Goal: Transaction & Acquisition: Book appointment/travel/reservation

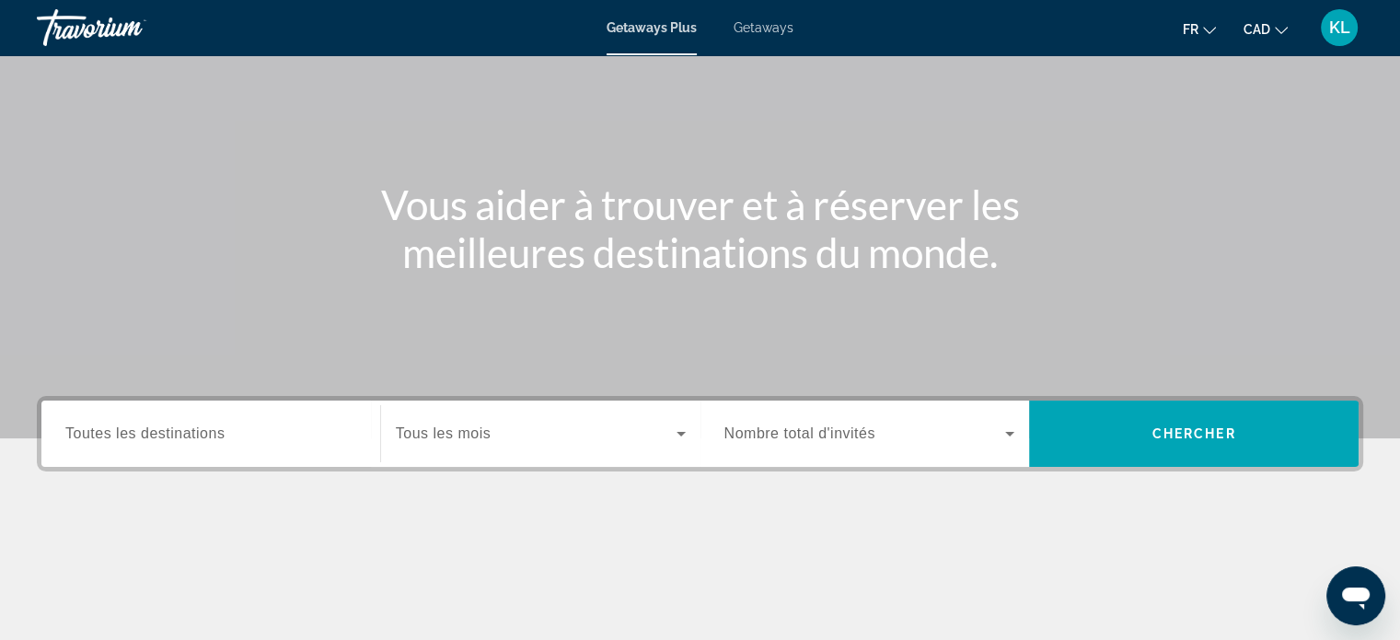
scroll to position [125, 0]
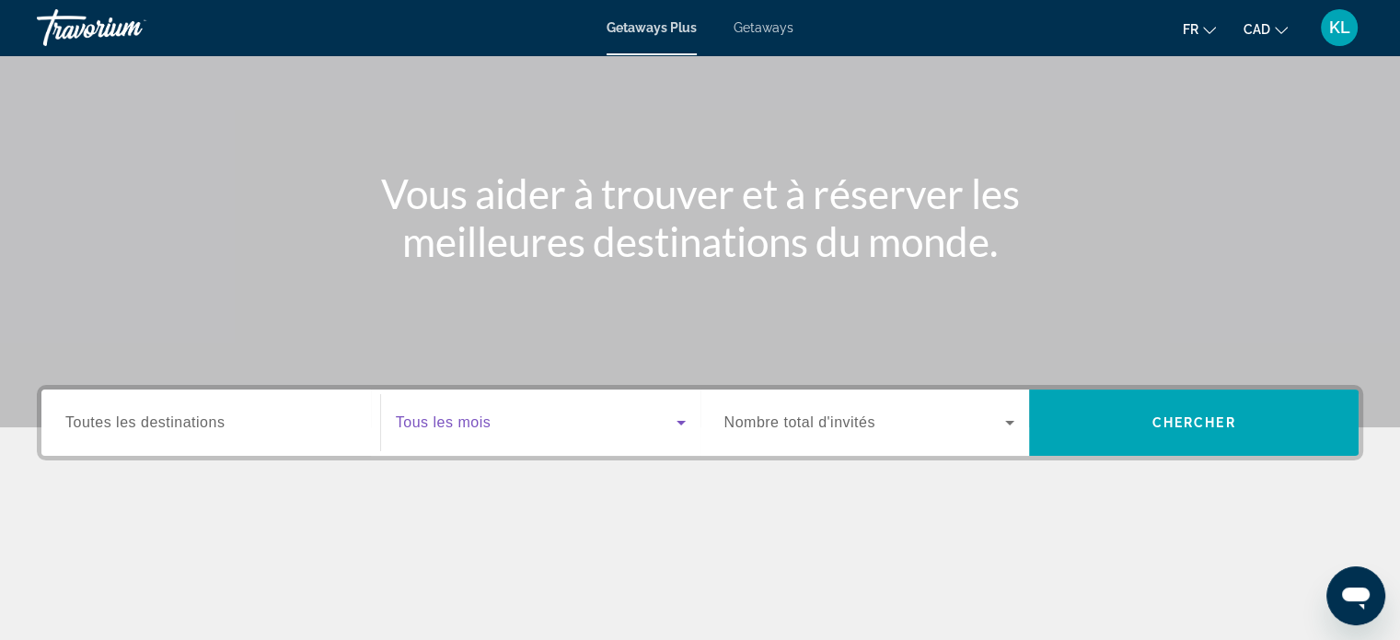
click at [495, 419] on span "Search widget" at bounding box center [536, 422] width 281 height 22
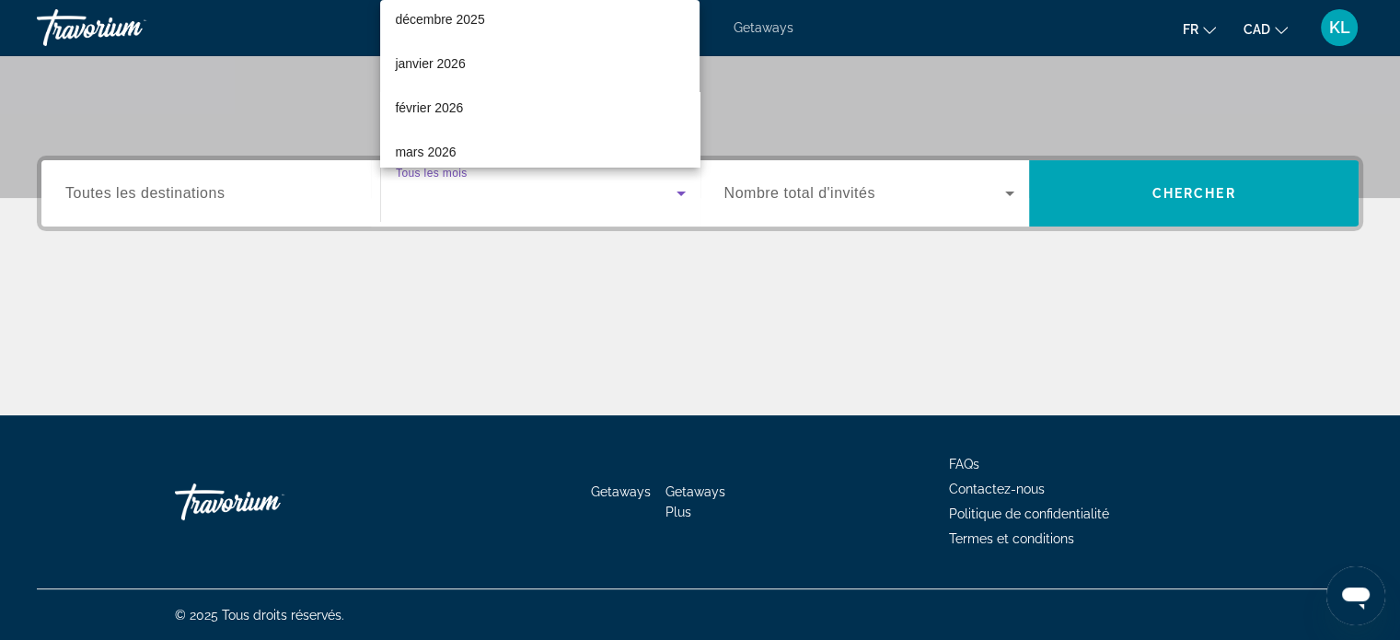
scroll to position [162, 0]
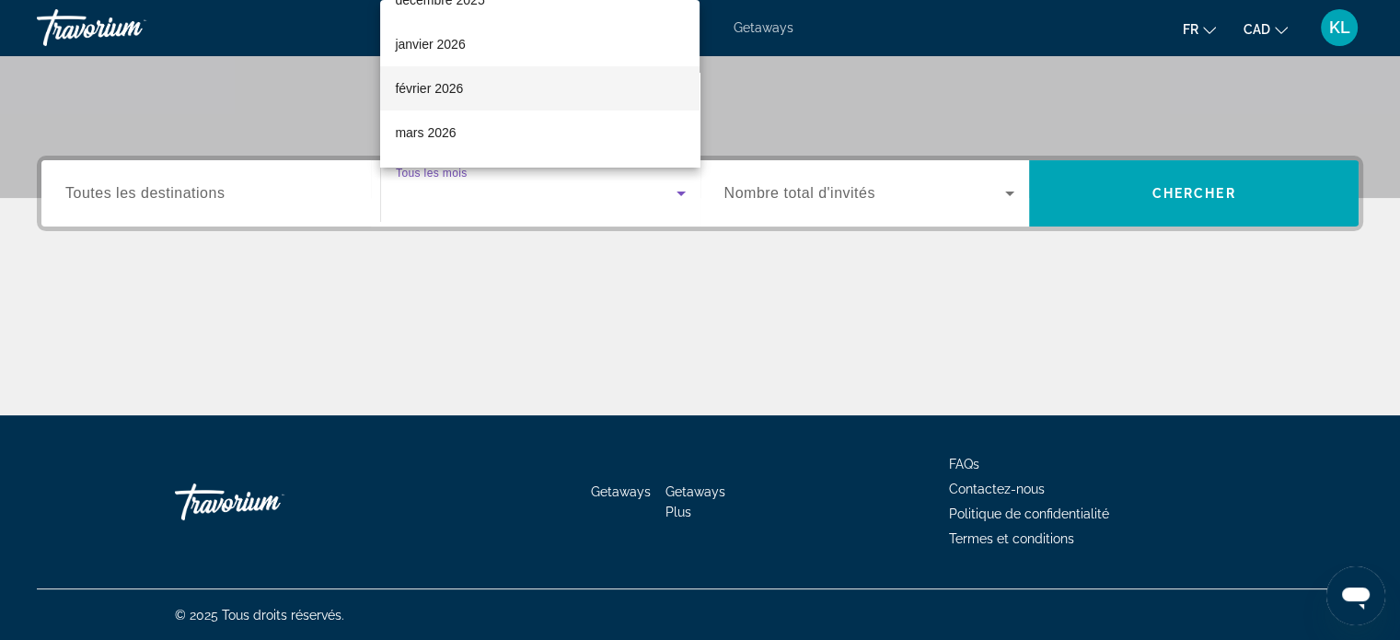
click at [479, 90] on mat-option "février 2026" at bounding box center [539, 88] width 319 height 44
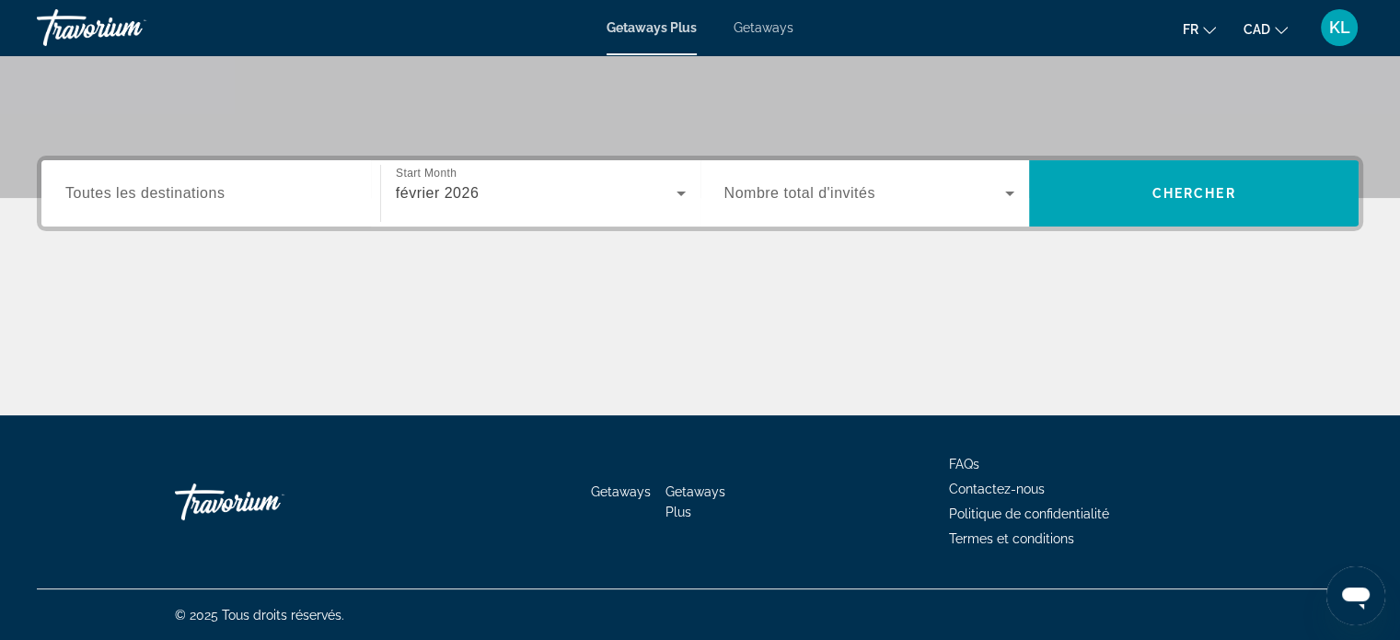
click at [799, 185] on span "Nombre total d'invités" at bounding box center [799, 193] width 151 height 16
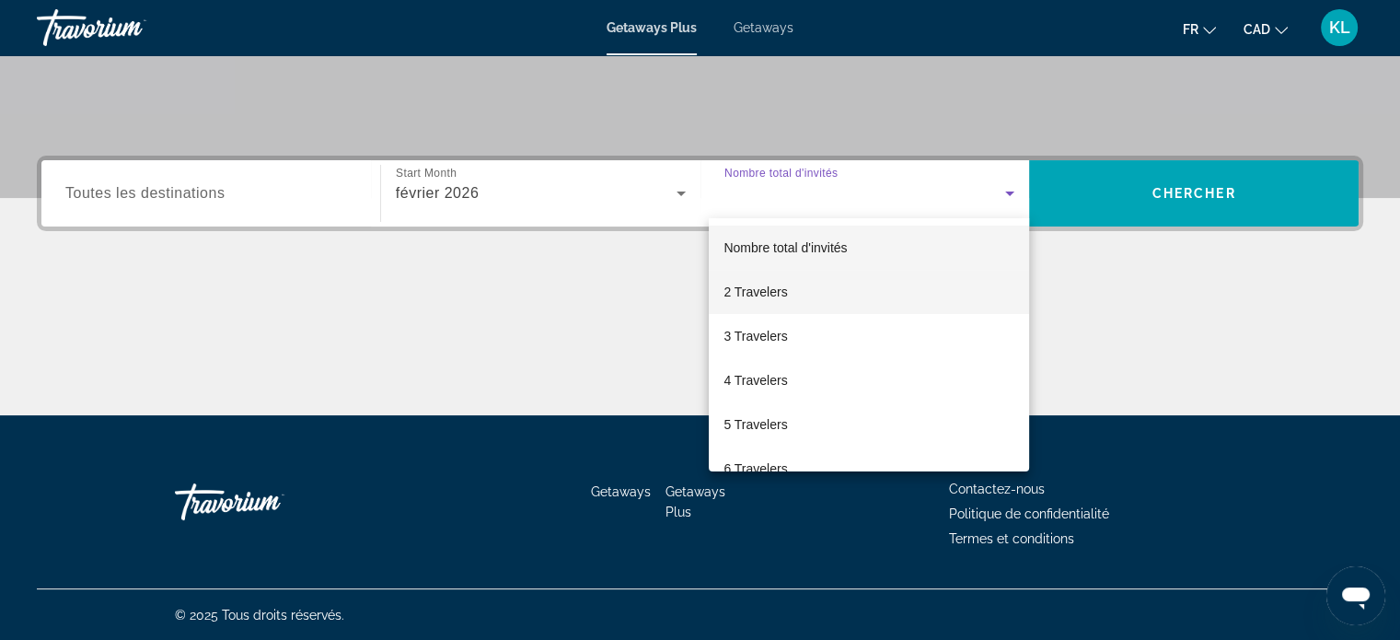
click at [789, 282] on mat-option "2 Travelers" at bounding box center [869, 292] width 320 height 44
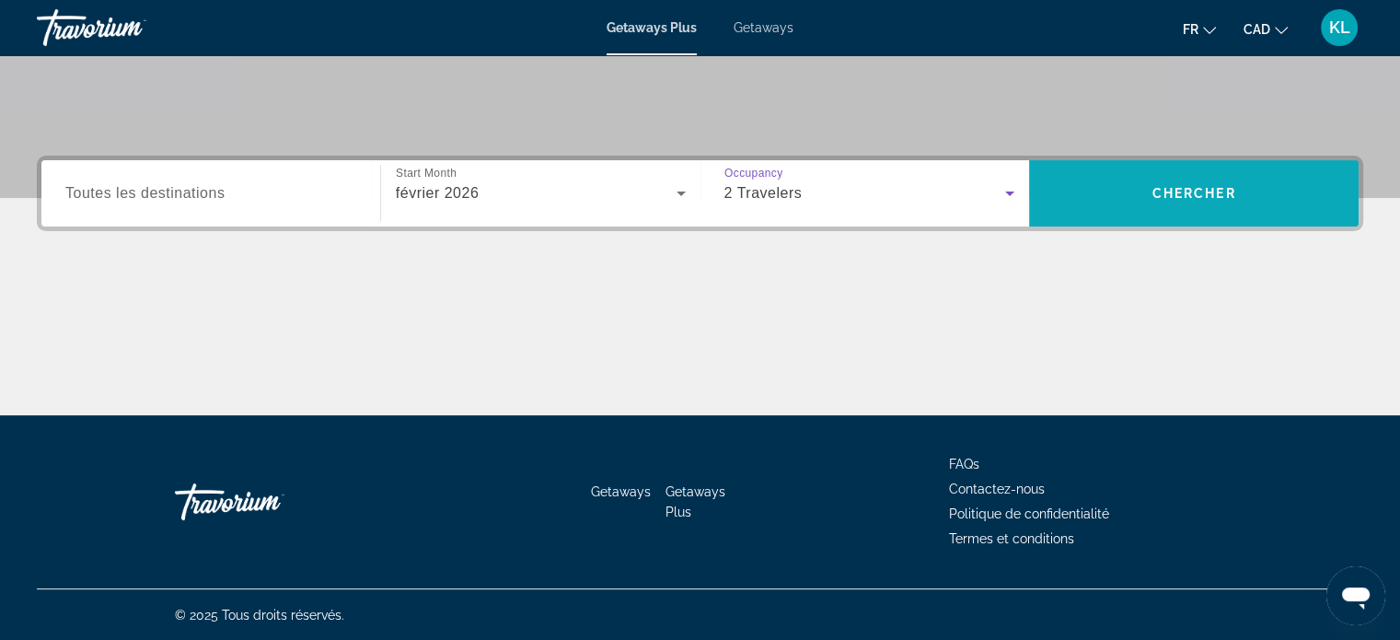
click at [1208, 181] on span "Search" at bounding box center [1193, 193] width 329 height 44
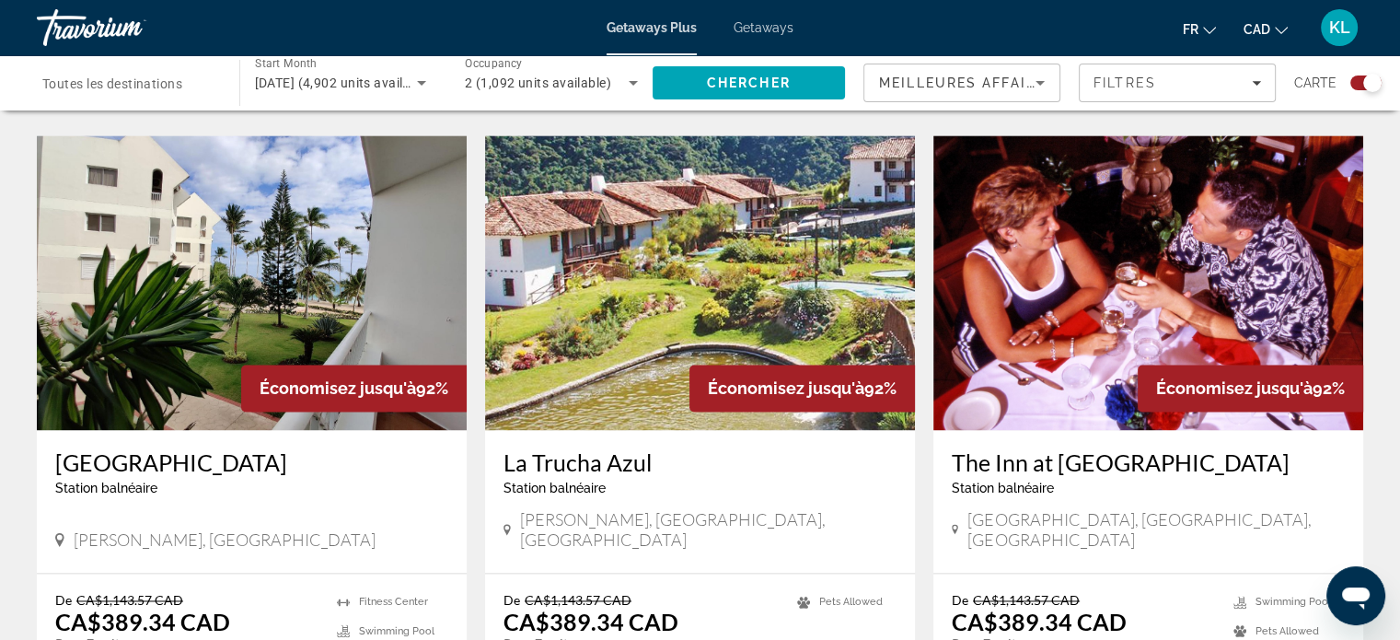
scroll to position [2576, 0]
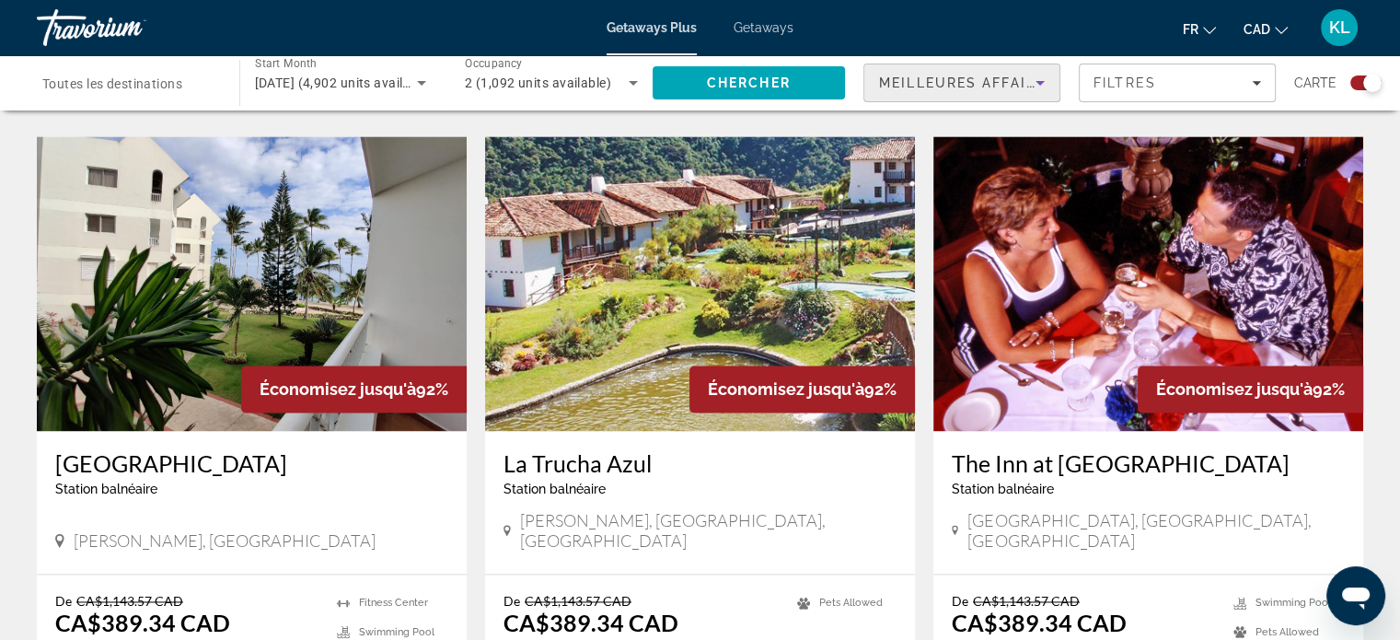
click at [1034, 84] on icon "Sort by" at bounding box center [1040, 83] width 22 height 22
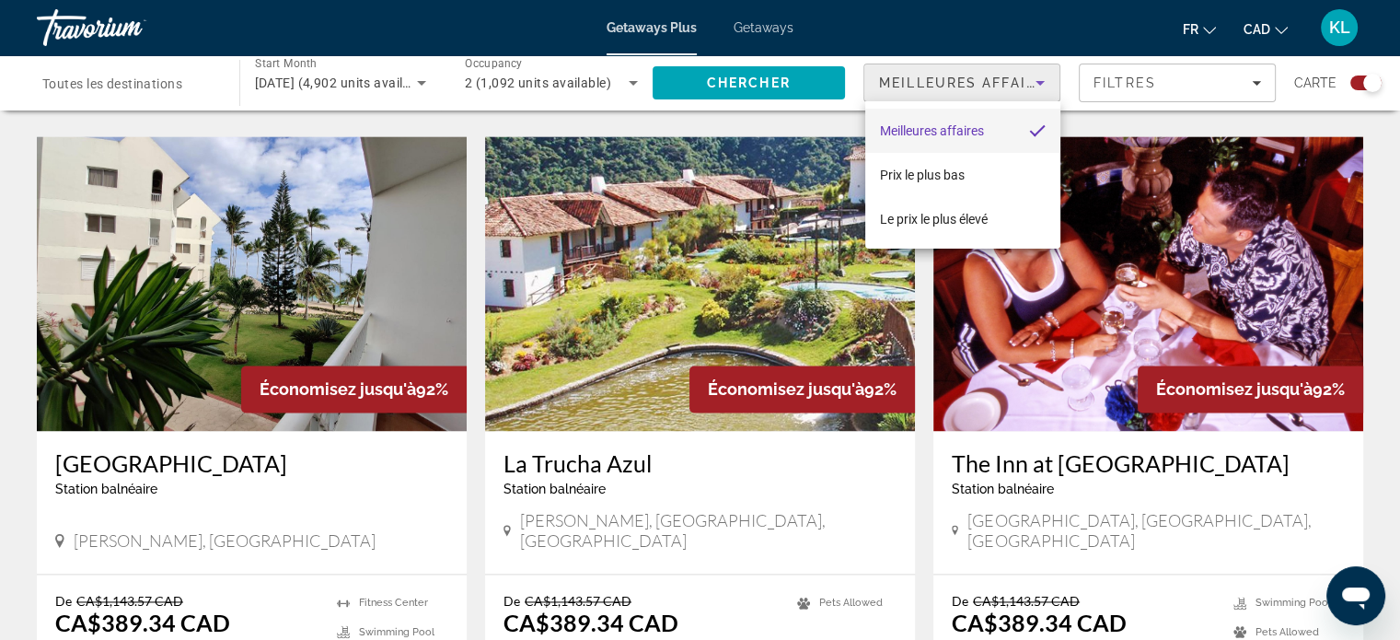
click at [1158, 73] on div at bounding box center [700, 320] width 1400 height 640
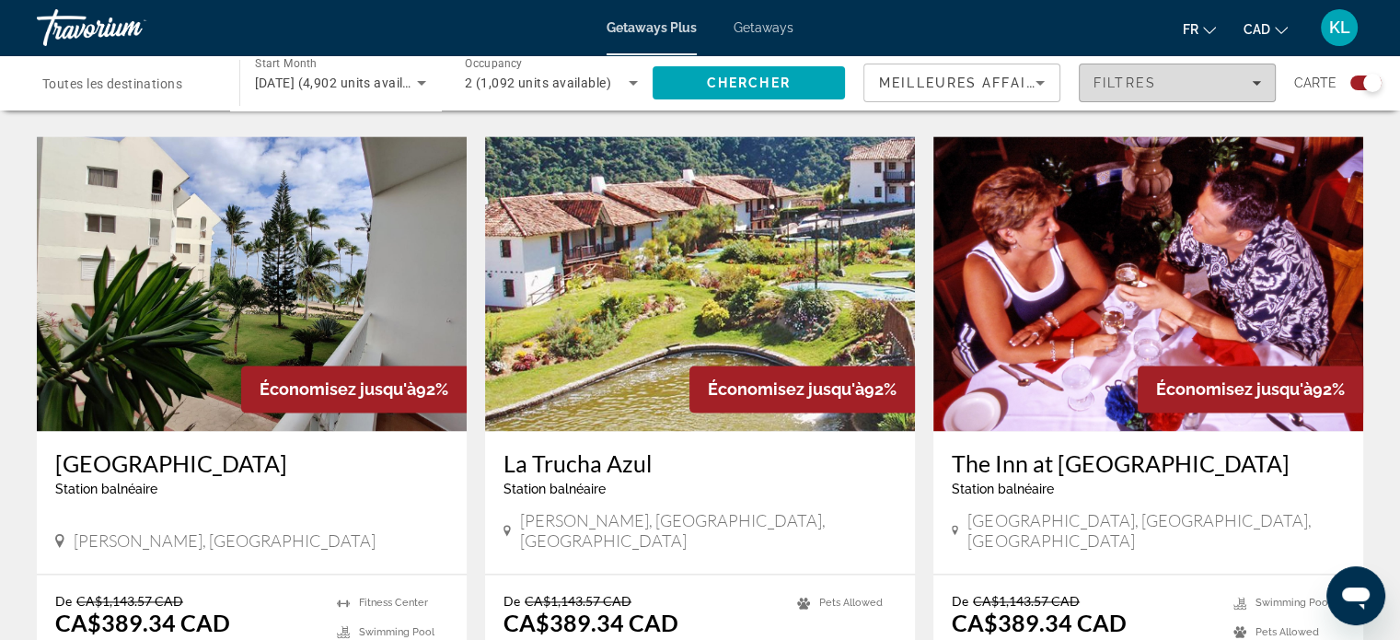
click at [1162, 87] on div "Filtres" at bounding box center [1176, 82] width 167 height 15
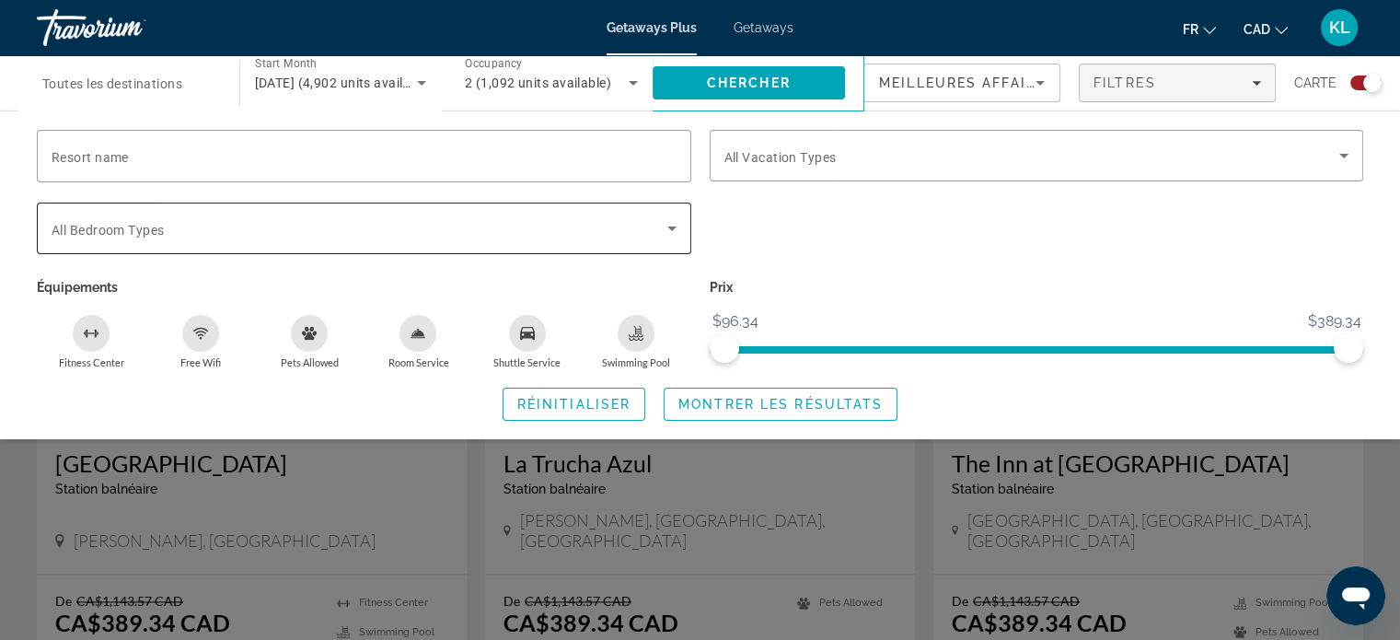
click at [484, 236] on span "Search widget" at bounding box center [360, 228] width 616 height 22
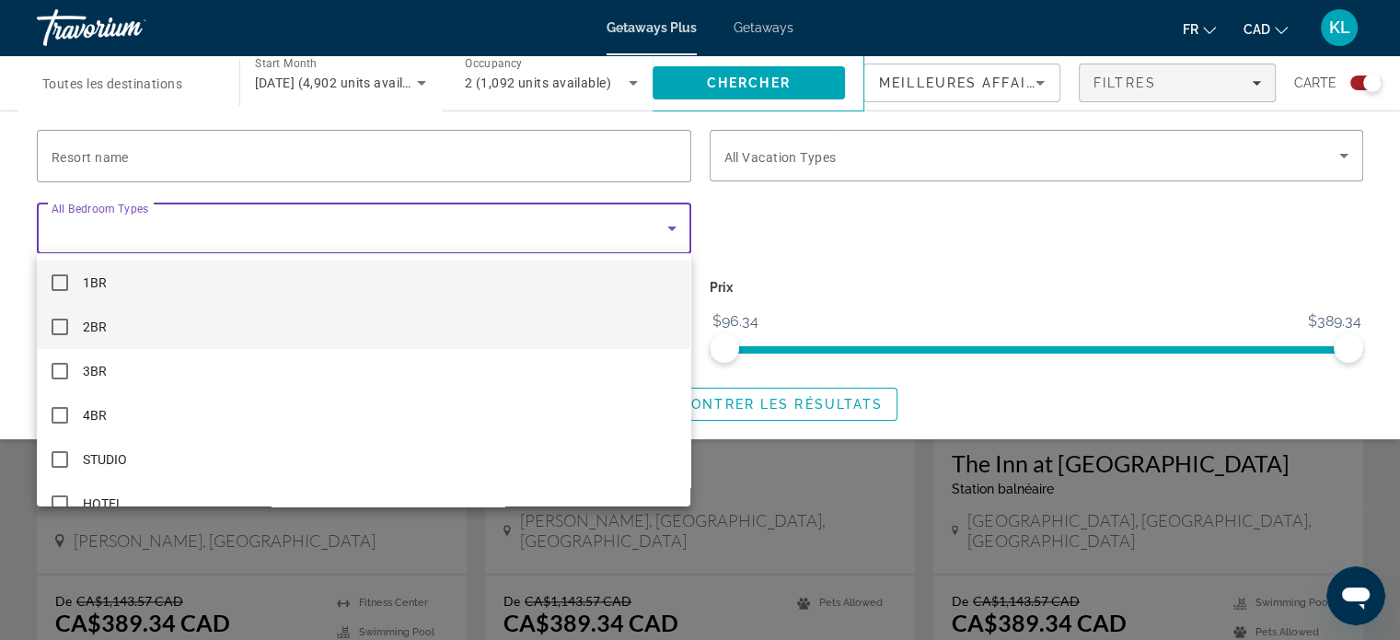
scroll to position [26, 0]
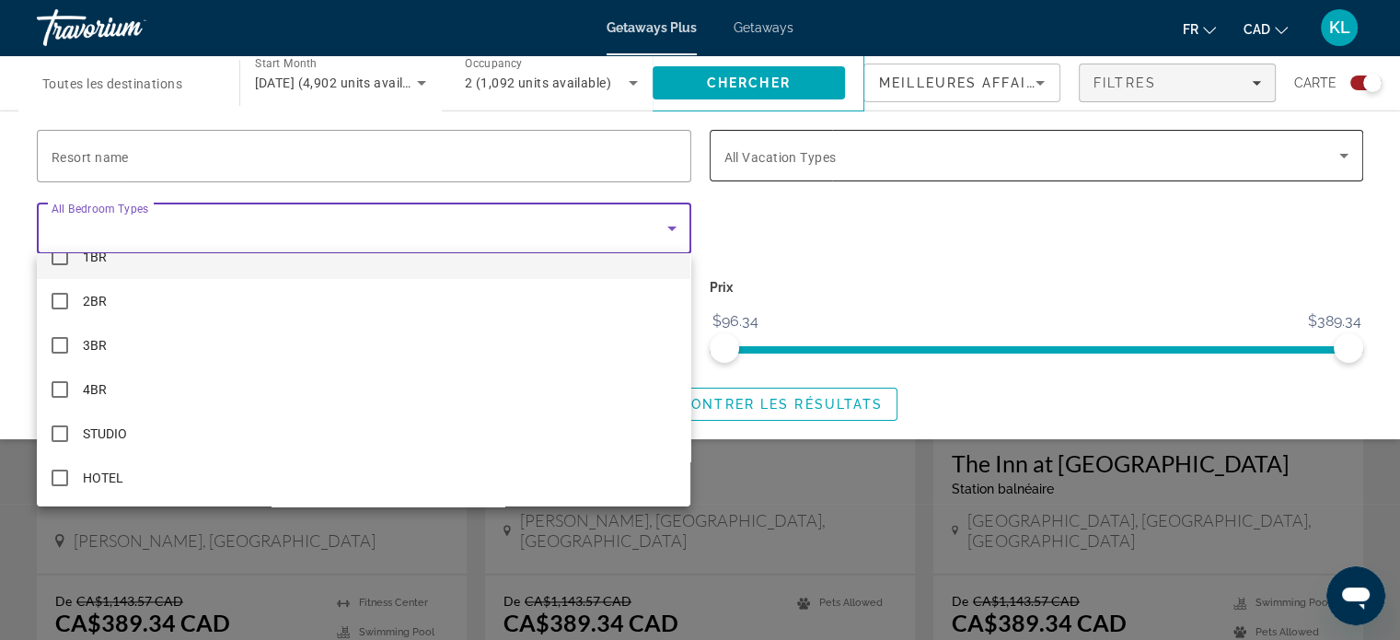
drag, startPoint x: 888, startPoint y: 264, endPoint x: 887, endPoint y: 137, distance: 127.0
click at [890, 255] on div at bounding box center [700, 320] width 1400 height 640
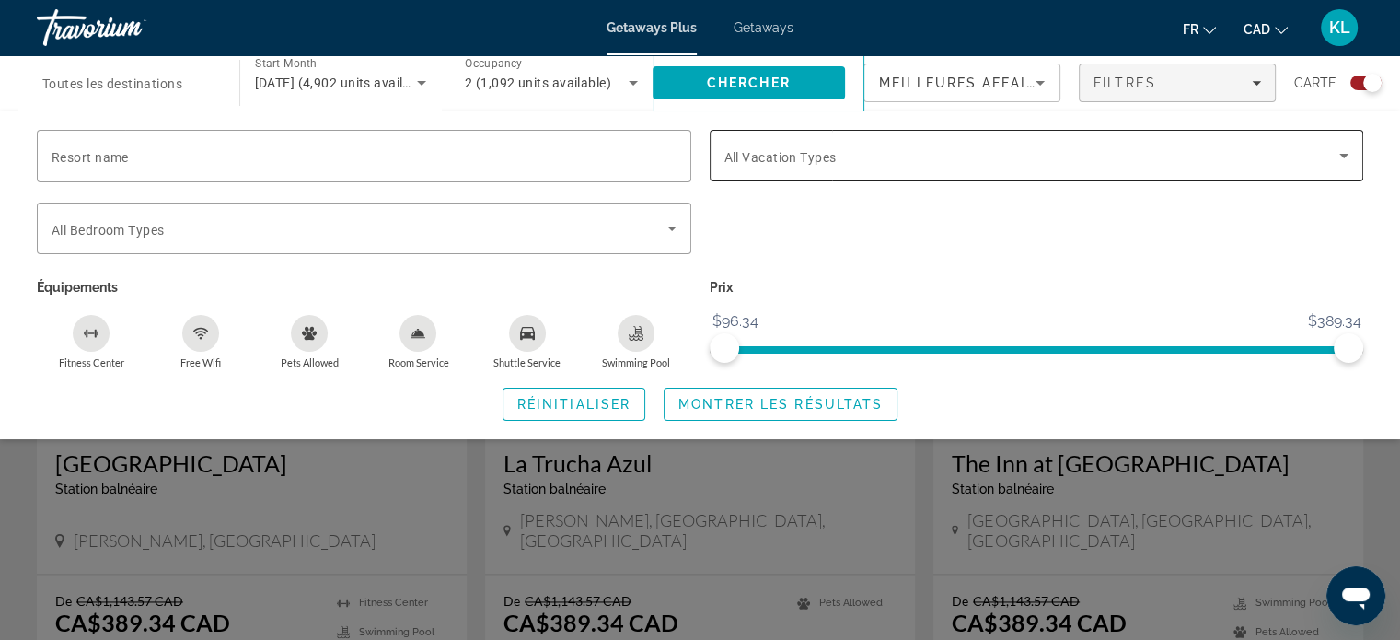
click at [887, 159] on span "Search widget" at bounding box center [1032, 155] width 616 height 22
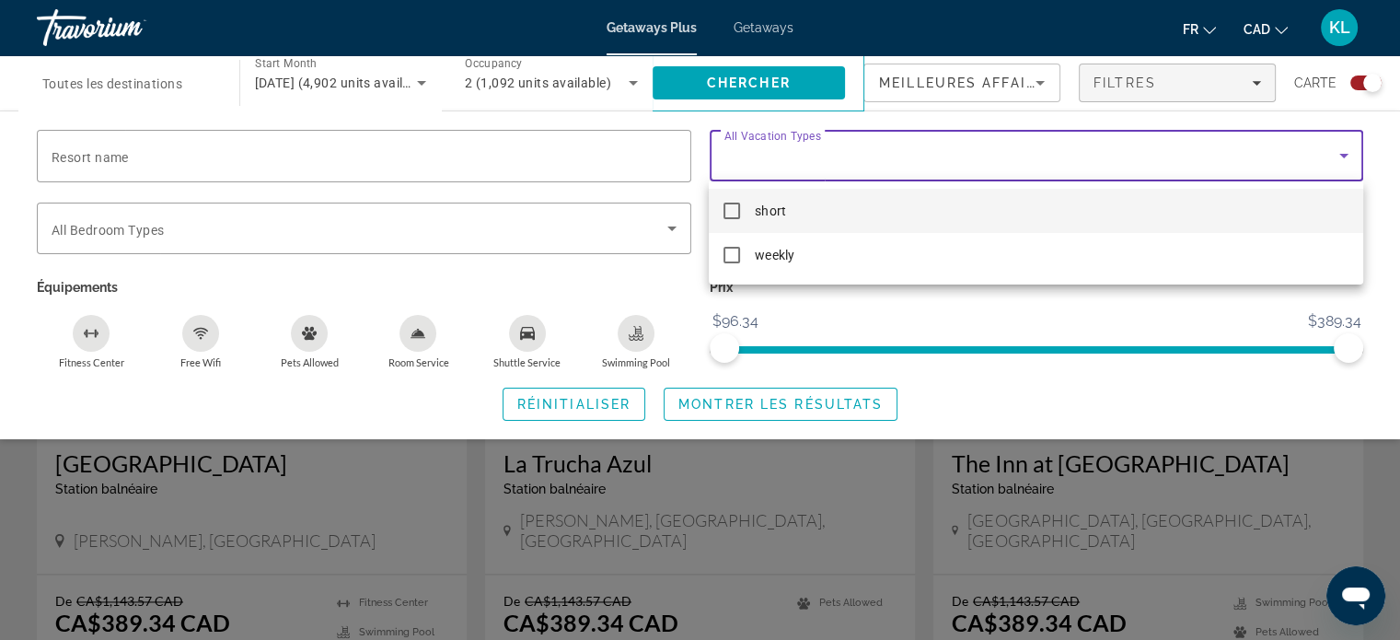
click at [703, 223] on div at bounding box center [700, 320] width 1400 height 640
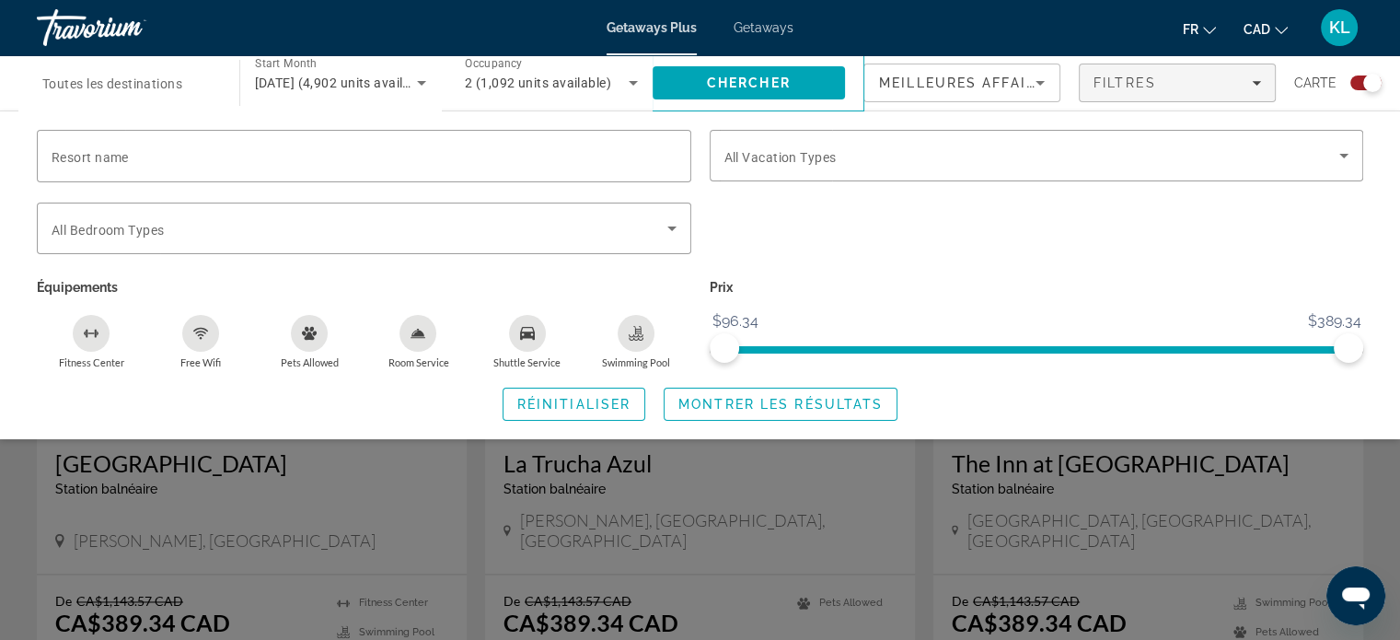
click at [490, 501] on div "Search widget" at bounding box center [700, 457] width 1400 height 363
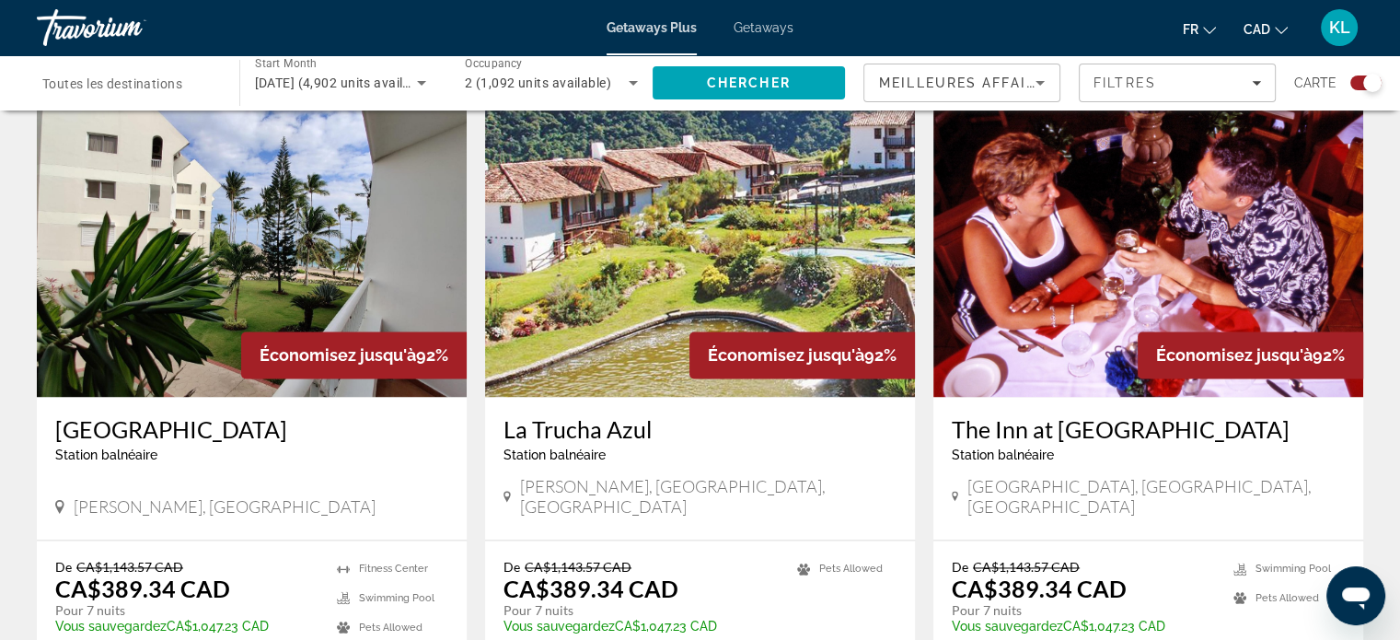
scroll to position [2612, 0]
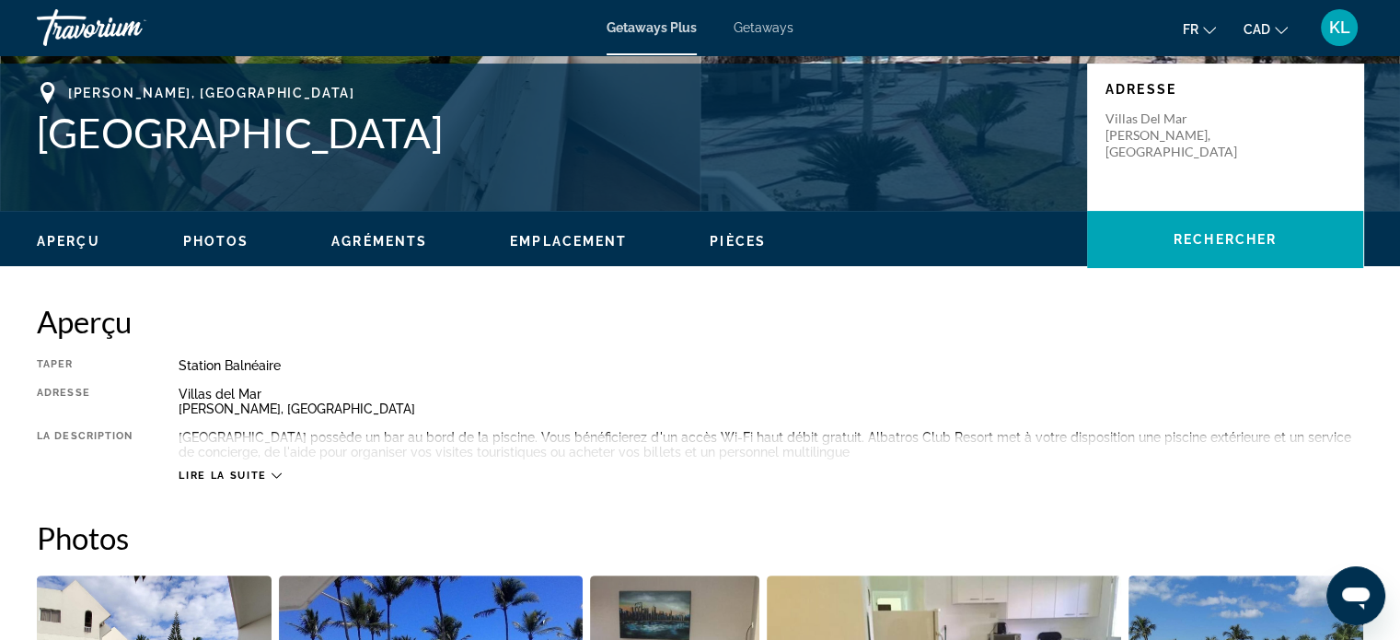
scroll to position [398, 0]
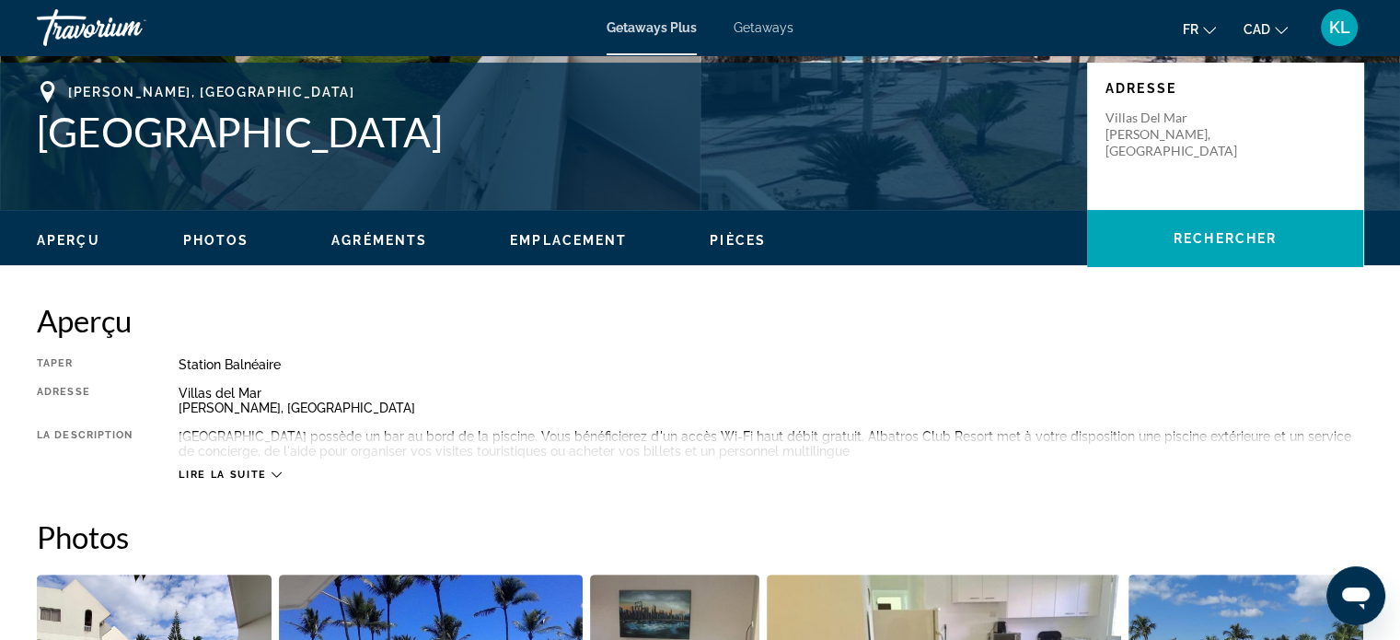
click at [249, 478] on span "Lire la suite" at bounding box center [222, 474] width 87 height 12
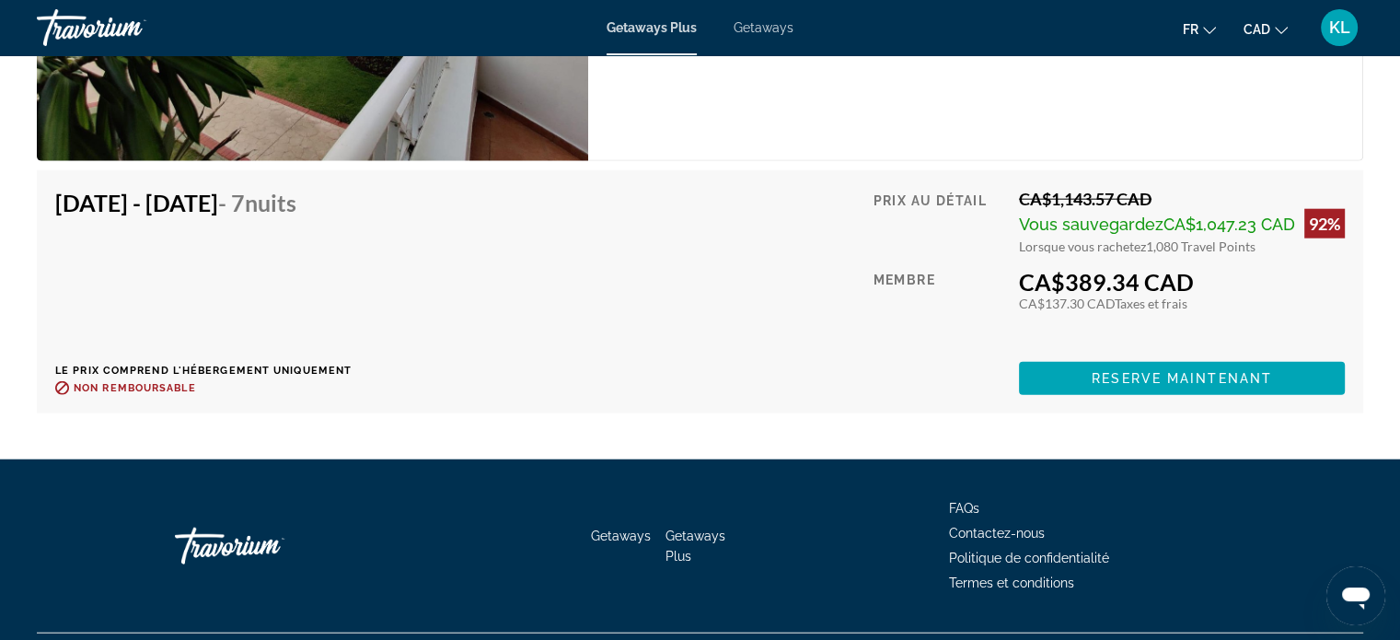
scroll to position [4599, 0]
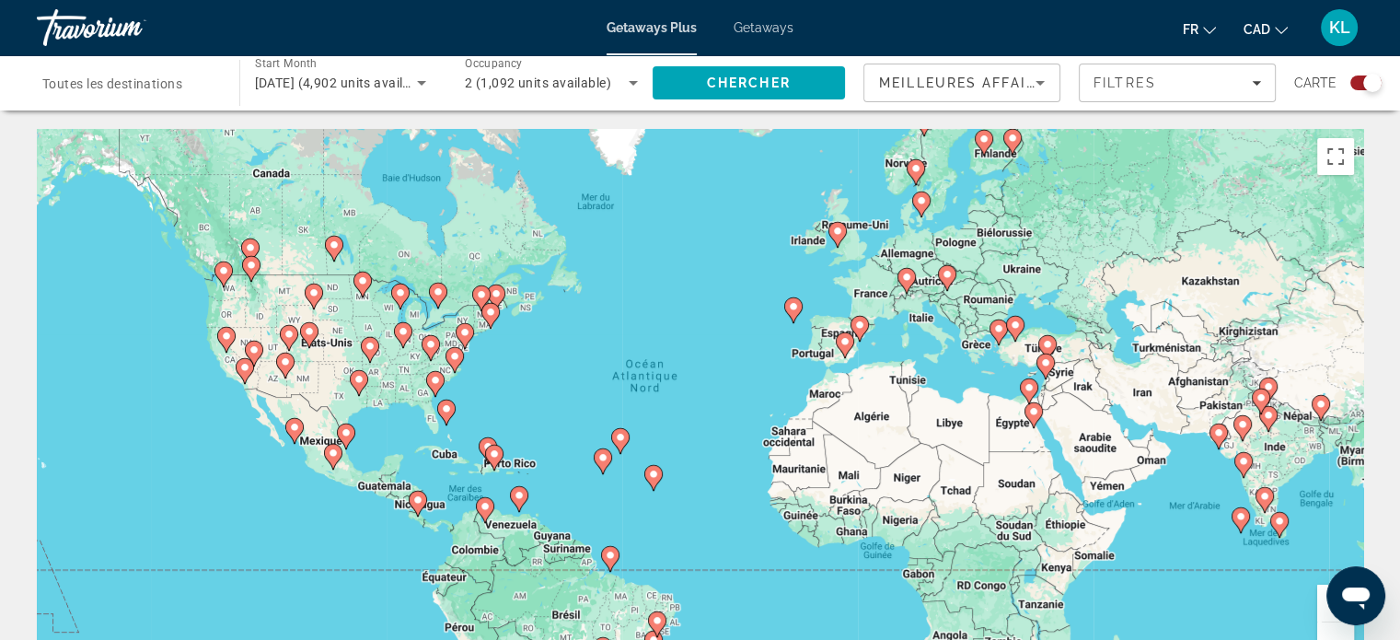
click at [165, 96] on div "Search widget" at bounding box center [128, 83] width 173 height 52
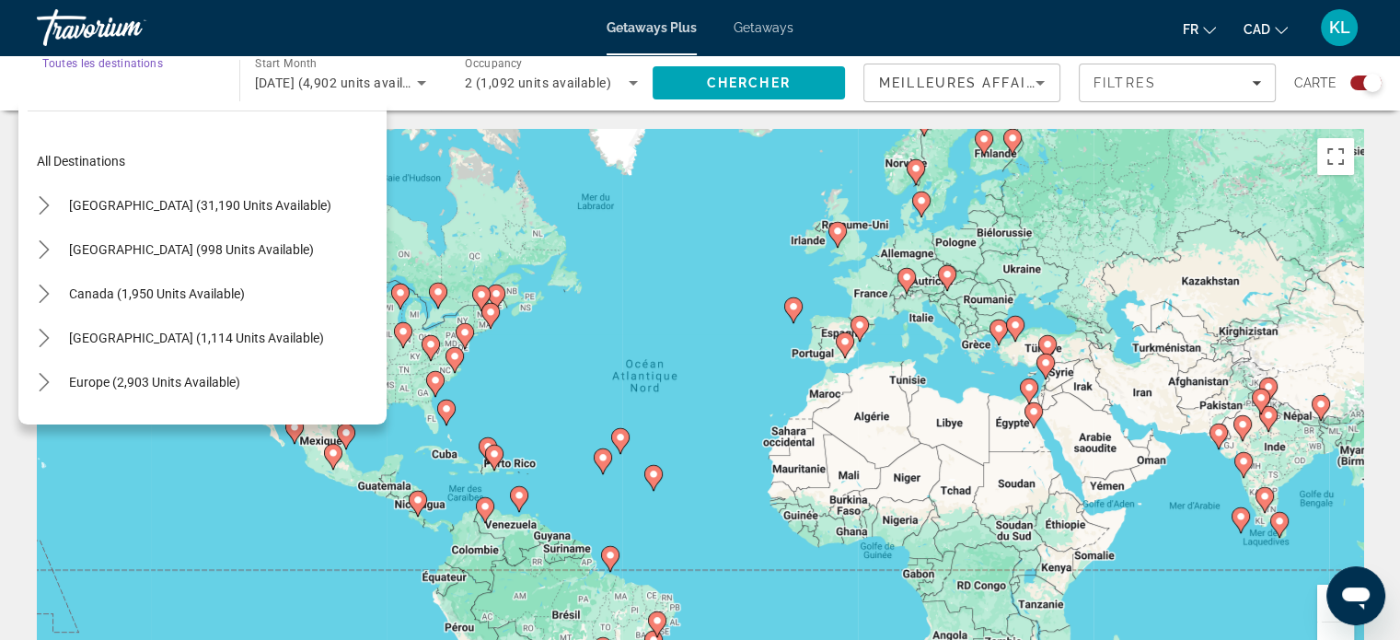
click at [136, 243] on span "[GEOGRAPHIC_DATA] (998 units available)" at bounding box center [191, 249] width 245 height 15
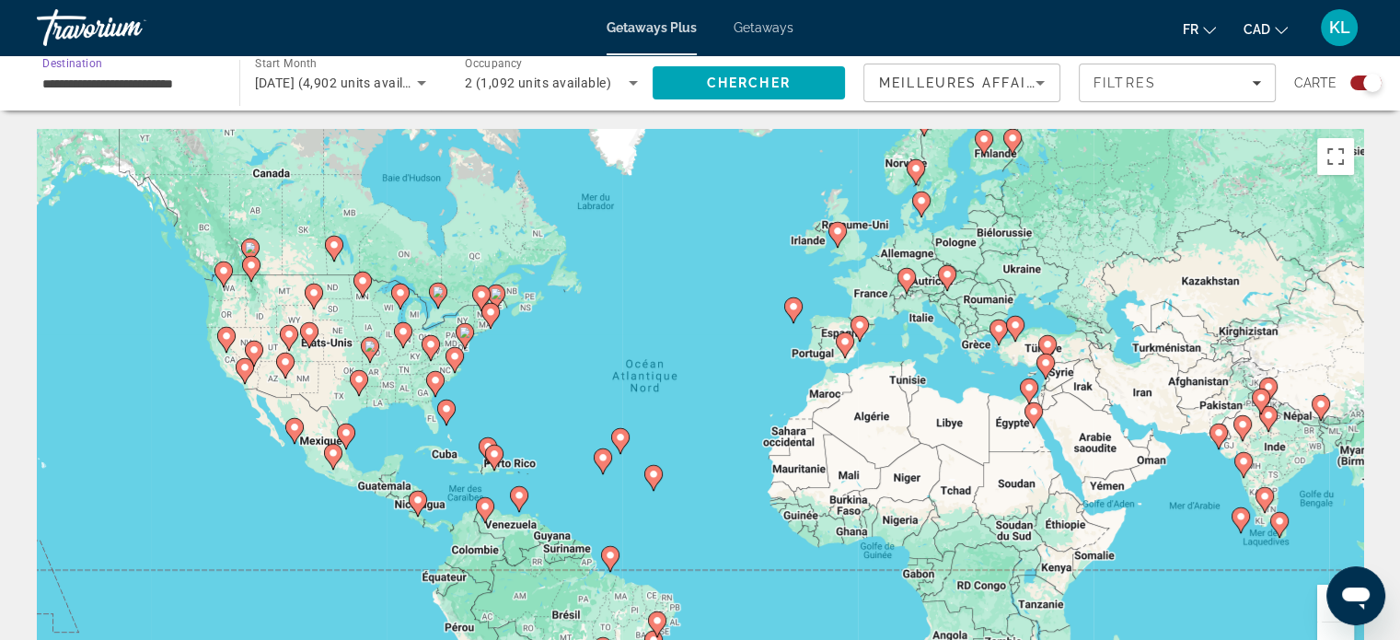
click at [150, 88] on input "**********" at bounding box center [128, 84] width 173 height 22
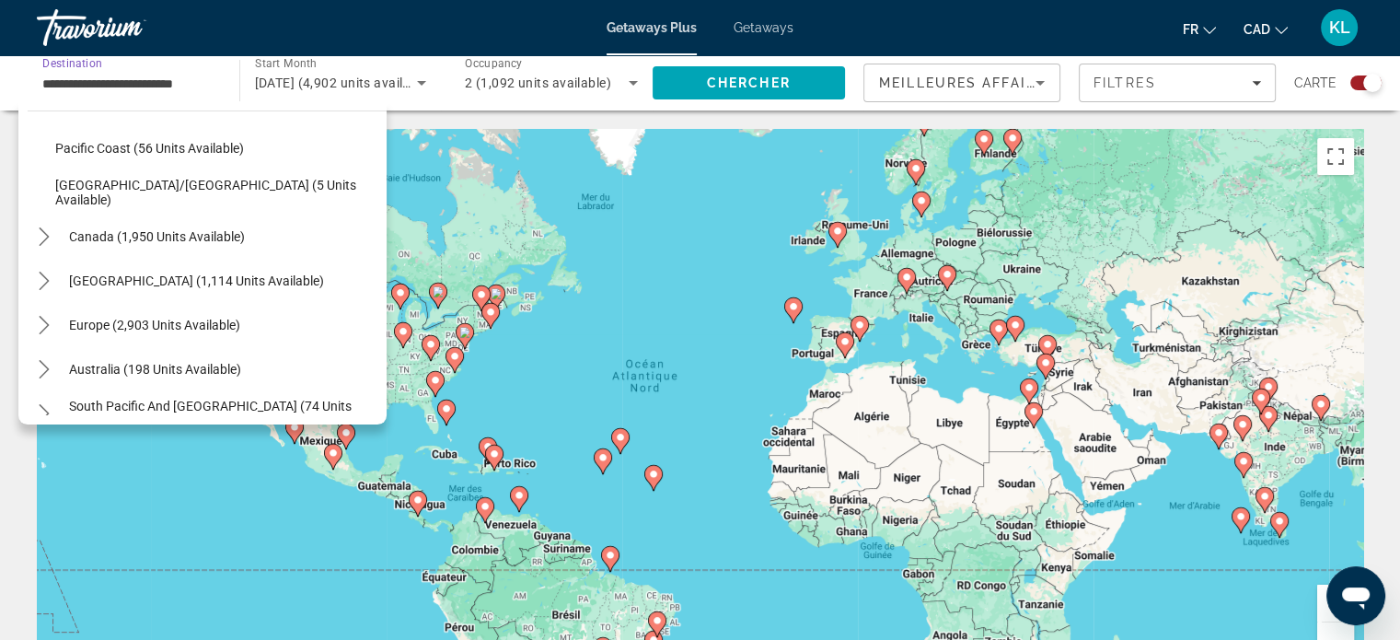
scroll to position [500, 0]
click at [130, 268] on span "Select destination: Caribbean & Atlantic Islands (1,114 units available)" at bounding box center [196, 280] width 273 height 44
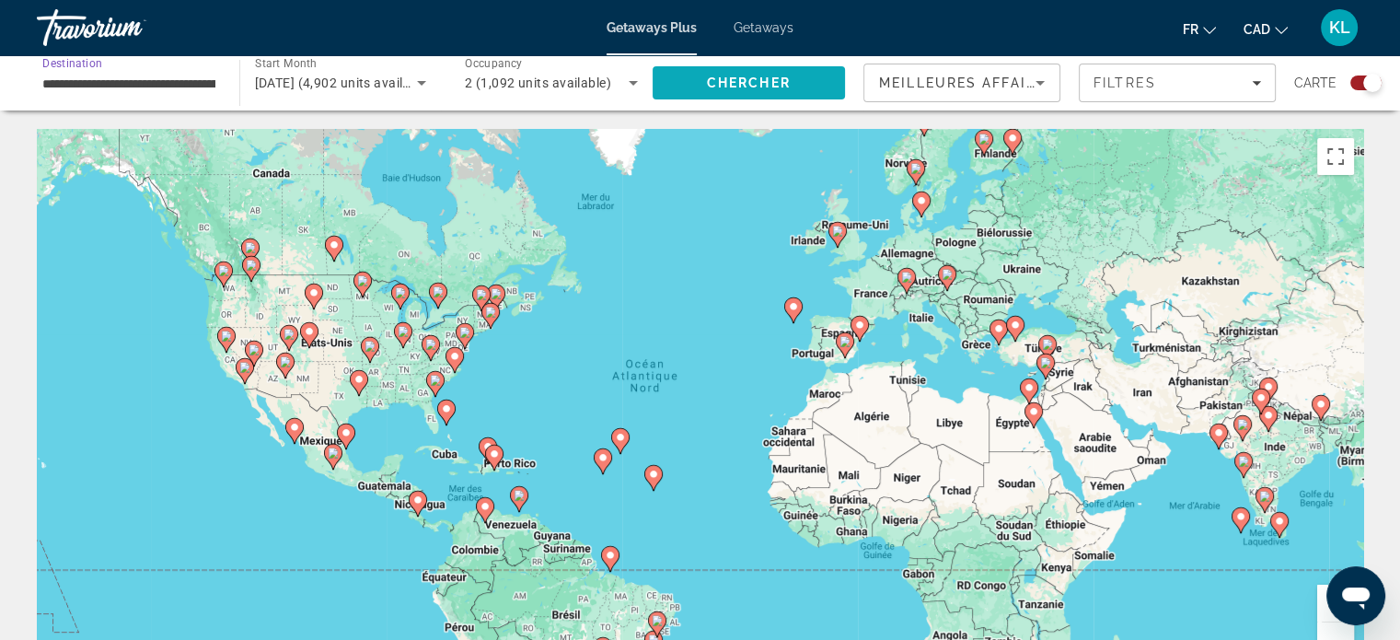
click at [751, 74] on span "Search" at bounding box center [748, 83] width 193 height 44
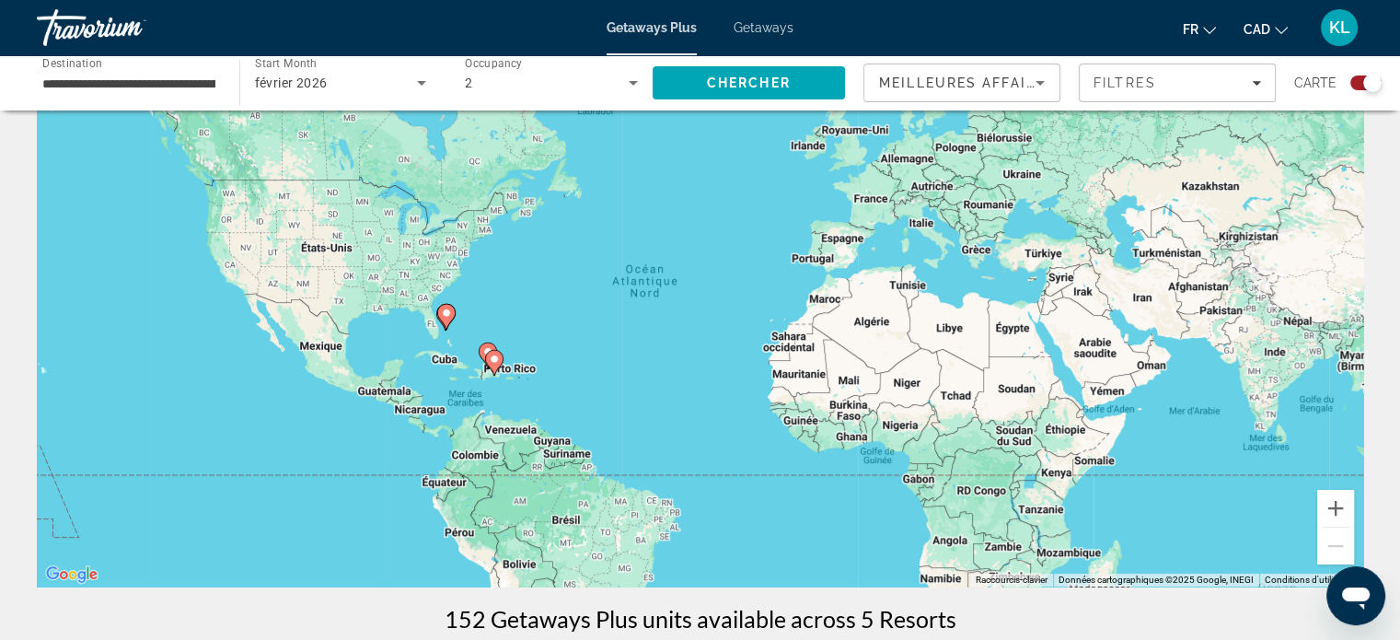
scroll to position [94, 0]
click at [190, 74] on input "**********" at bounding box center [128, 84] width 173 height 22
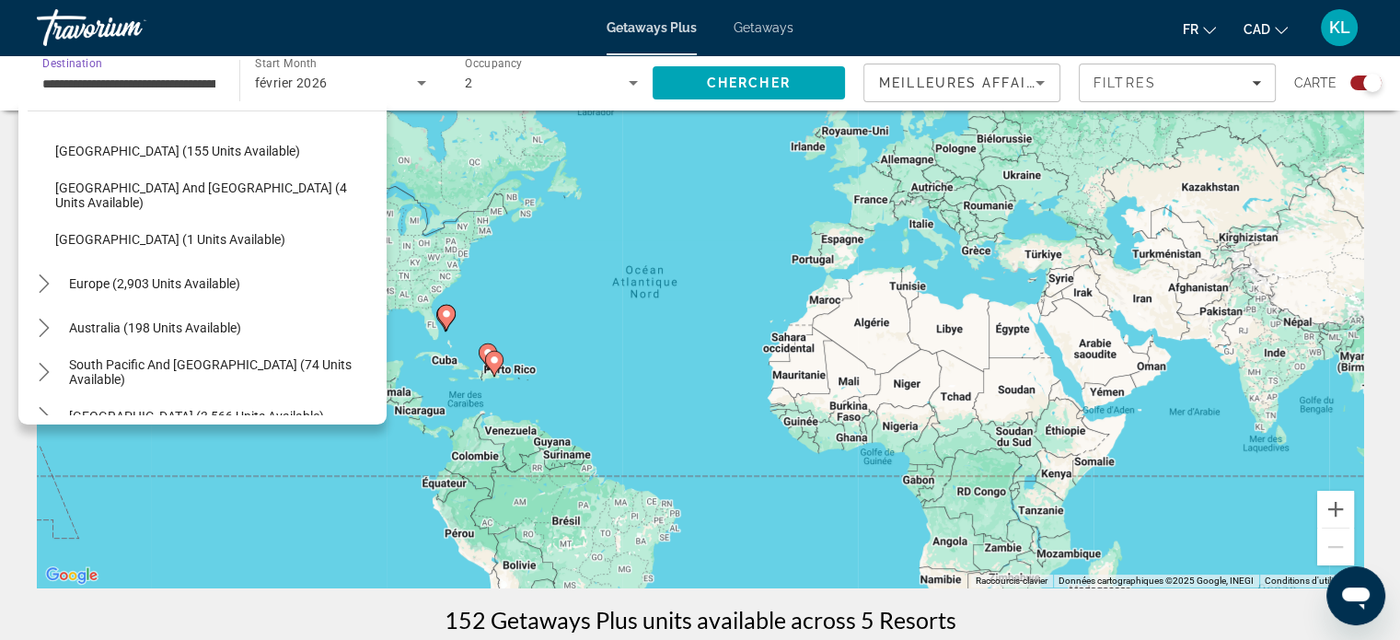
scroll to position [375, 0]
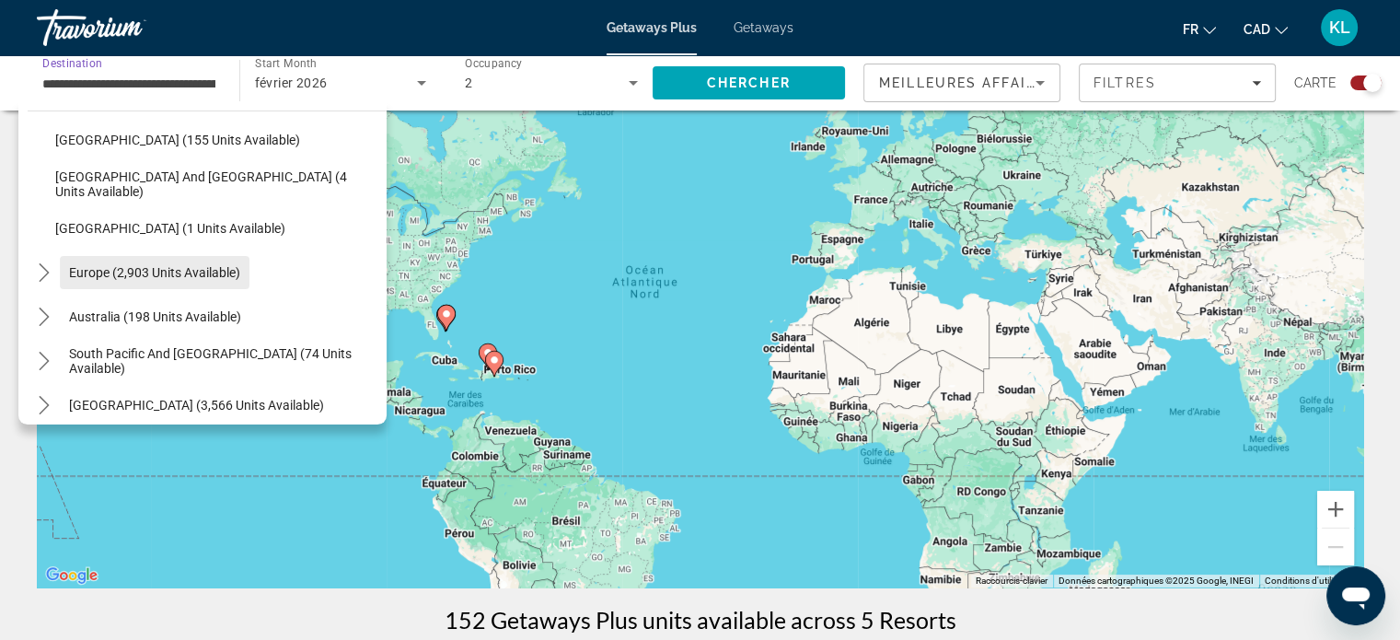
click at [153, 272] on span "Europe (2,903 units available)" at bounding box center [154, 272] width 171 height 15
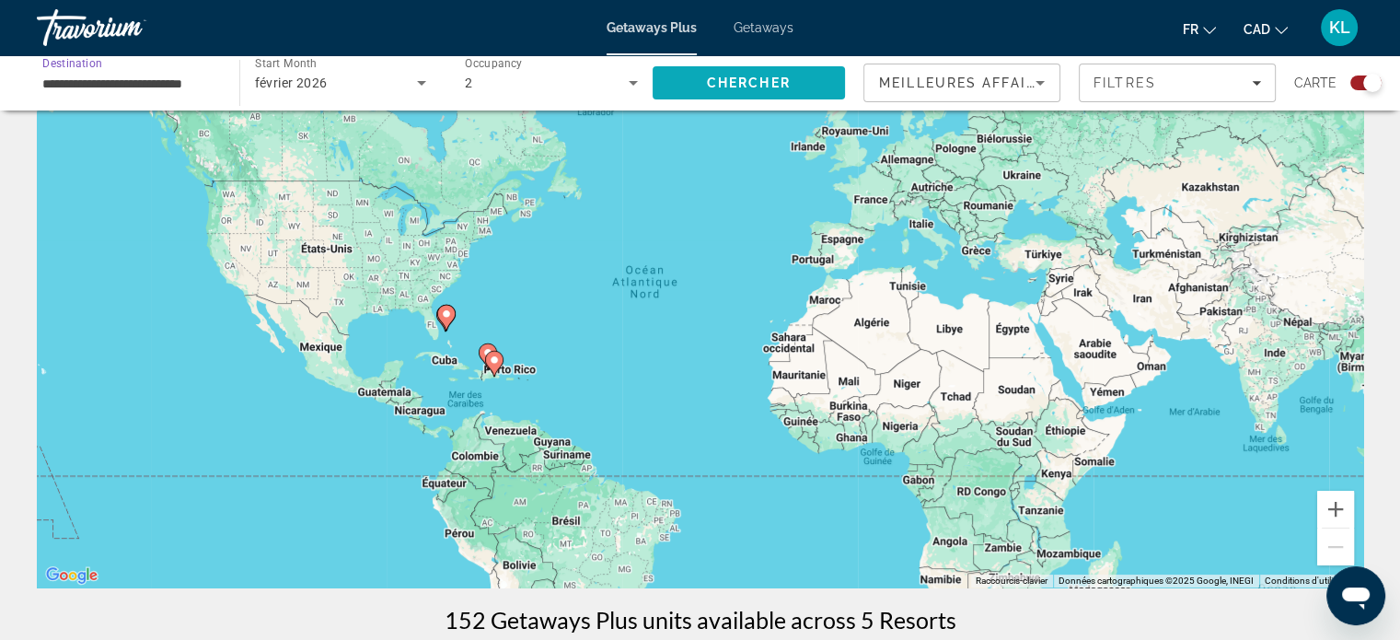
click at [777, 80] on span "Chercher" at bounding box center [749, 82] width 84 height 15
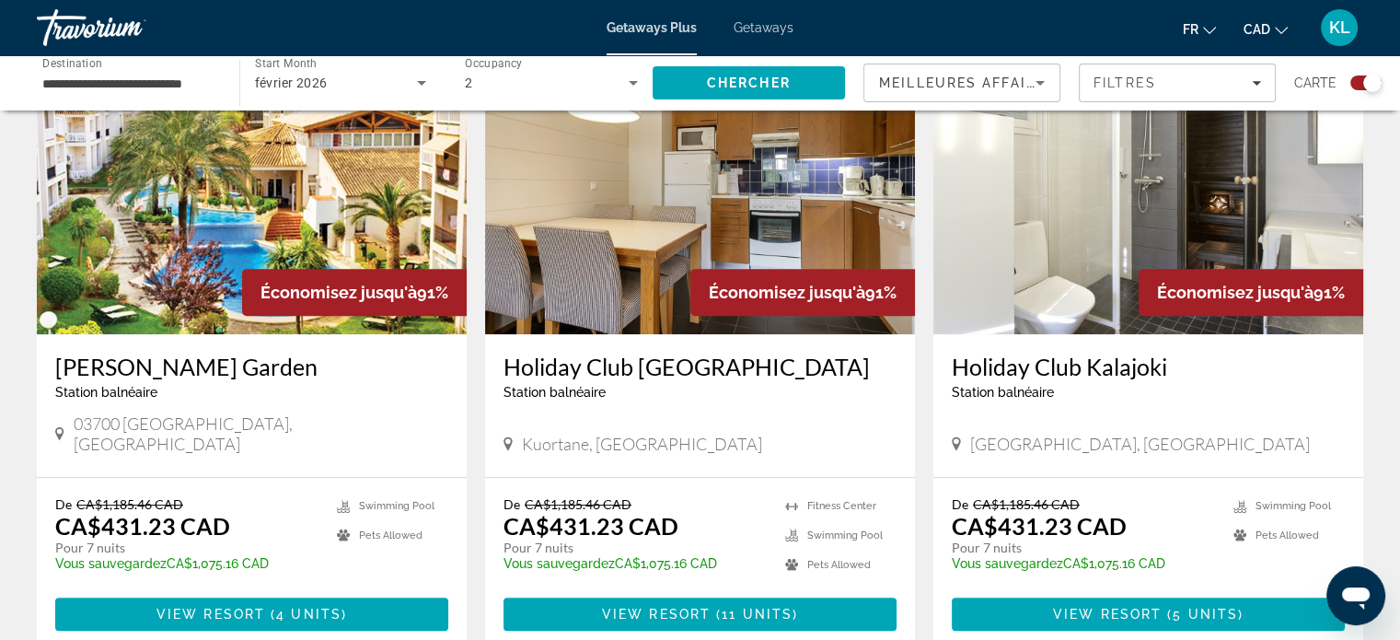
scroll to position [695, 0]
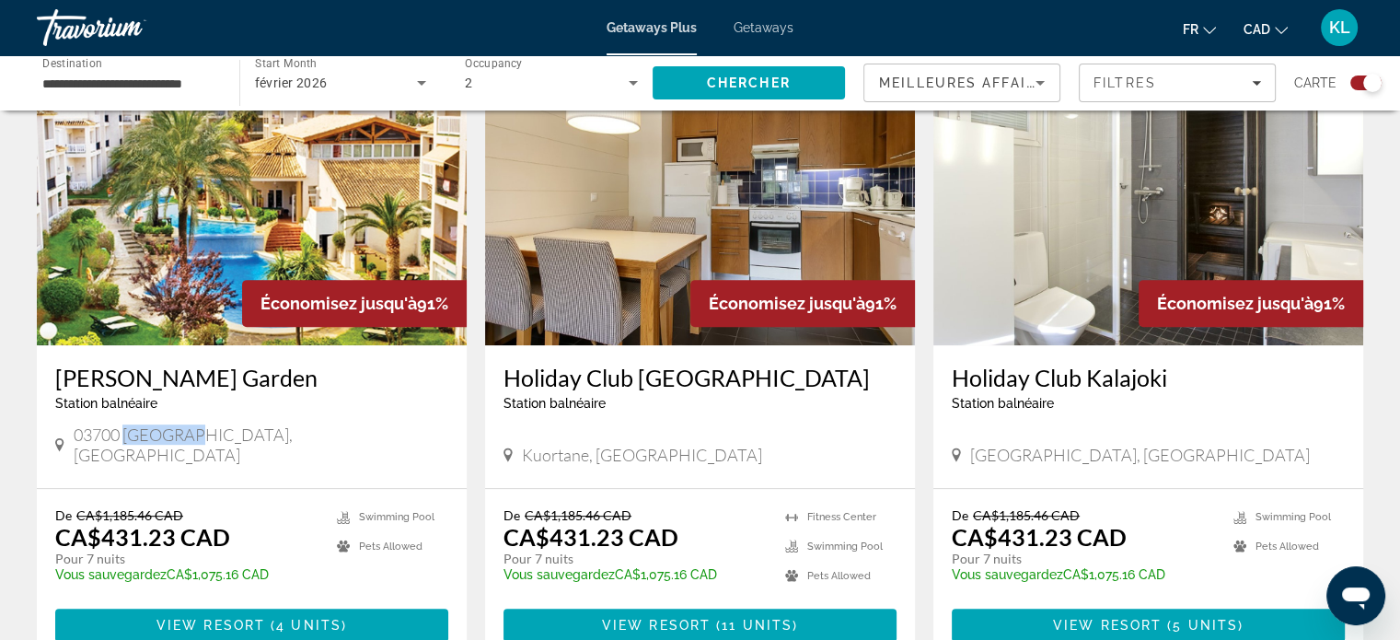
drag, startPoint x: 179, startPoint y: 434, endPoint x: 126, endPoint y: 430, distance: 52.7
click at [126, 430] on span "03700 [GEOGRAPHIC_DATA], [GEOGRAPHIC_DATA]" at bounding box center [261, 444] width 375 height 40
click at [472, 359] on app-exchanges-search-item "Économisez jusqu'à 91% [PERSON_NAME][GEOGRAPHIC_DATA] balnéaire - Ceci est une …" at bounding box center [252, 355] width 448 height 609
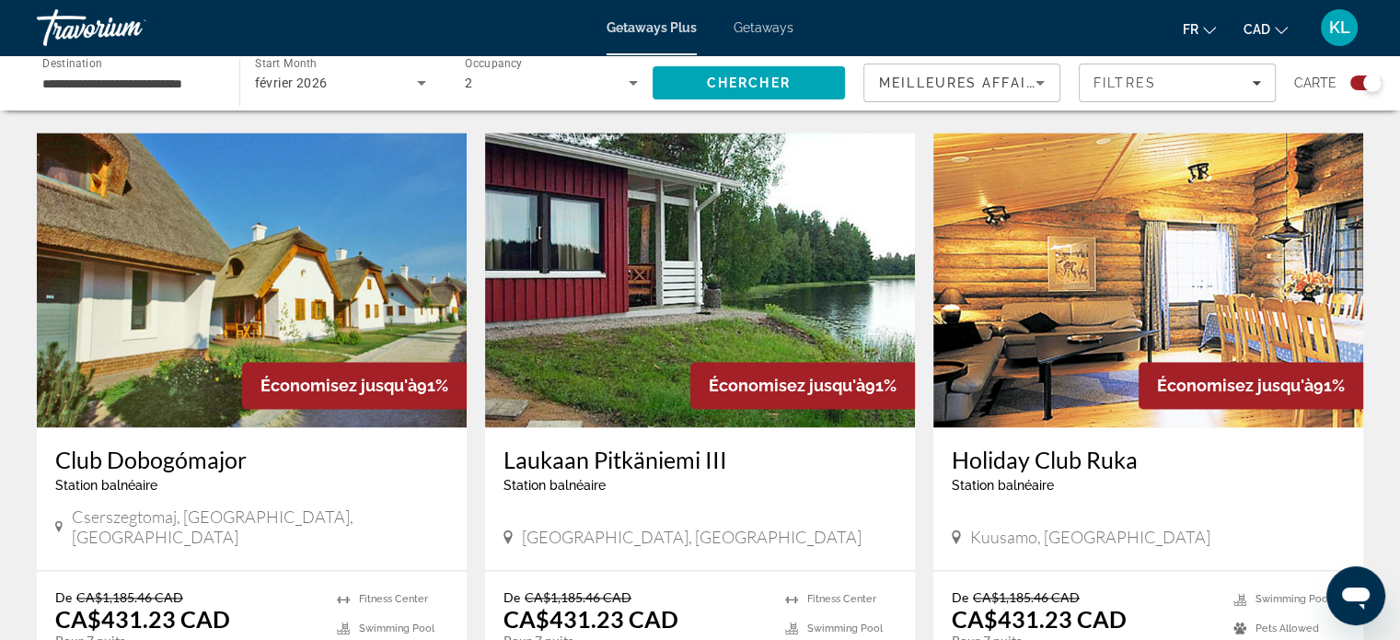
scroll to position [2907, 0]
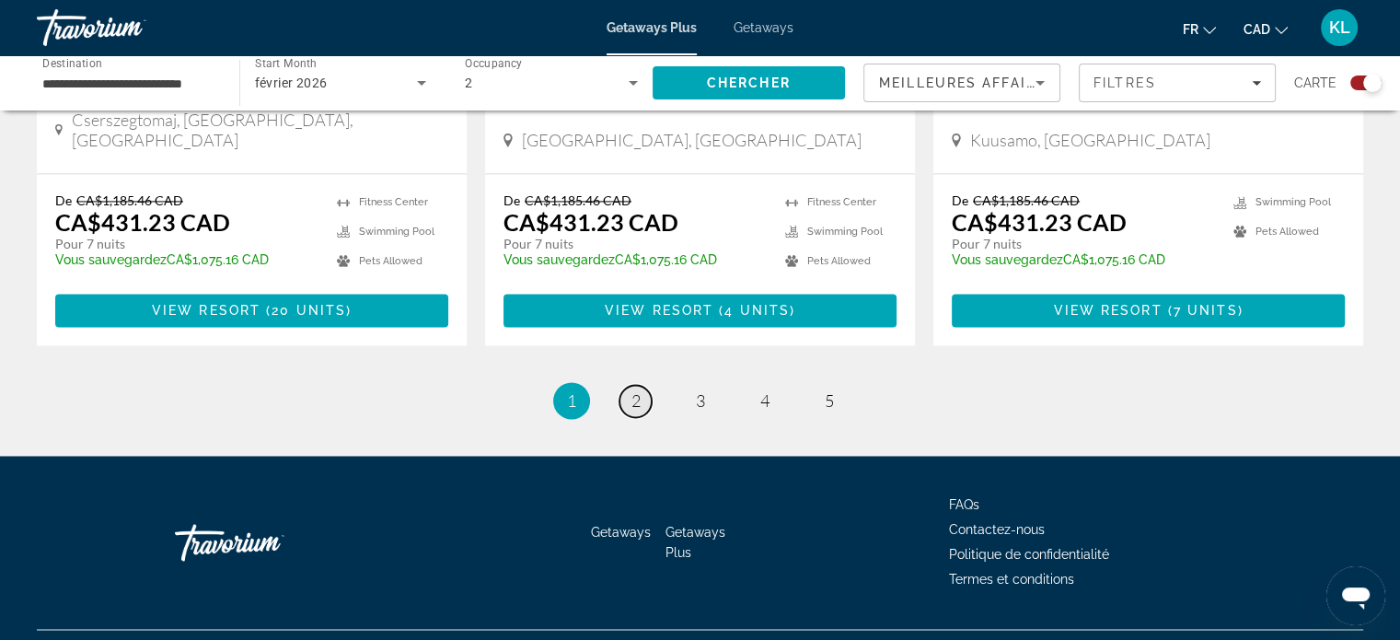
click at [636, 390] on span "2" at bounding box center [635, 400] width 9 height 20
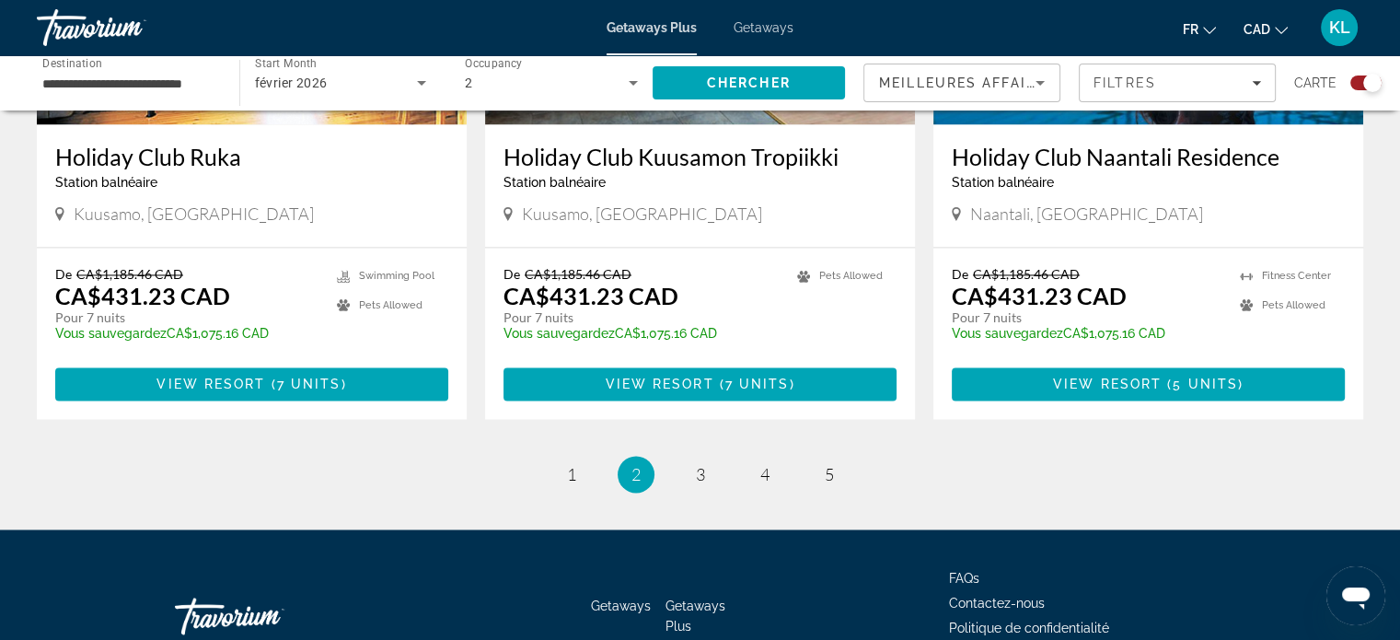
scroll to position [2907, 0]
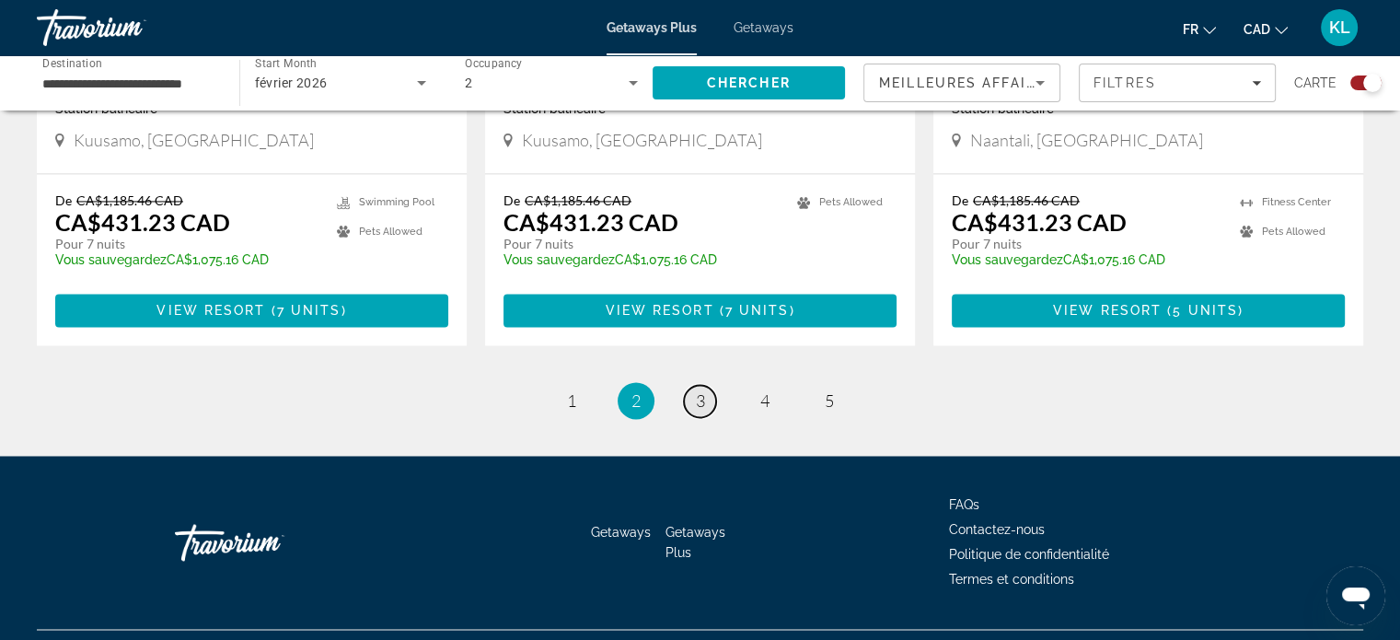
click at [704, 390] on span "3" at bounding box center [700, 400] width 9 height 20
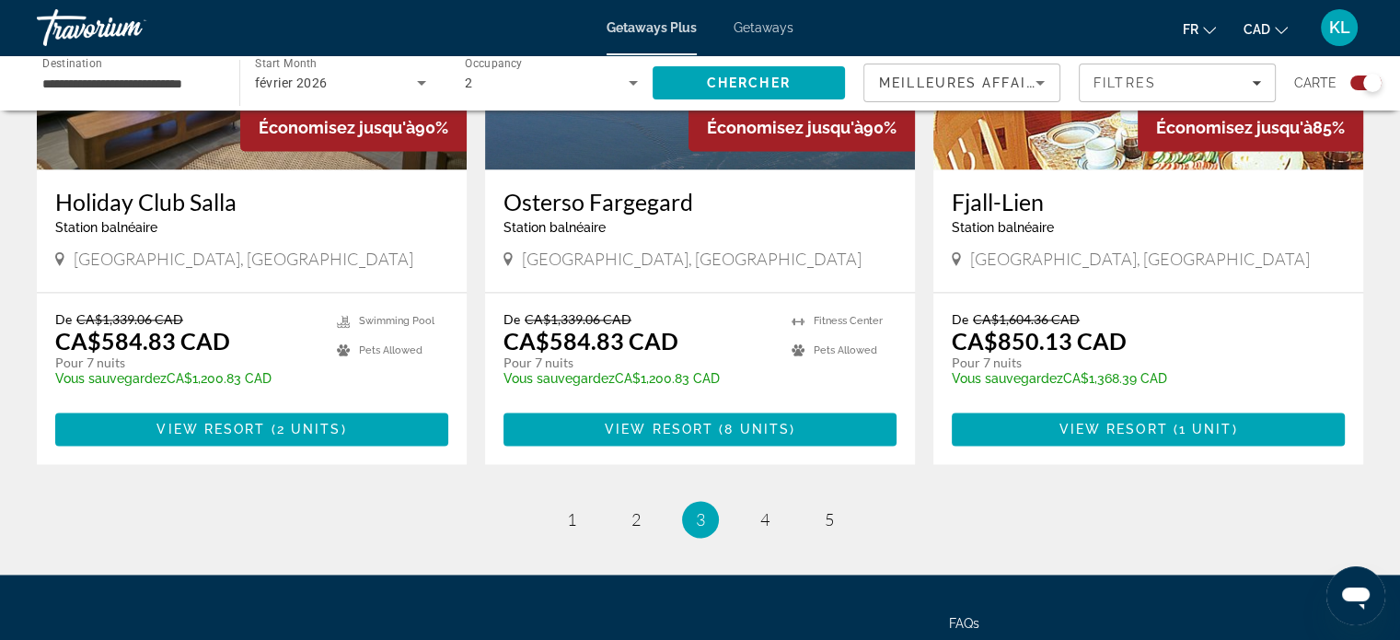
scroll to position [2934, 0]
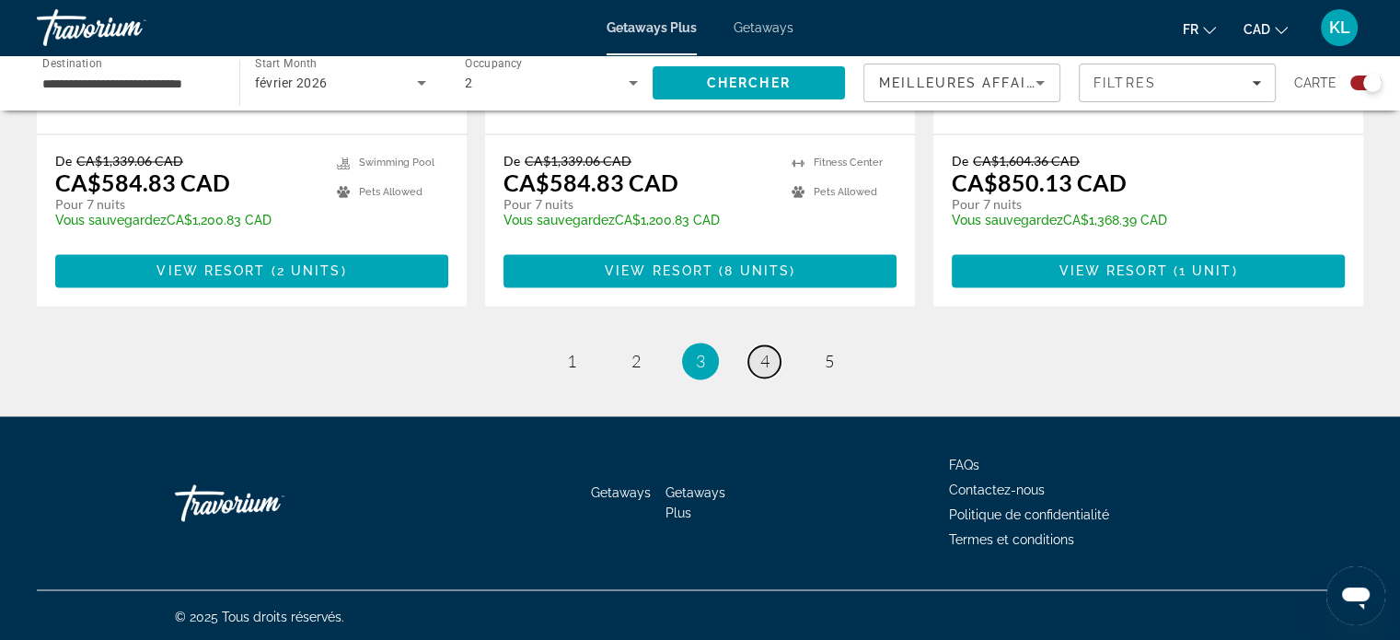
click at [766, 354] on span "4" at bounding box center [764, 361] width 9 height 20
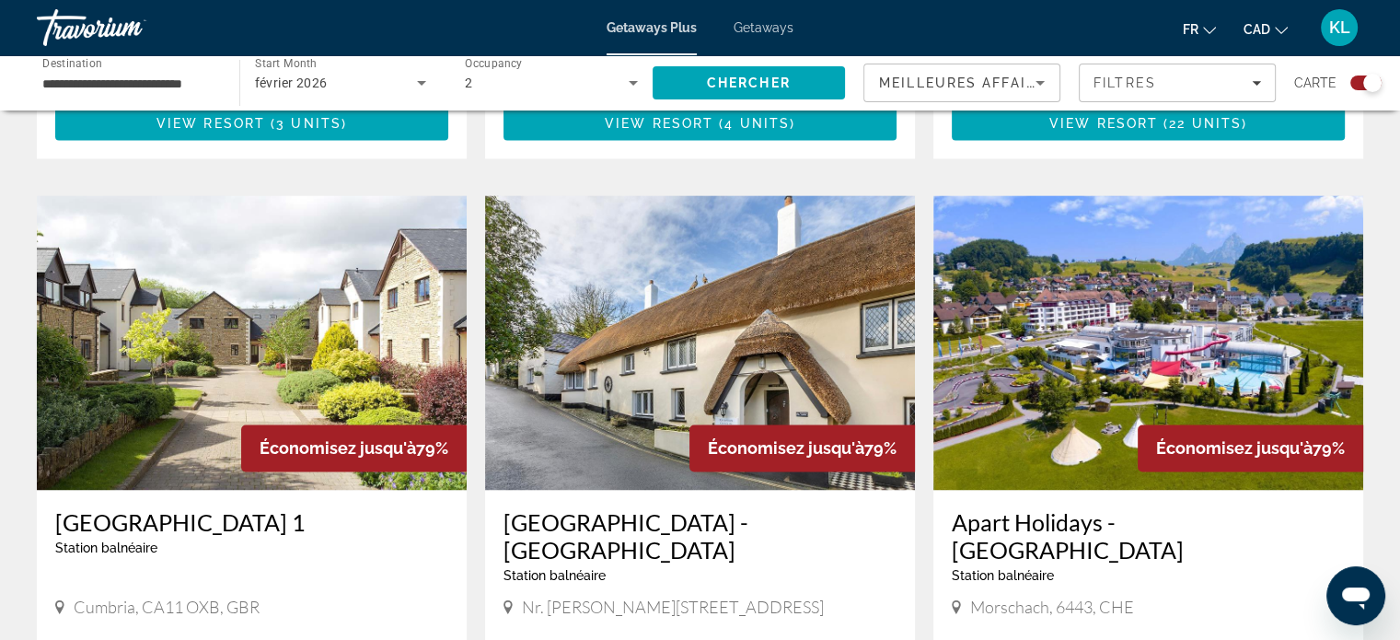
scroll to position [2517, 0]
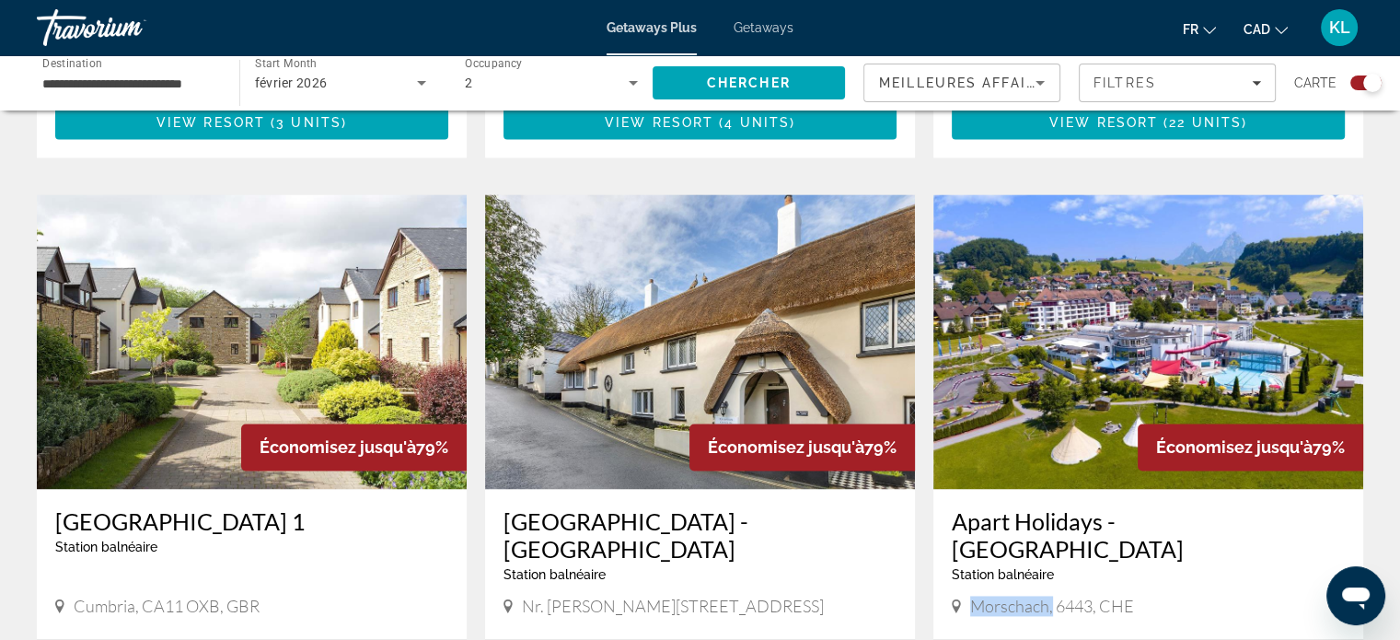
drag, startPoint x: 1051, startPoint y: 516, endPoint x: 965, endPoint y: 527, distance: 86.3
click at [965, 595] on div "Morschach, 6443, CHE" at bounding box center [1148, 607] width 393 height 25
copy span "Morschach,"
click at [924, 502] on app-exchanges-search-item "Économisez jusqu'à 79% Apart Holidays - [GEOGRAPHIC_DATA] balnéaire - Ceci est …" at bounding box center [1148, 502] width 448 height 617
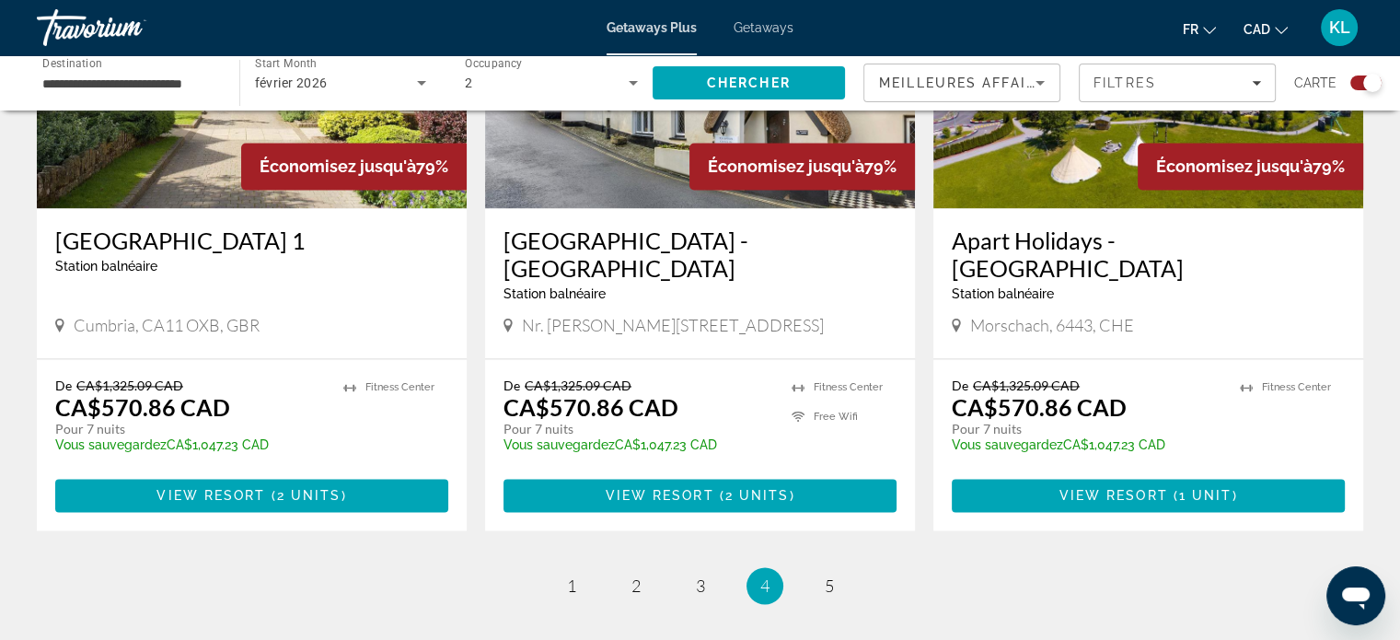
scroll to position [2798, 0]
click at [830, 575] on span "5" at bounding box center [829, 585] width 9 height 20
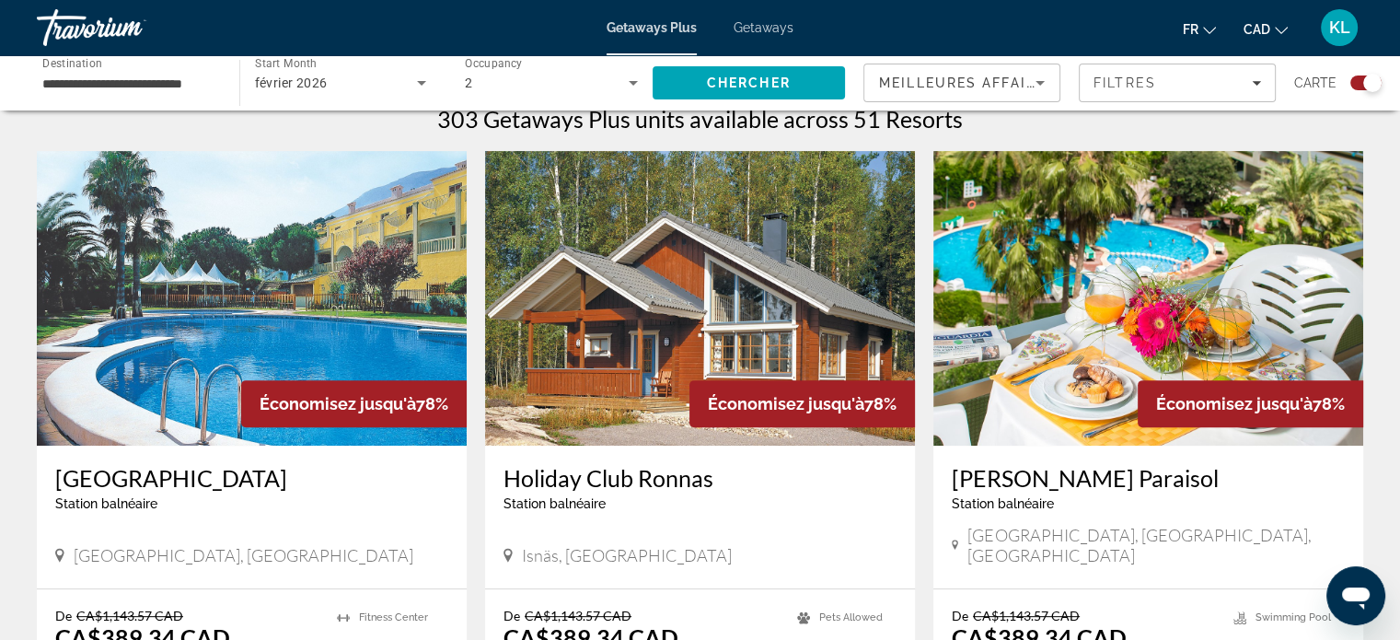
scroll to position [592, 0]
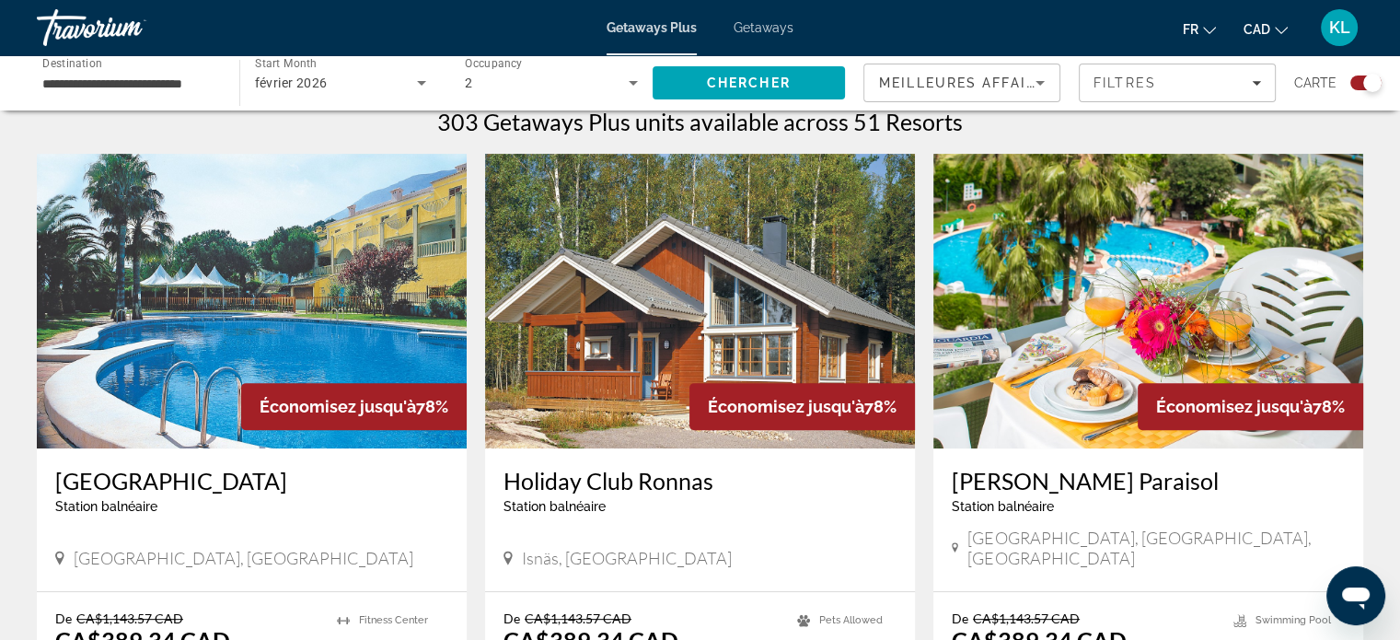
click at [159, 82] on input "**********" at bounding box center [128, 84] width 173 height 22
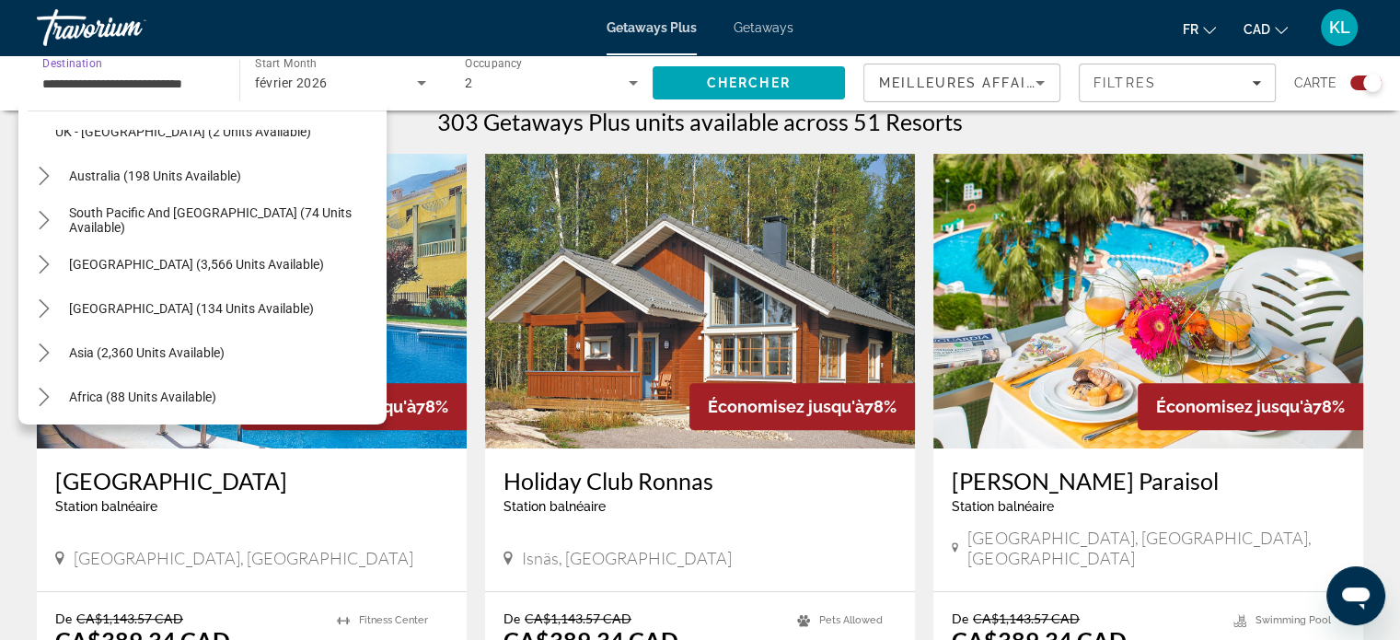
scroll to position [1135, 0]
click at [202, 281] on span "Select destination: South America (3,566 units available)" at bounding box center [196, 263] width 273 height 44
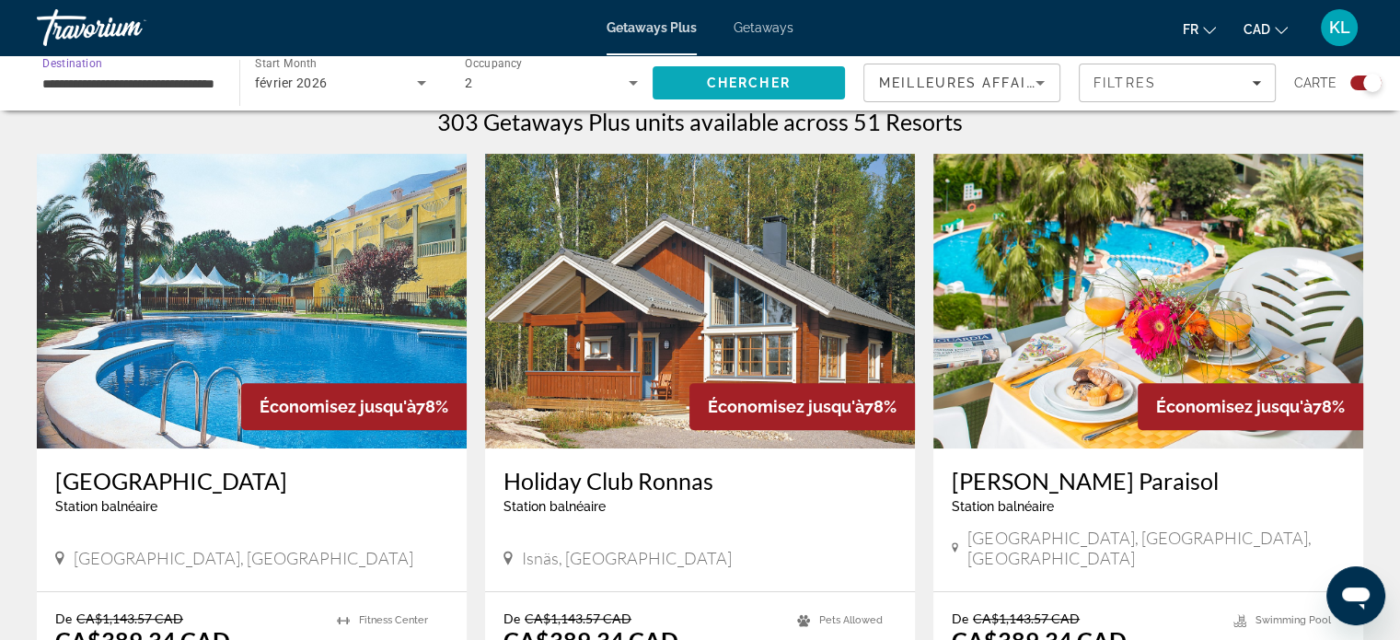
click at [742, 76] on span "Chercher" at bounding box center [749, 82] width 84 height 15
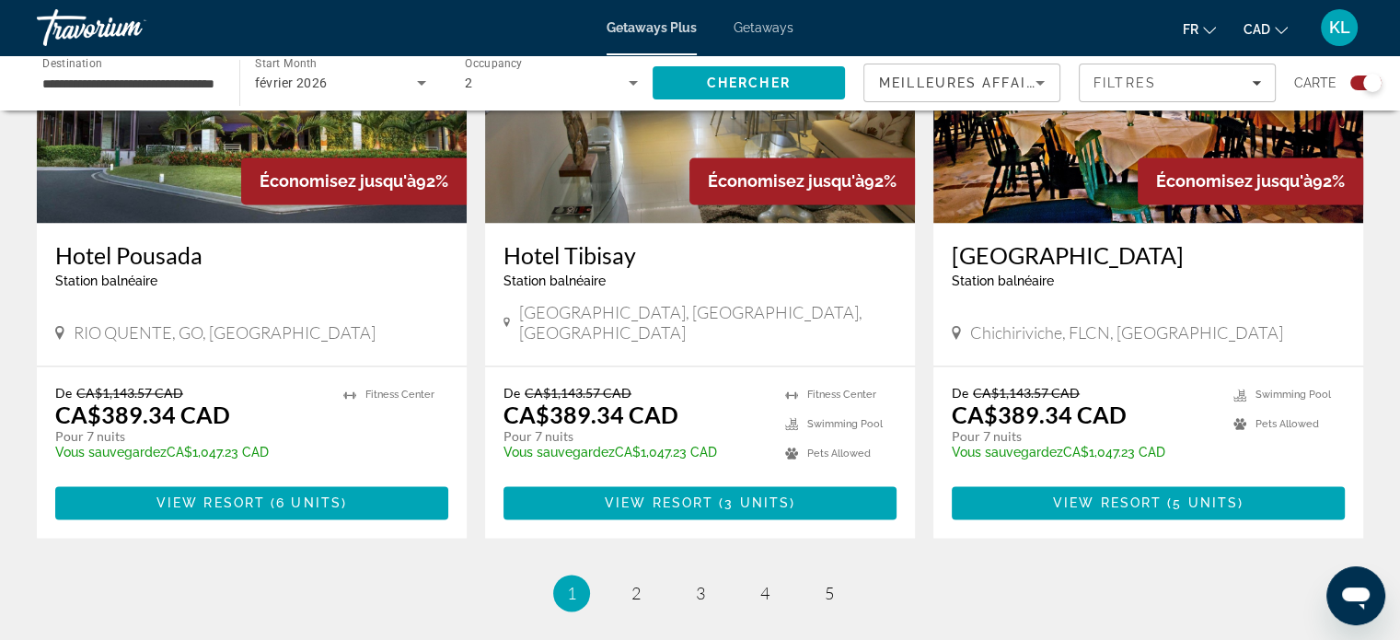
scroll to position [2908, 0]
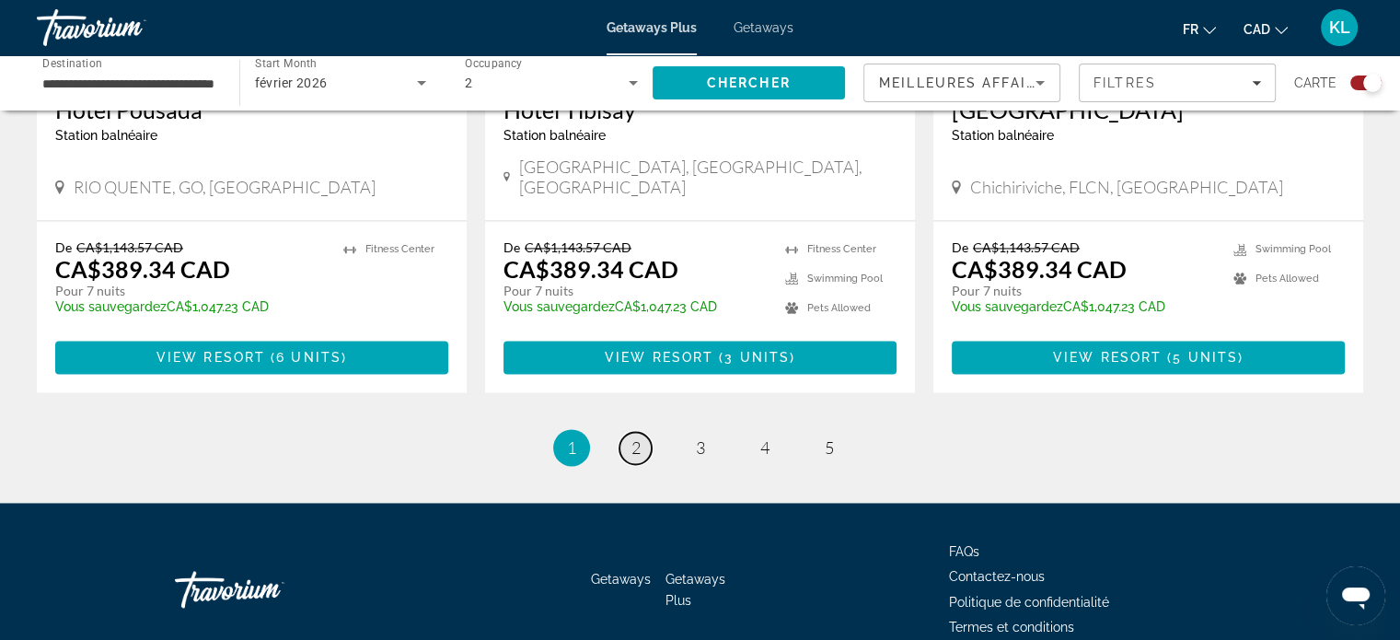
click at [633, 432] on link "page 2" at bounding box center [635, 448] width 32 height 32
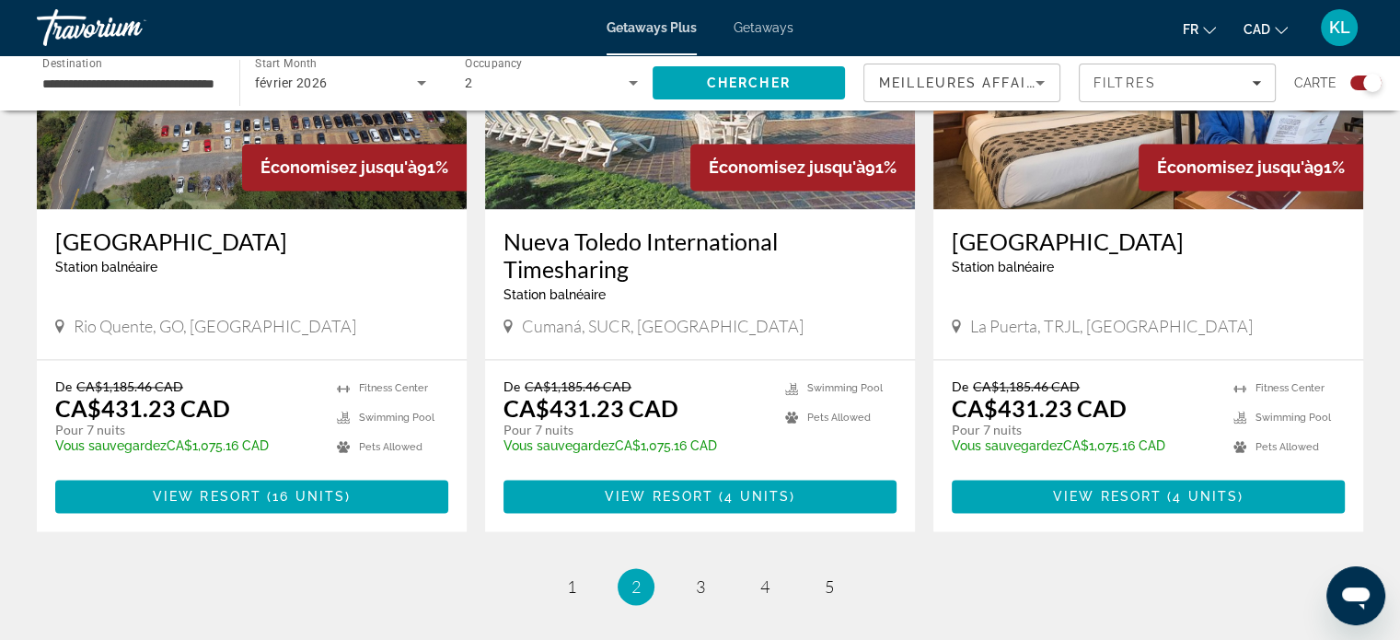
scroll to position [2934, 0]
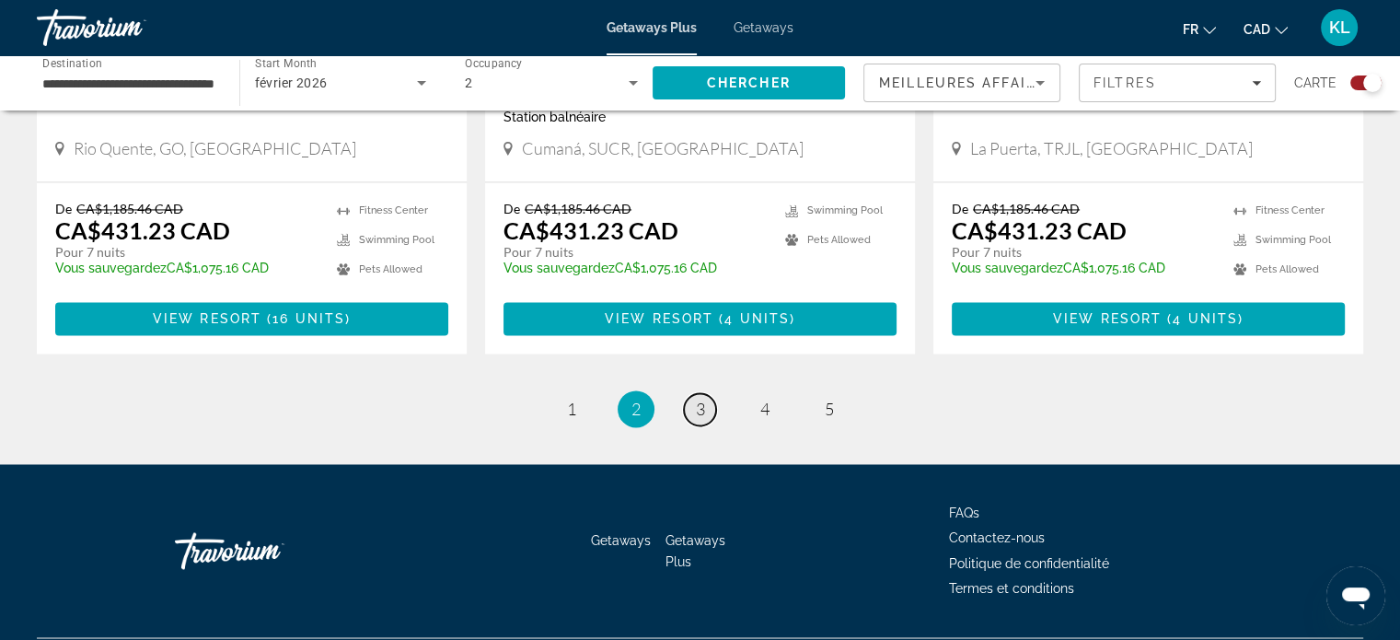
click at [701, 398] on span "3" at bounding box center [700, 408] width 9 height 20
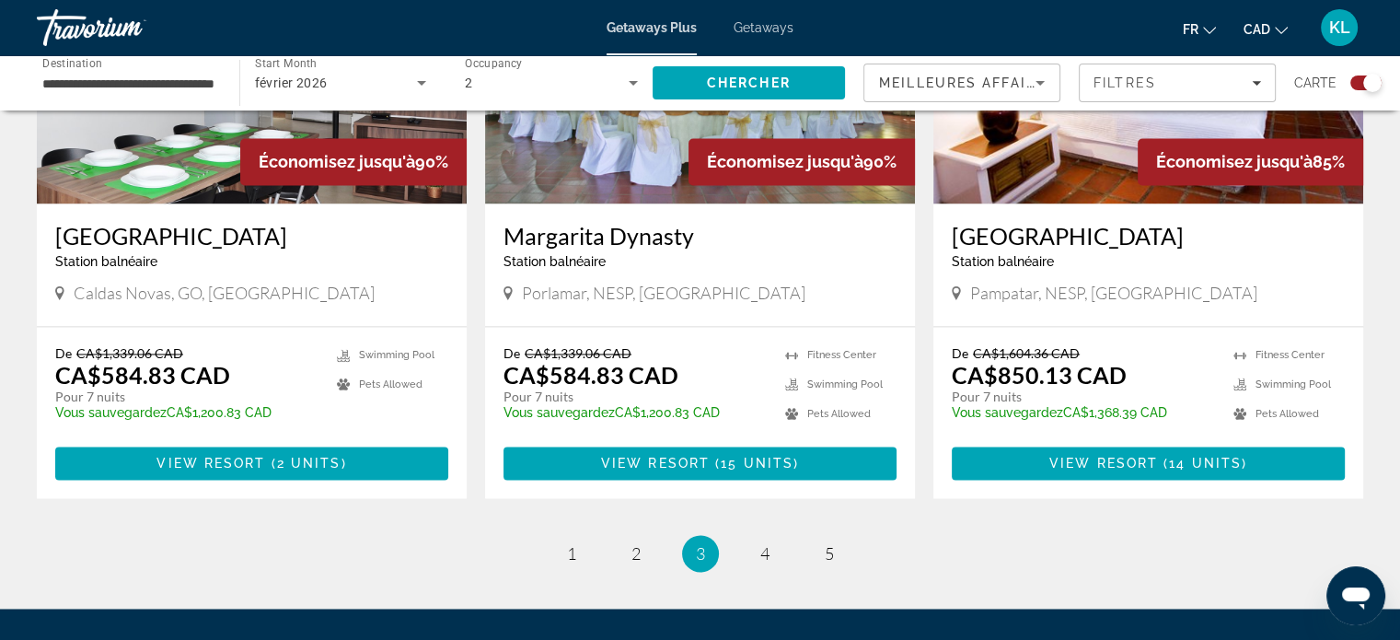
scroll to position [2934, 0]
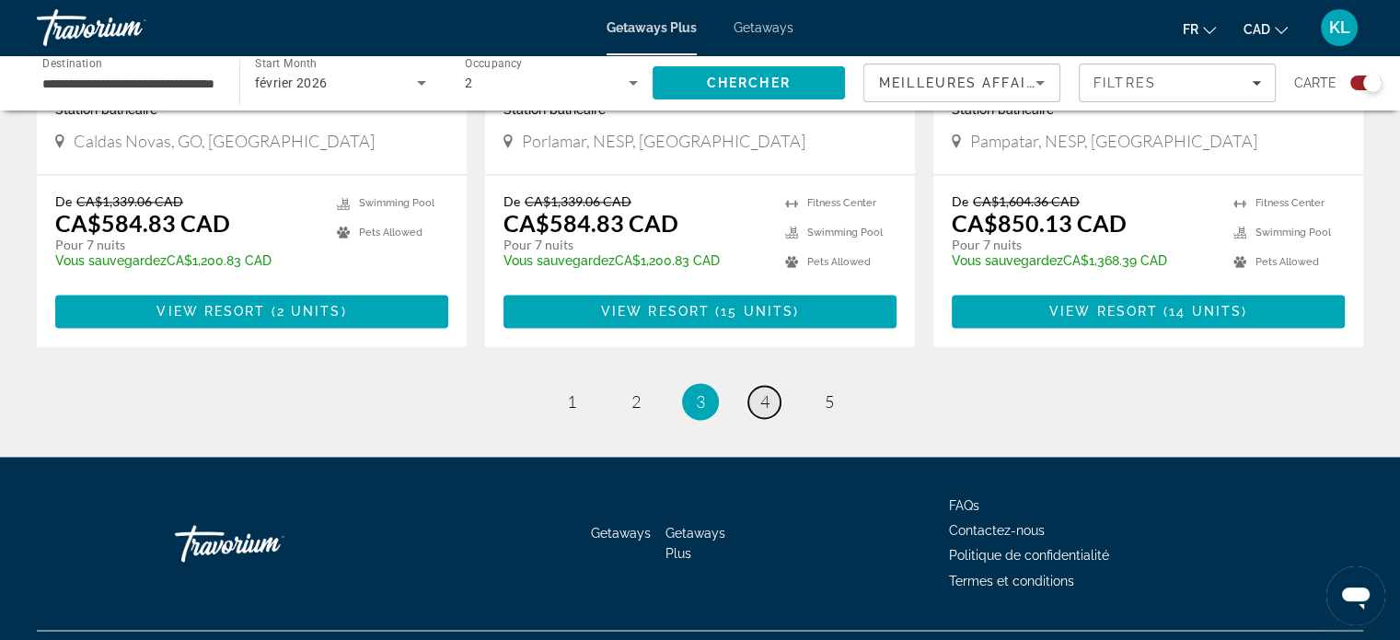
click at [762, 391] on span "4" at bounding box center [764, 401] width 9 height 20
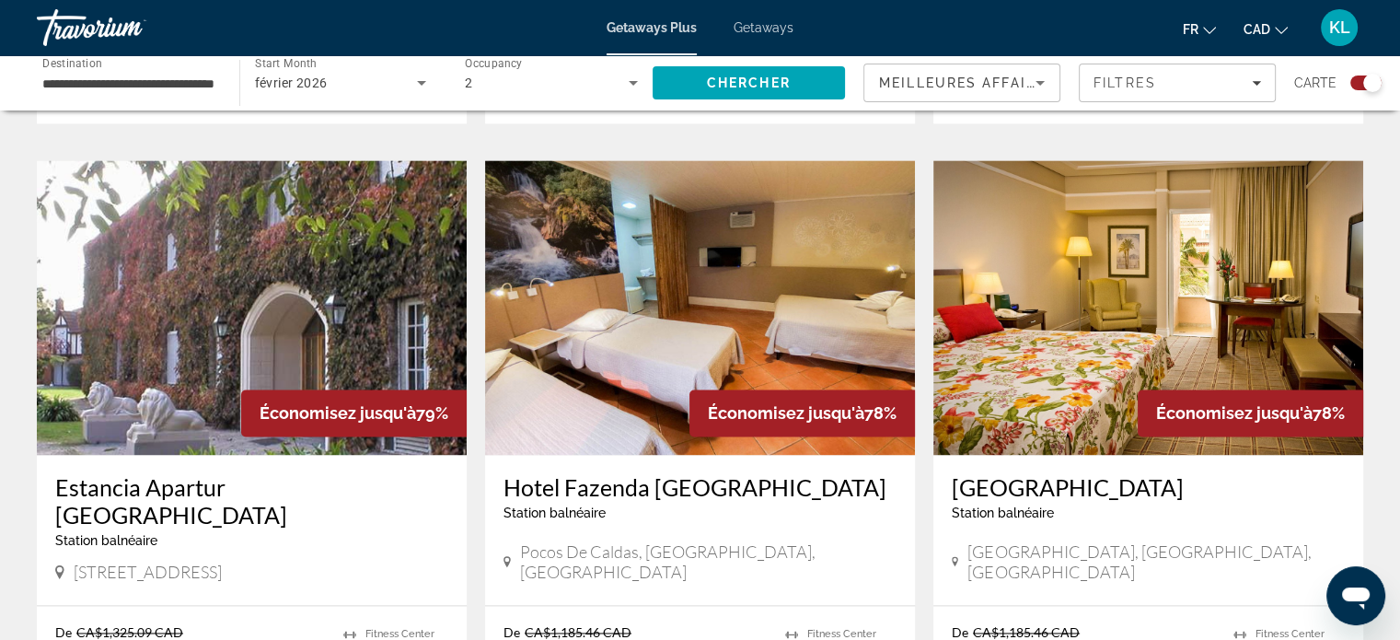
scroll to position [2992, 0]
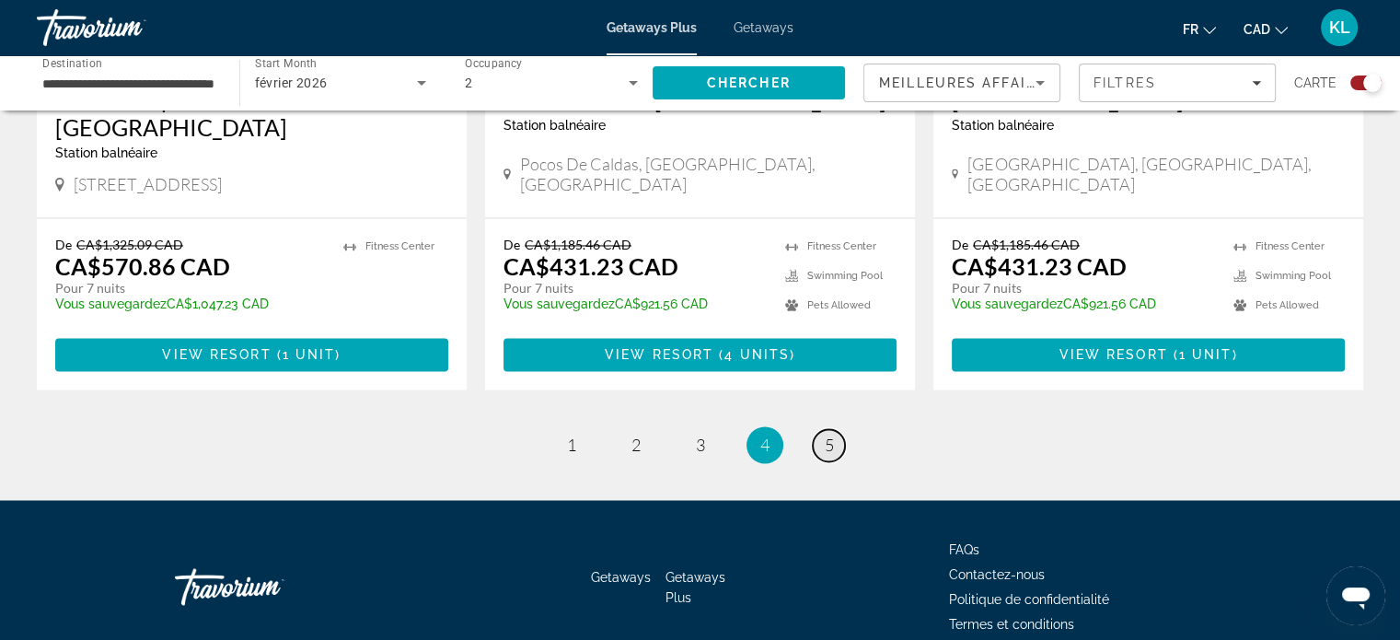
click at [832, 434] on span "5" at bounding box center [829, 444] width 9 height 20
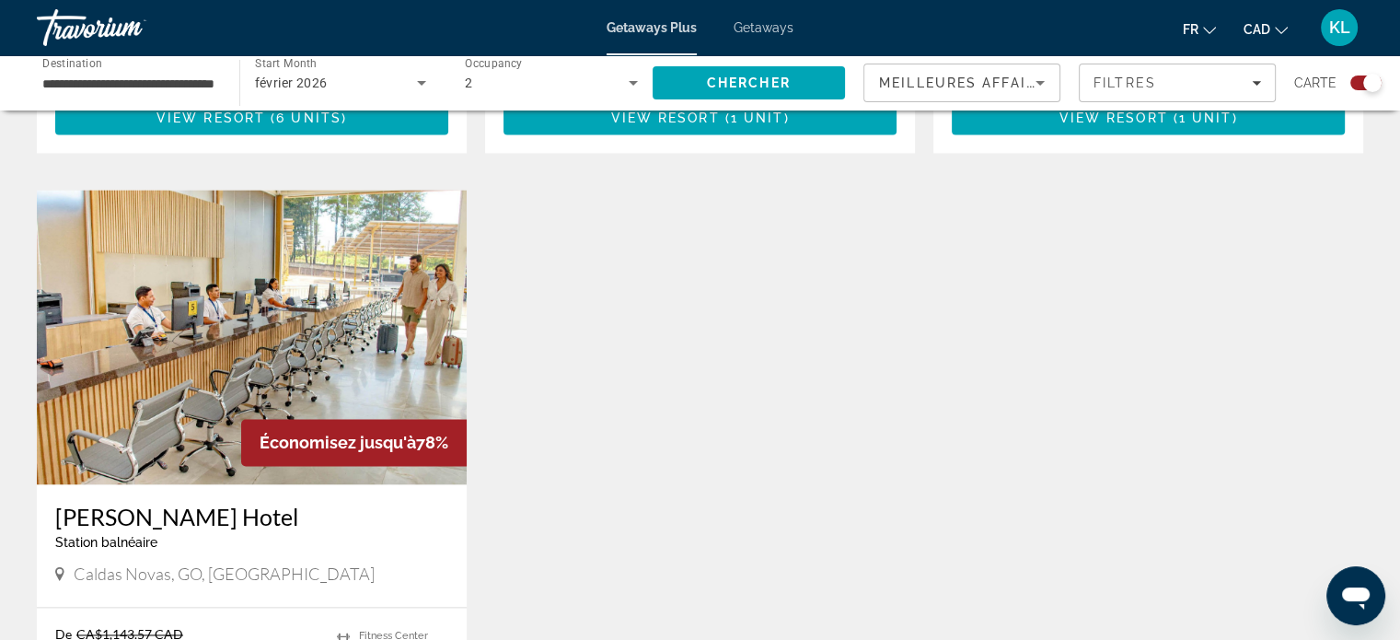
scroll to position [2595, 0]
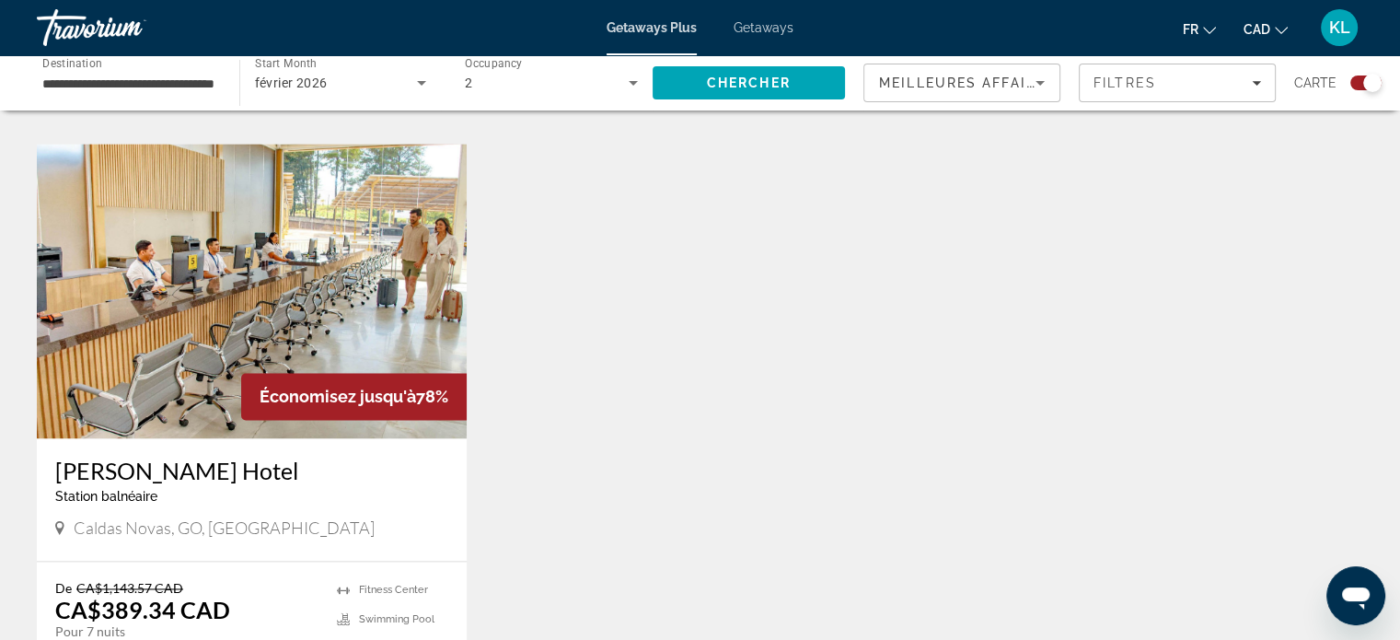
click at [183, 88] on input "**********" at bounding box center [128, 84] width 173 height 22
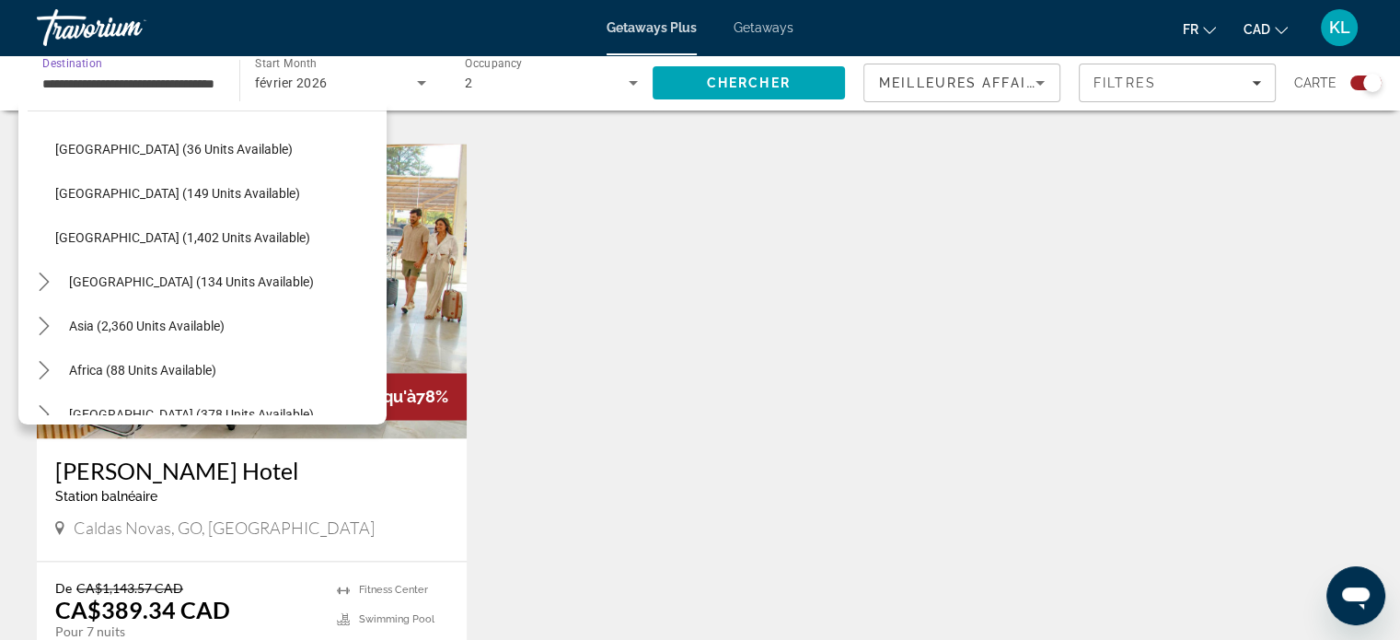
scroll to position [652, 0]
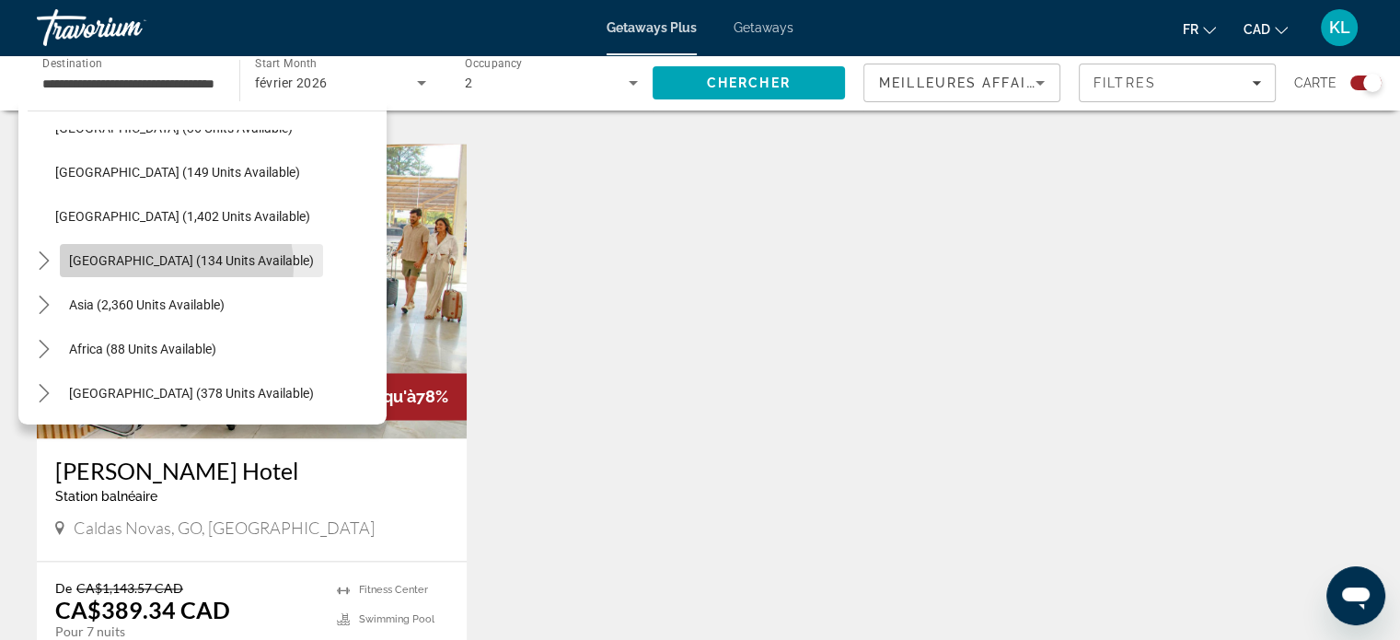
click at [166, 267] on span "[GEOGRAPHIC_DATA] (134 units available)" at bounding box center [191, 260] width 245 height 15
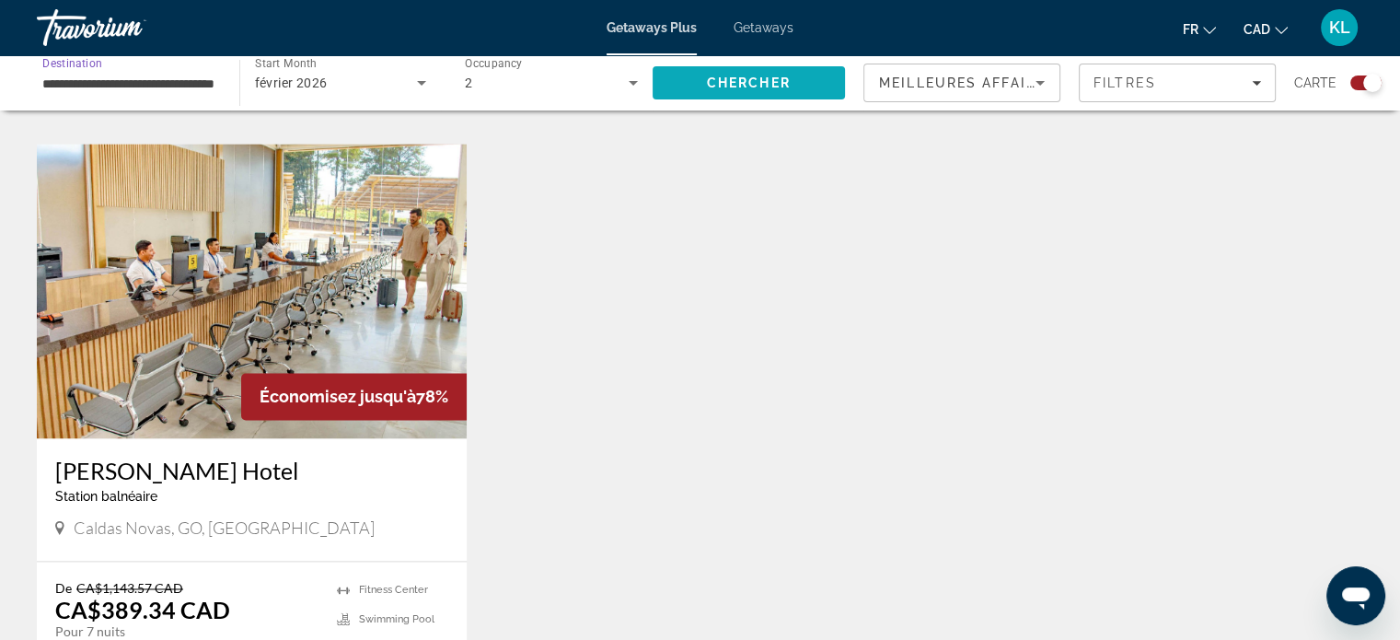
click at [762, 83] on span "Chercher" at bounding box center [749, 82] width 84 height 15
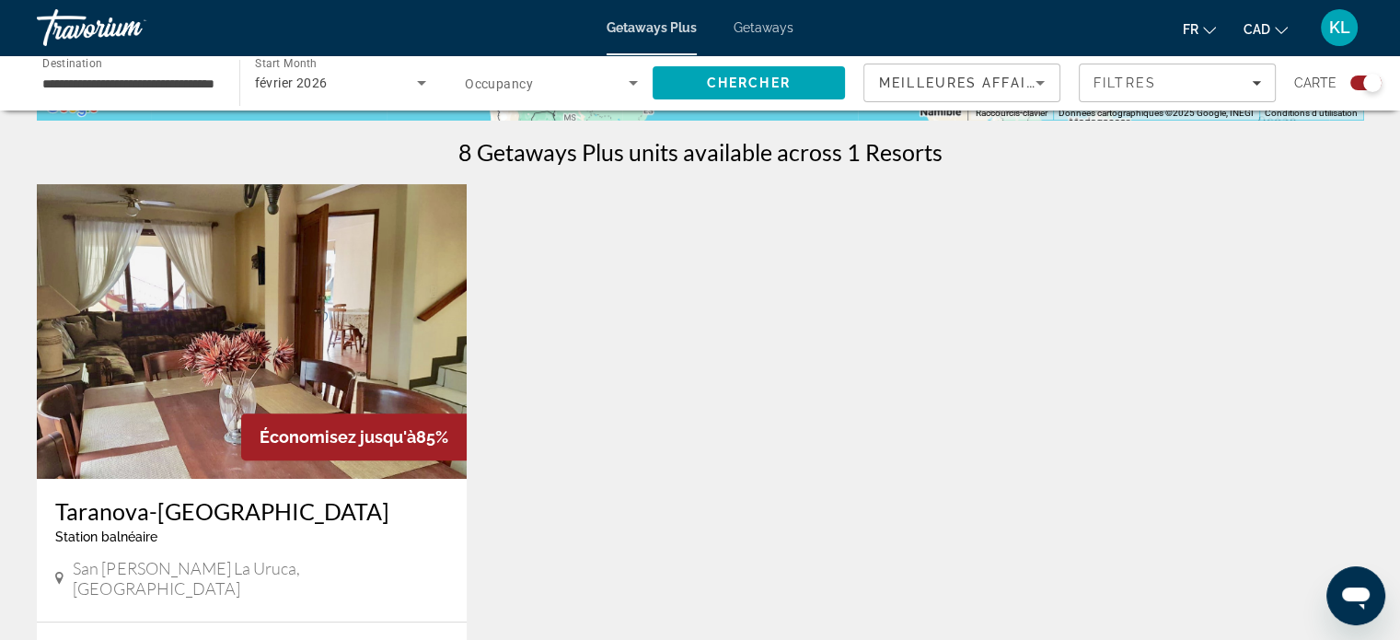
scroll to position [560, 0]
click at [177, 89] on input "**********" at bounding box center [128, 84] width 173 height 22
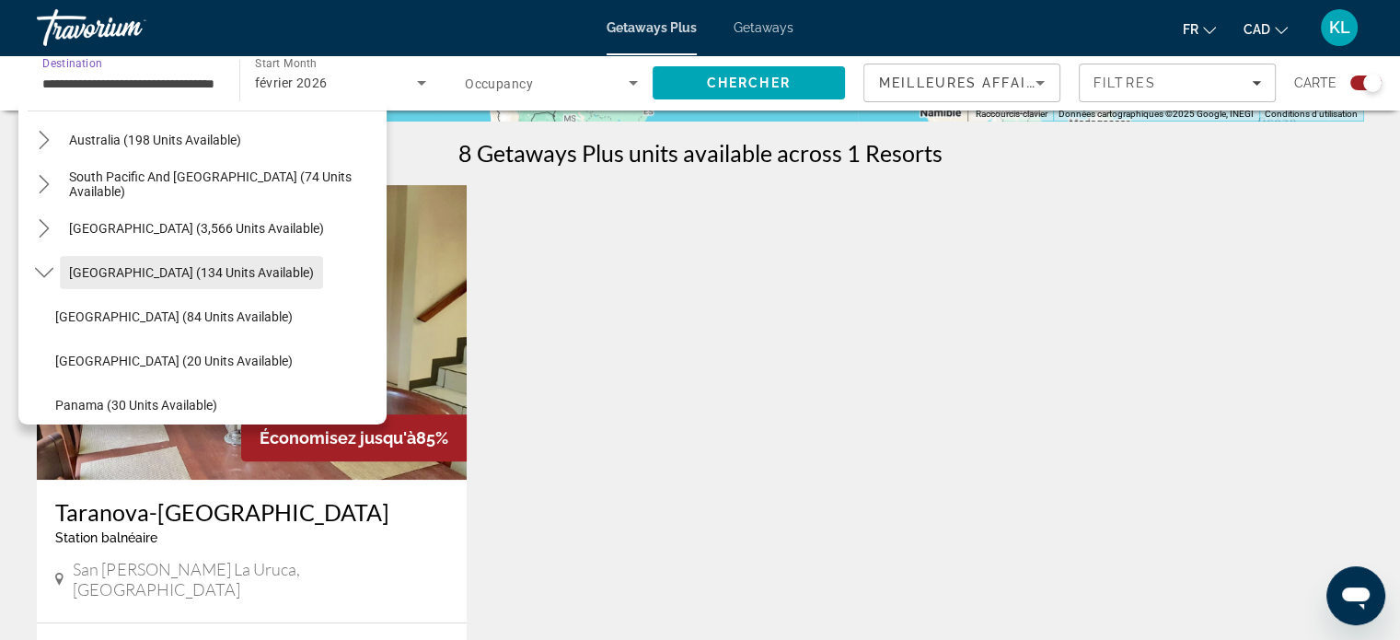
scroll to position [431, 0]
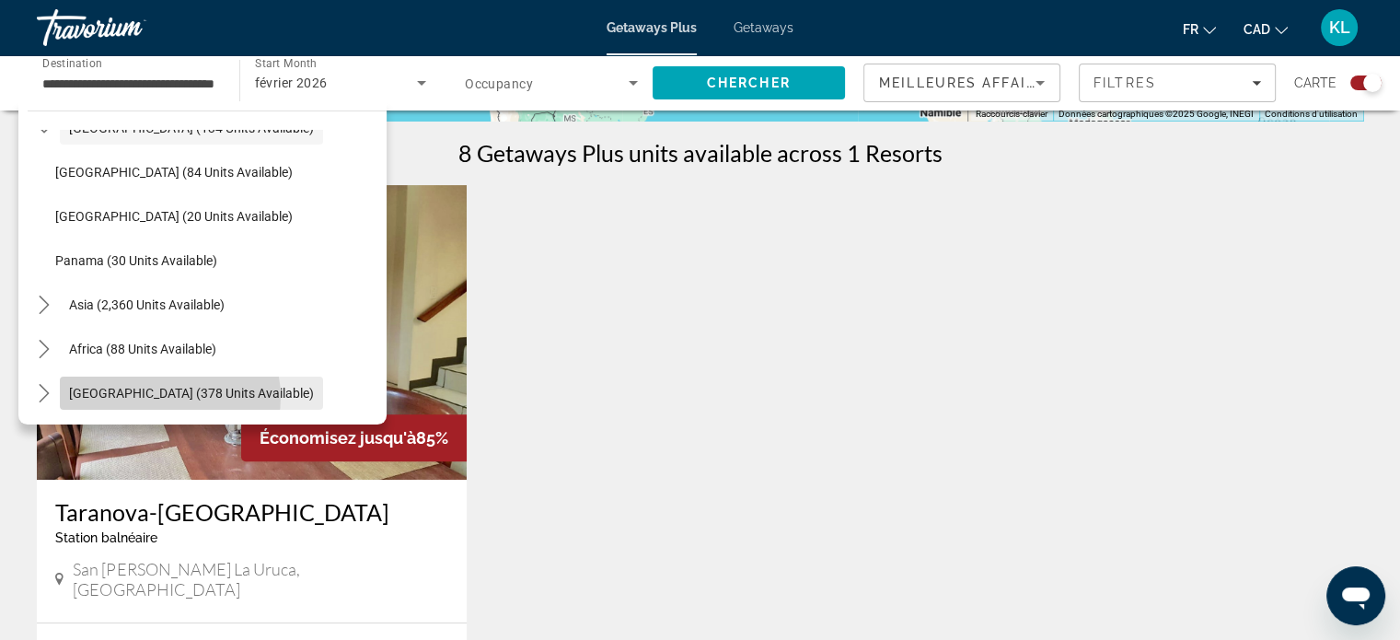
click at [169, 397] on span "[GEOGRAPHIC_DATA] (378 units available)" at bounding box center [191, 393] width 245 height 15
type input "**********"
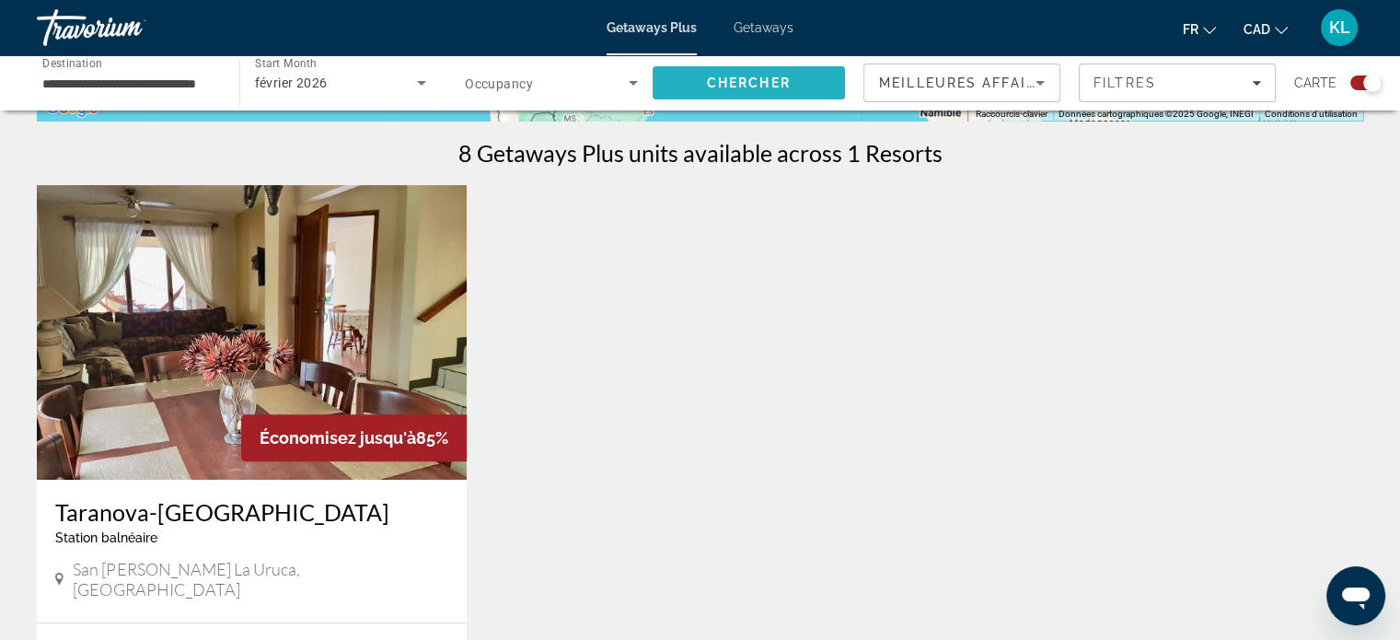
click at [786, 76] on span "Chercher" at bounding box center [749, 82] width 84 height 15
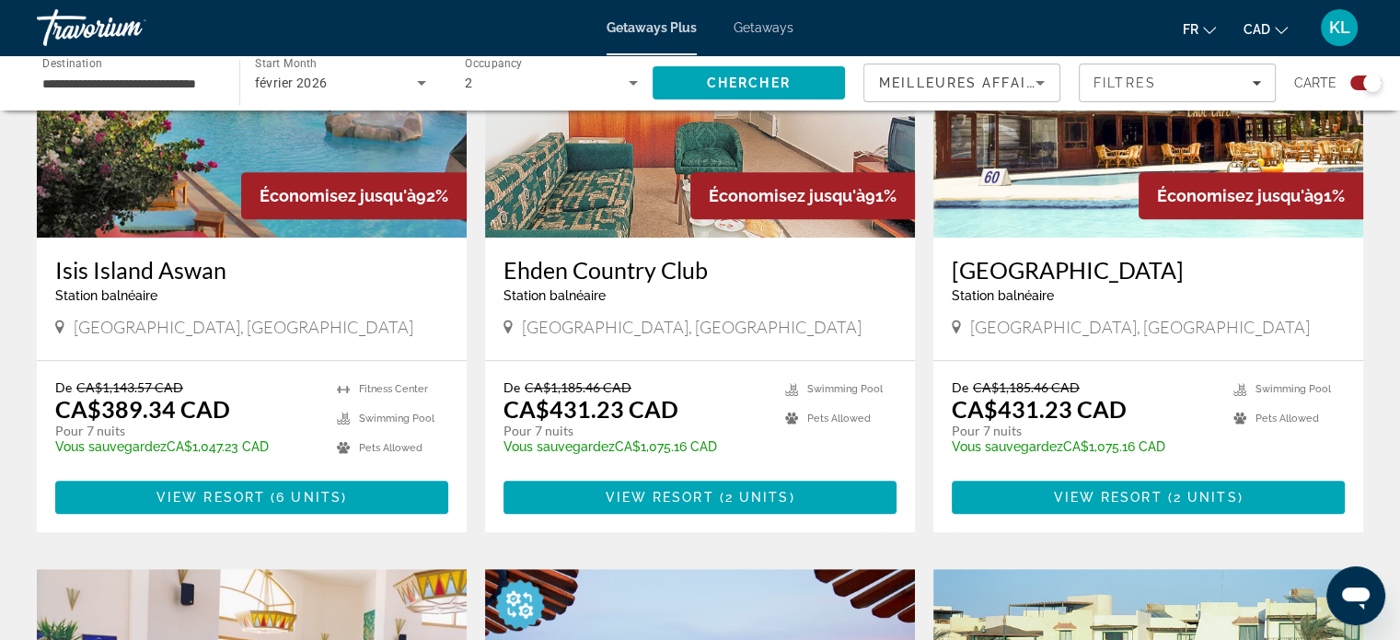
scroll to position [744, 0]
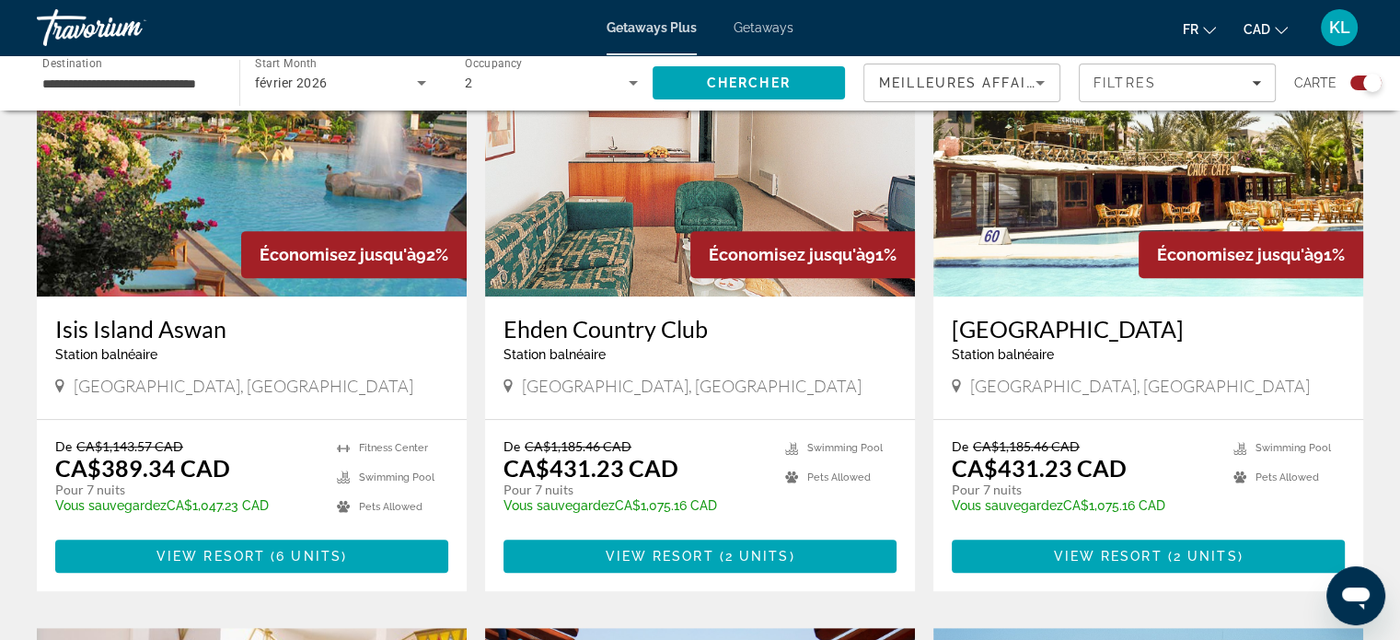
click at [767, 32] on span "Getaways" at bounding box center [763, 27] width 60 height 15
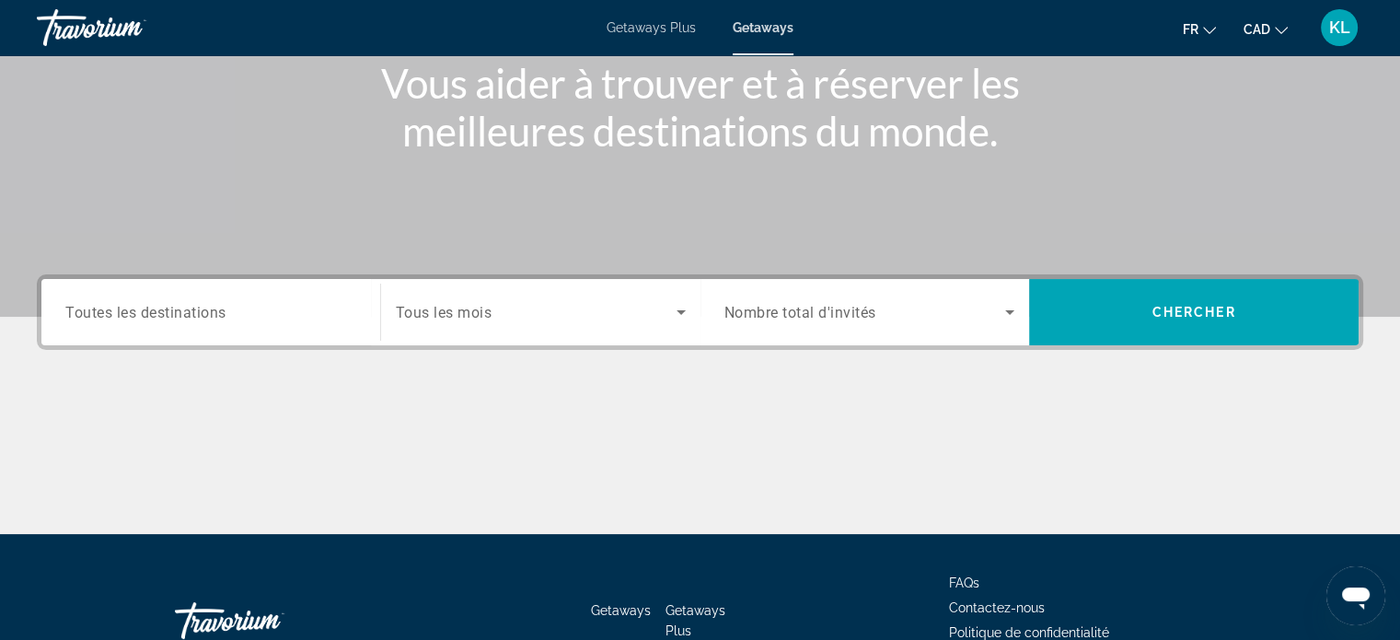
click at [477, 330] on div "Search widget" at bounding box center [541, 312] width 290 height 52
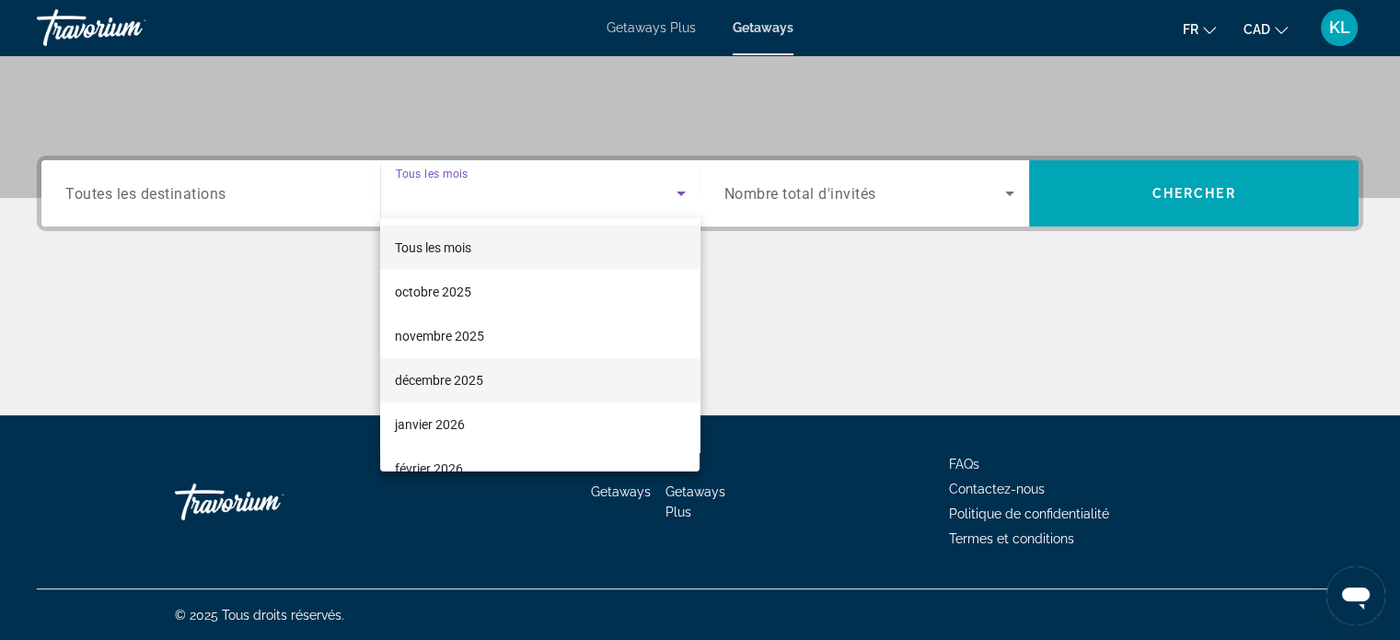
scroll to position [96, 0]
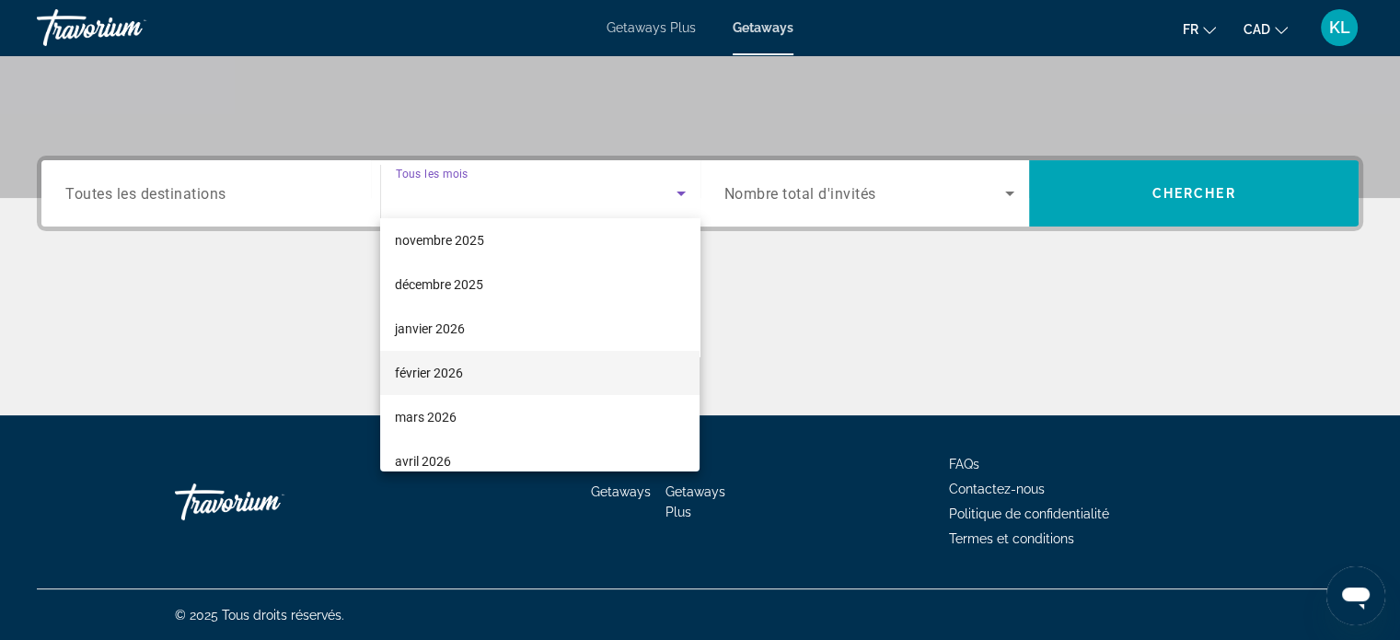
click at [450, 368] on span "février 2026" at bounding box center [429, 373] width 68 height 22
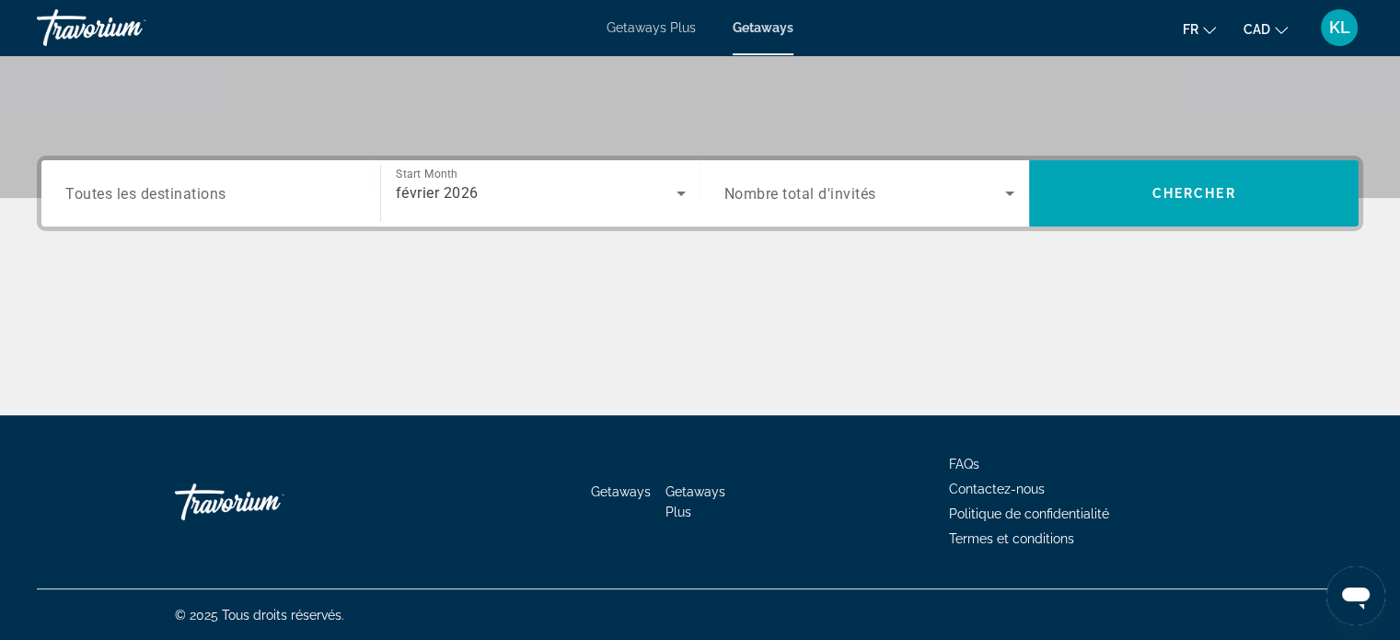
click at [837, 200] on span "Nombre total d'invités" at bounding box center [800, 193] width 152 height 17
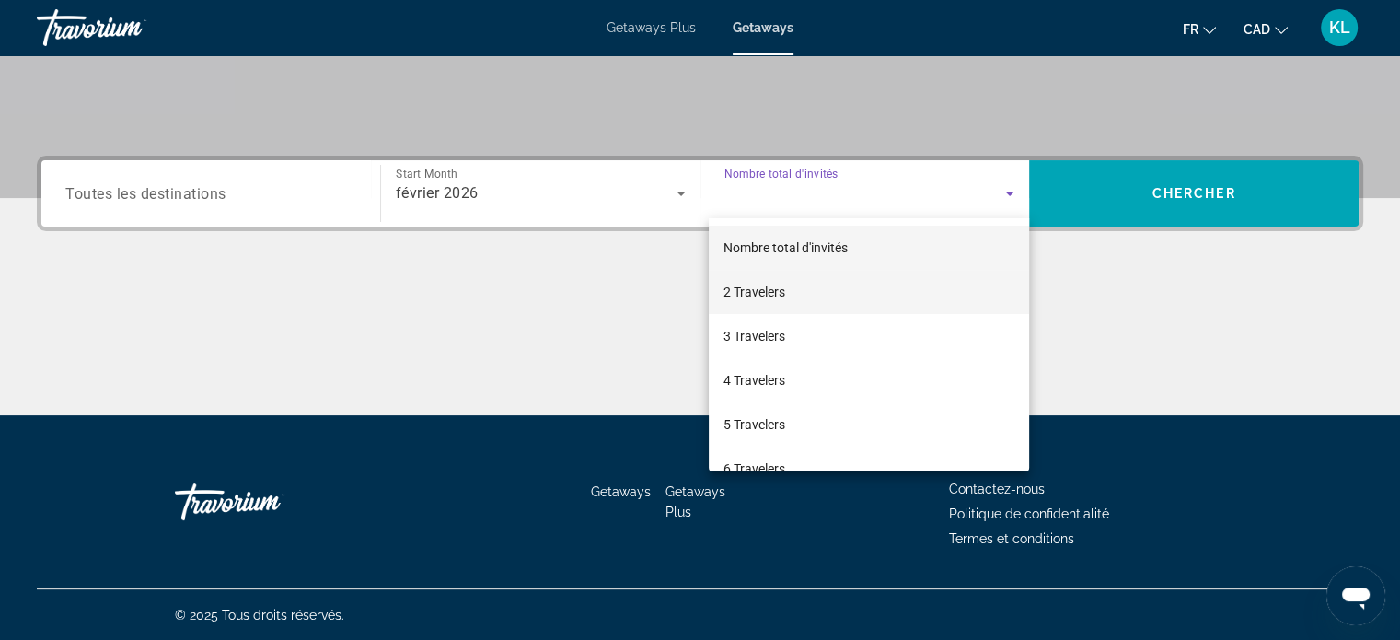
click at [818, 292] on mat-option "2 Travelers" at bounding box center [869, 292] width 320 height 44
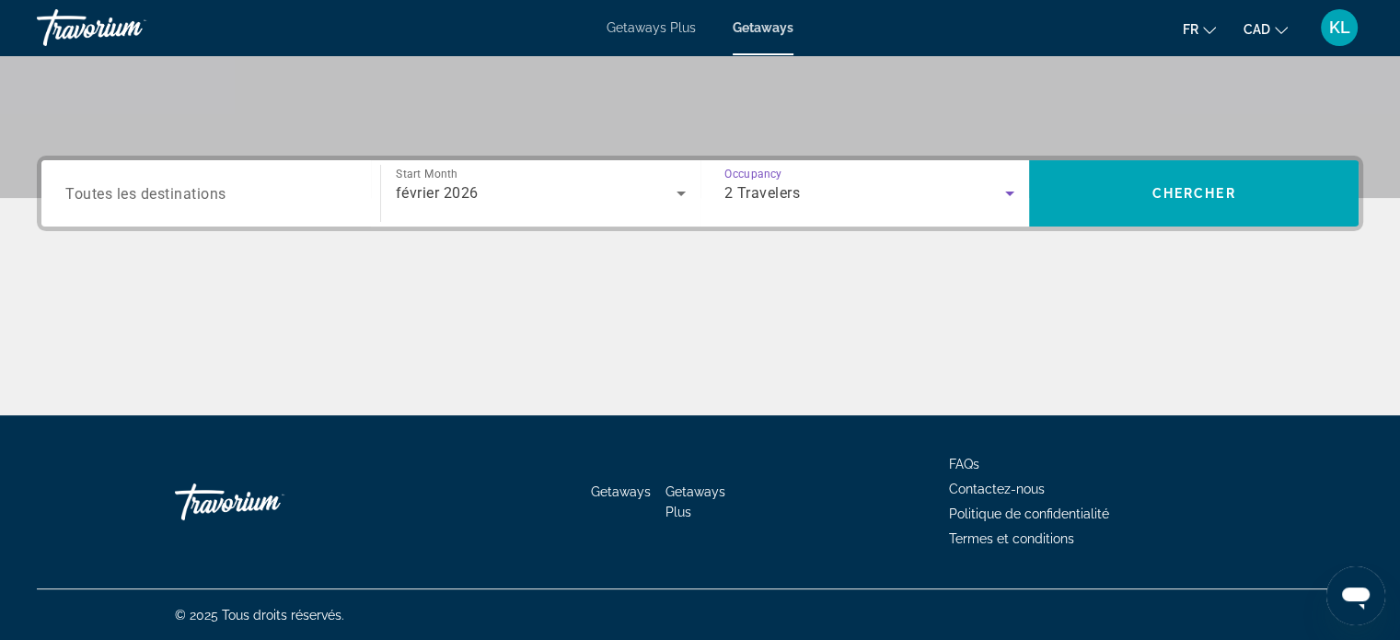
click at [262, 178] on div "Search widget" at bounding box center [210, 193] width 291 height 52
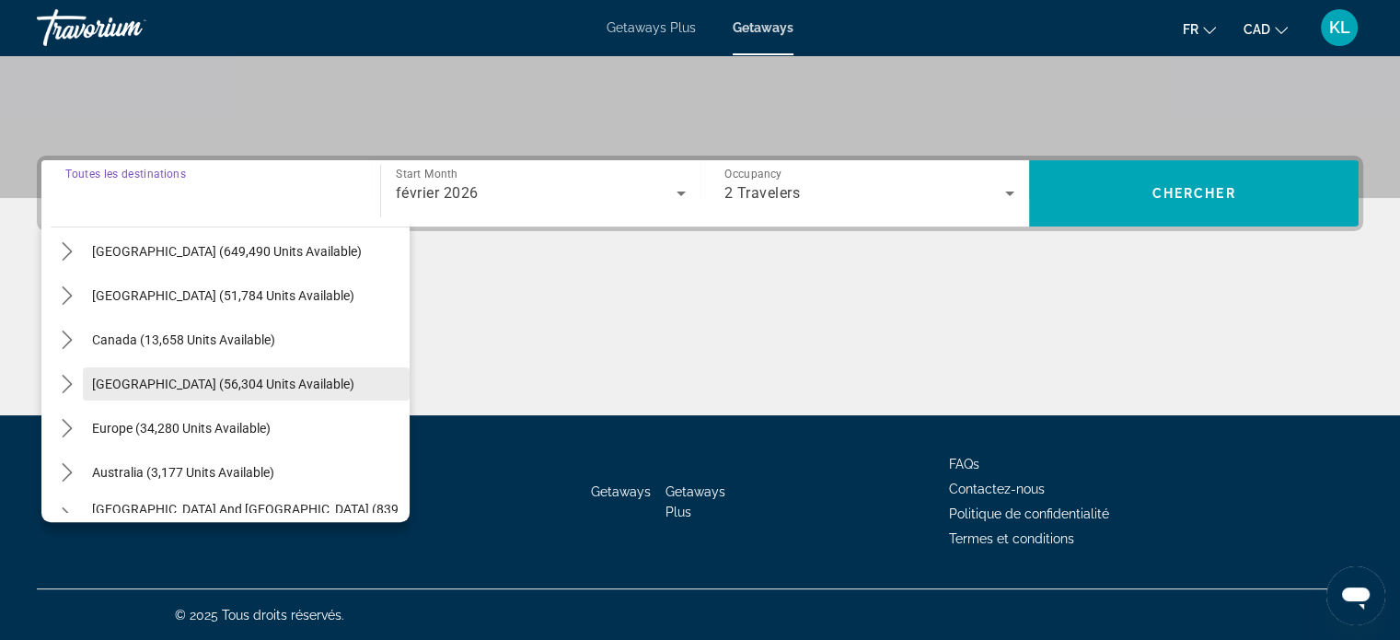
scroll to position [66, 0]
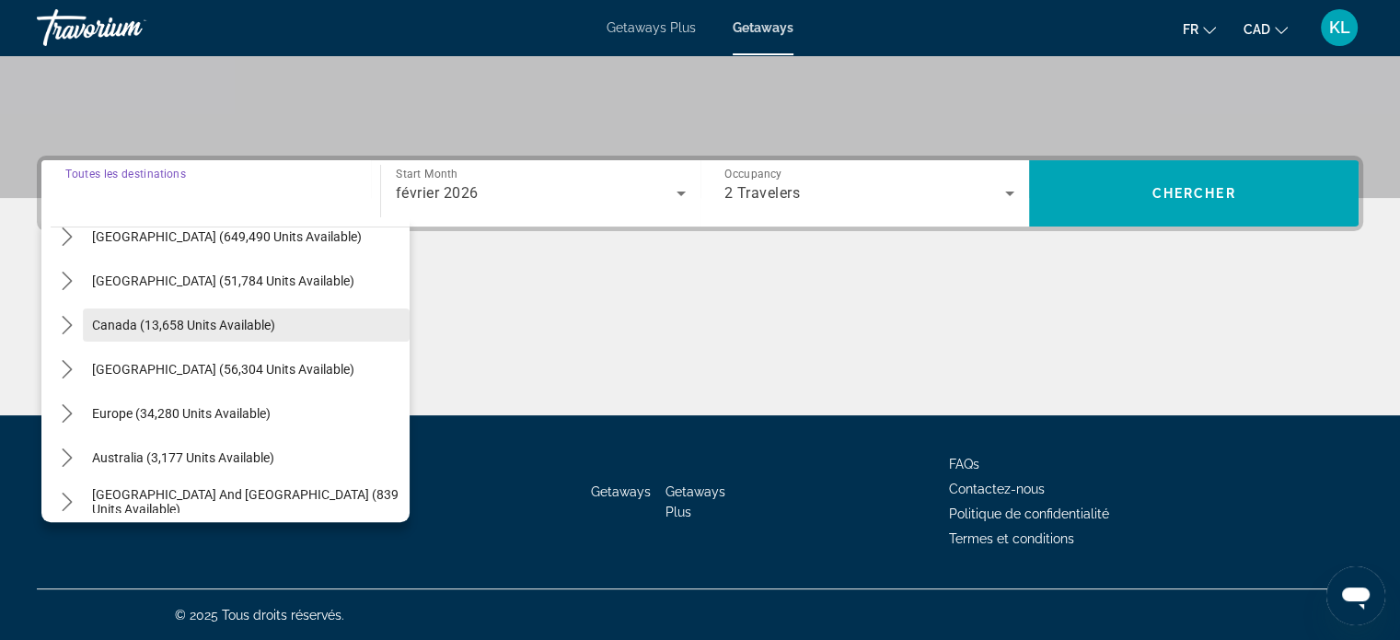
click at [169, 328] on span "Canada (13,658 units available)" at bounding box center [183, 324] width 183 height 15
type input "**********"
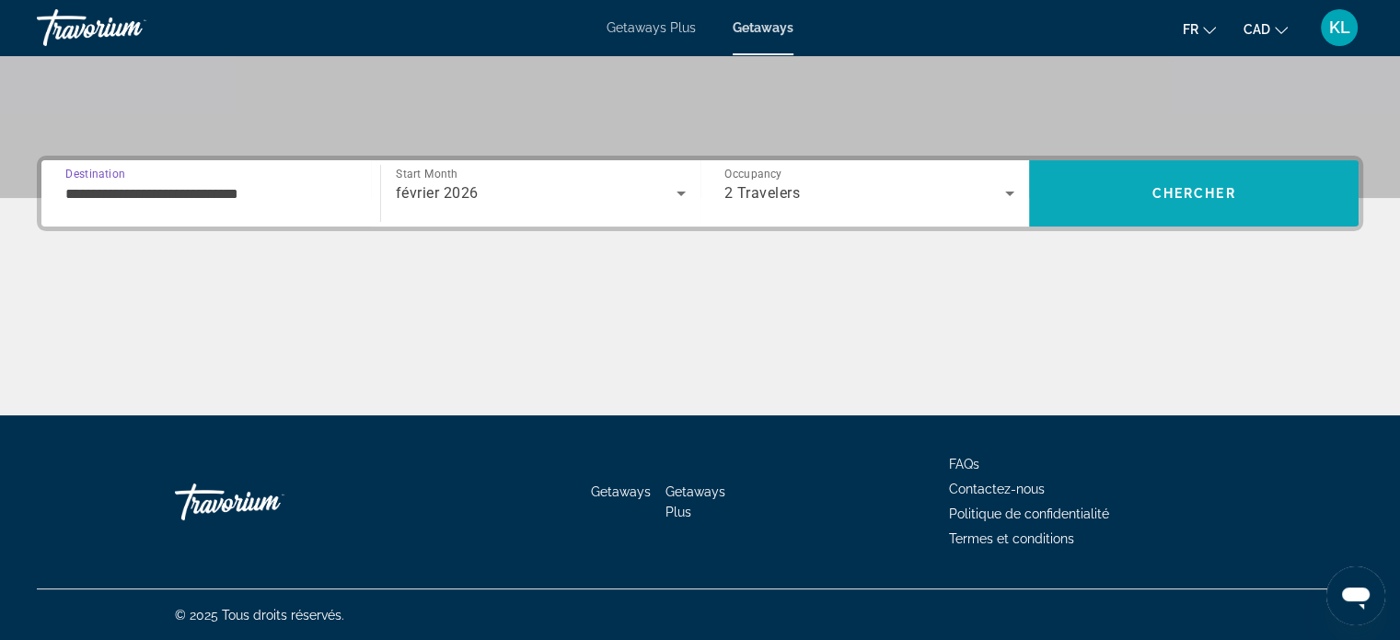
click at [1200, 220] on span "Search" at bounding box center [1193, 193] width 329 height 66
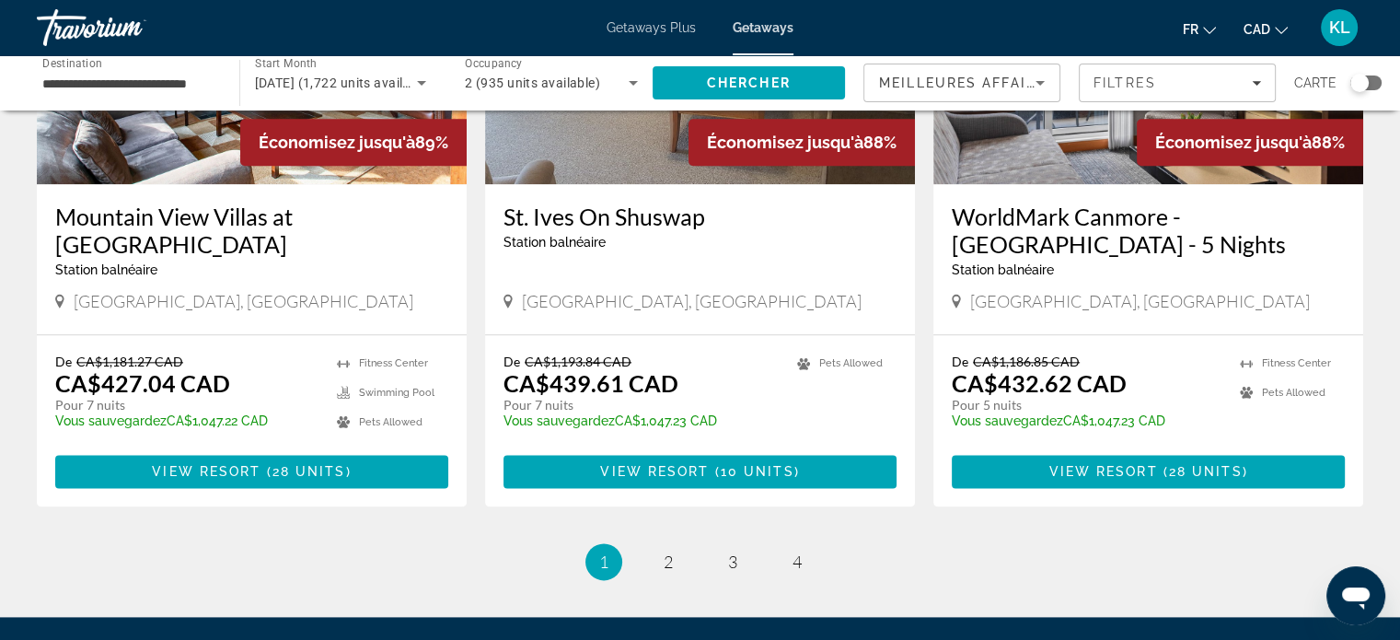
scroll to position [2193, 0]
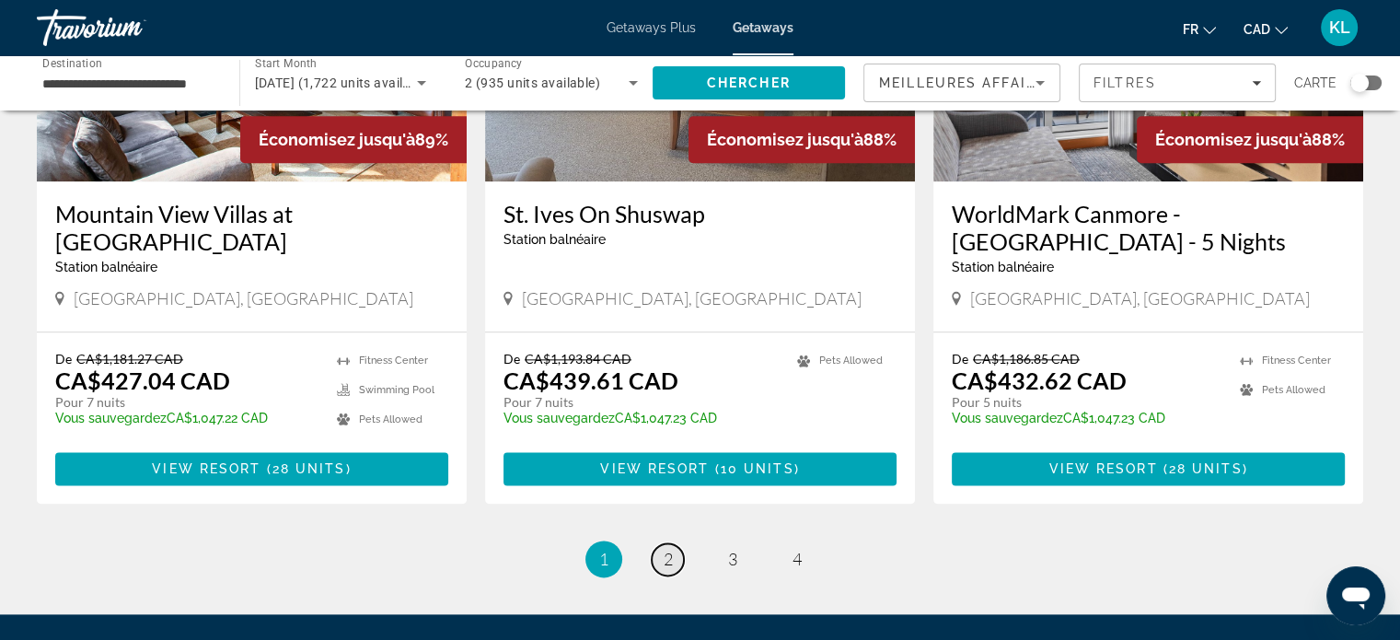
click at [666, 548] on span "2" at bounding box center [668, 558] width 9 height 20
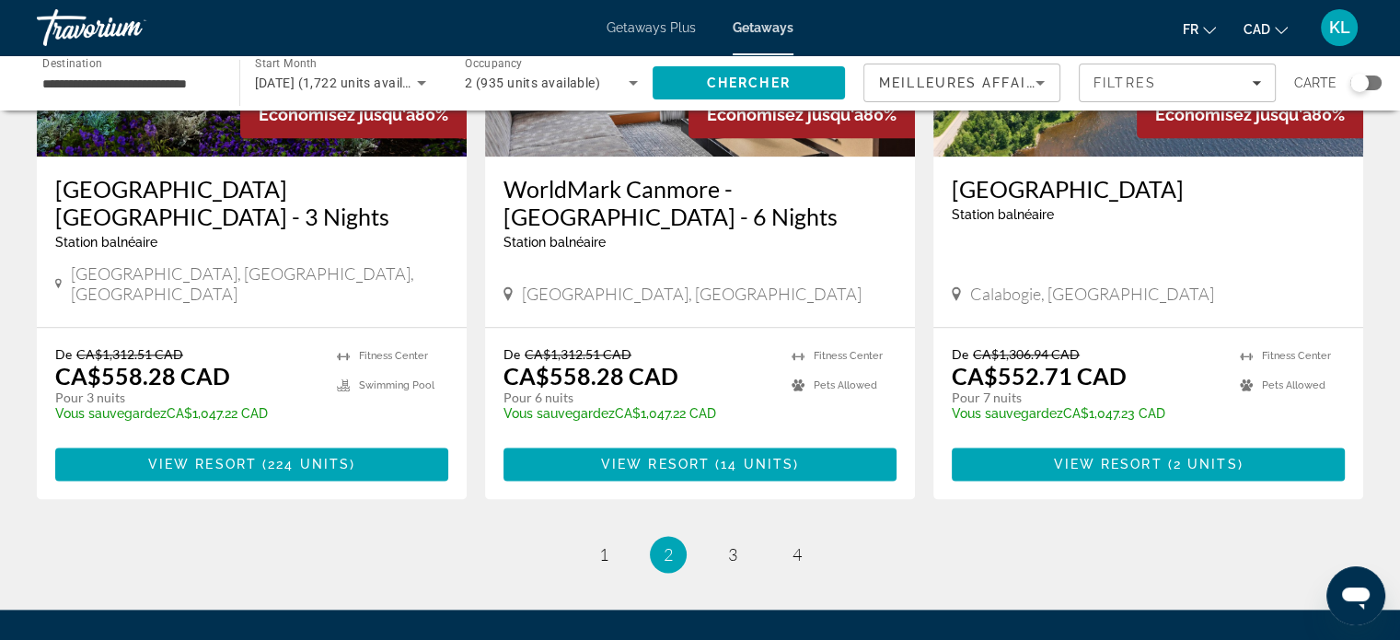
scroll to position [2275, 0]
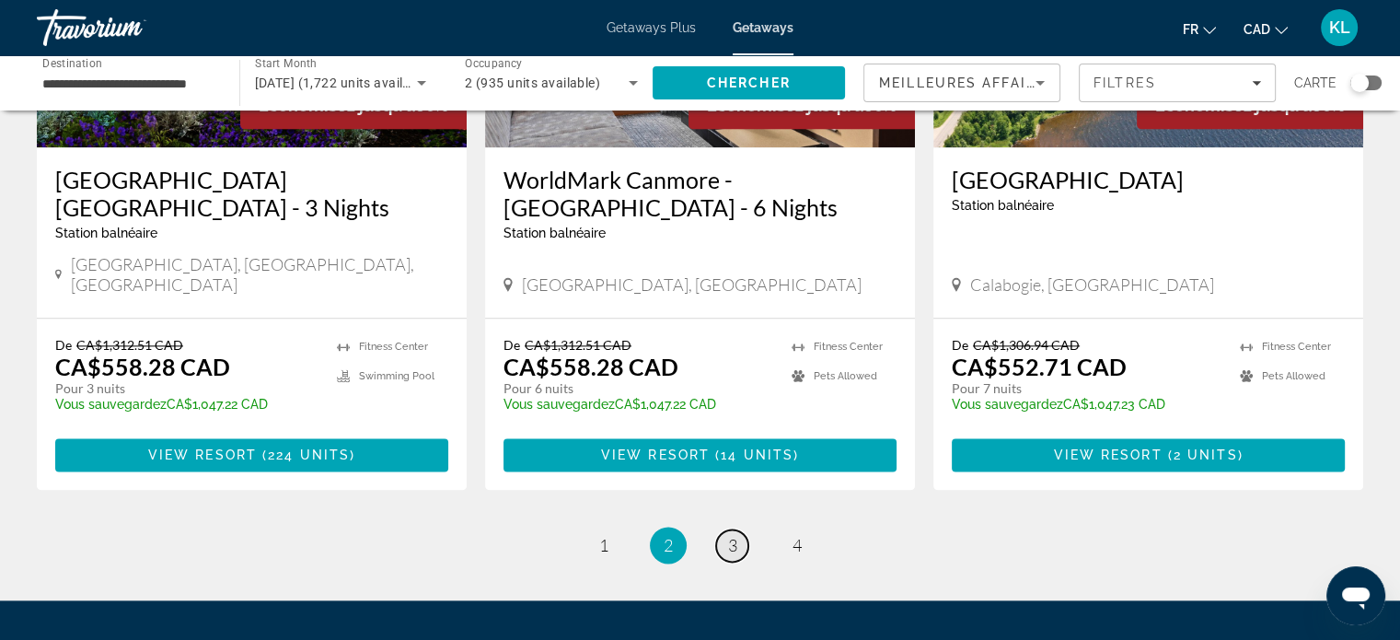
click at [725, 529] on link "page 3" at bounding box center [732, 545] width 32 height 32
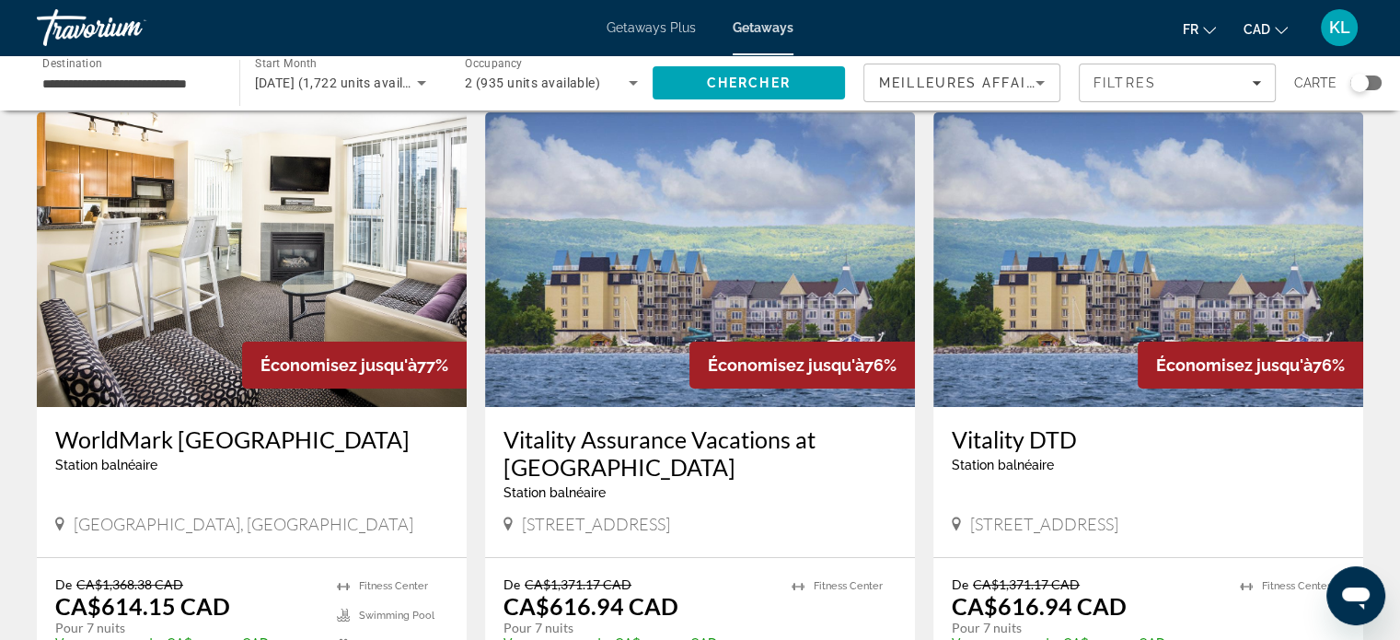
scroll to position [63, 0]
click at [927, 452] on app-weeks-search-item "Économisez jusqu'à 76% Vitality DTD Station balnéaire - Ceci est une station d'…" at bounding box center [1148, 420] width 448 height 617
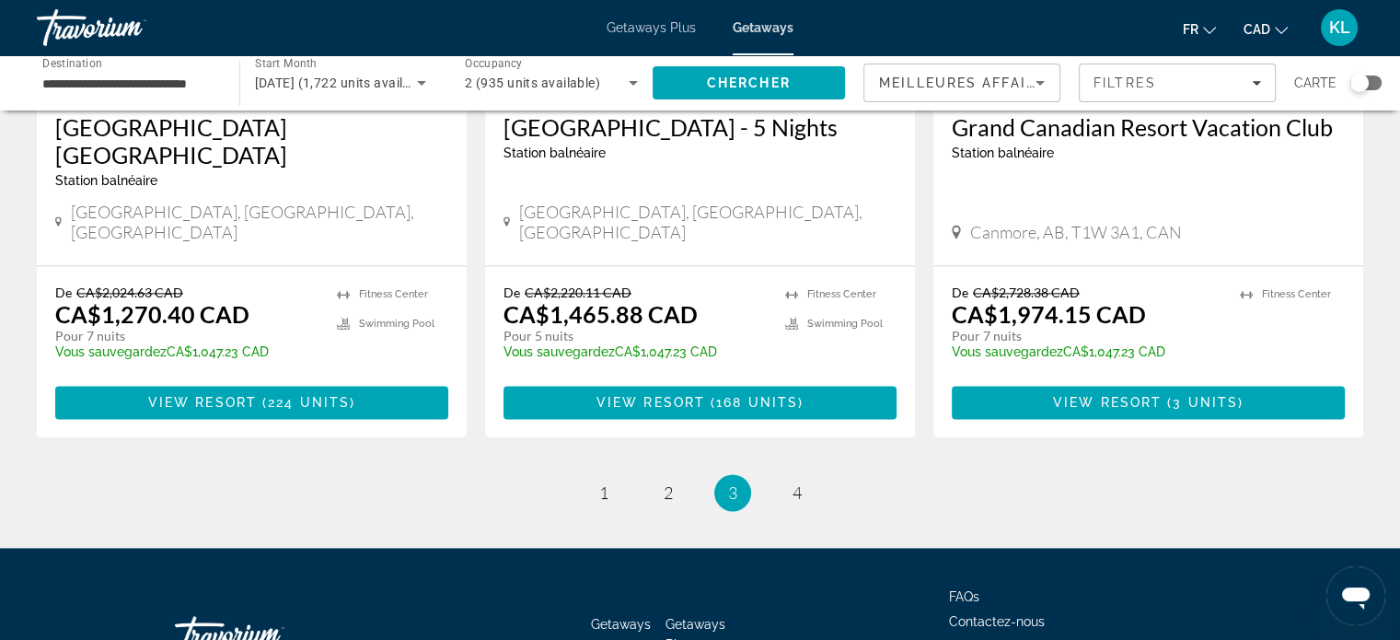
scroll to position [2447, 0]
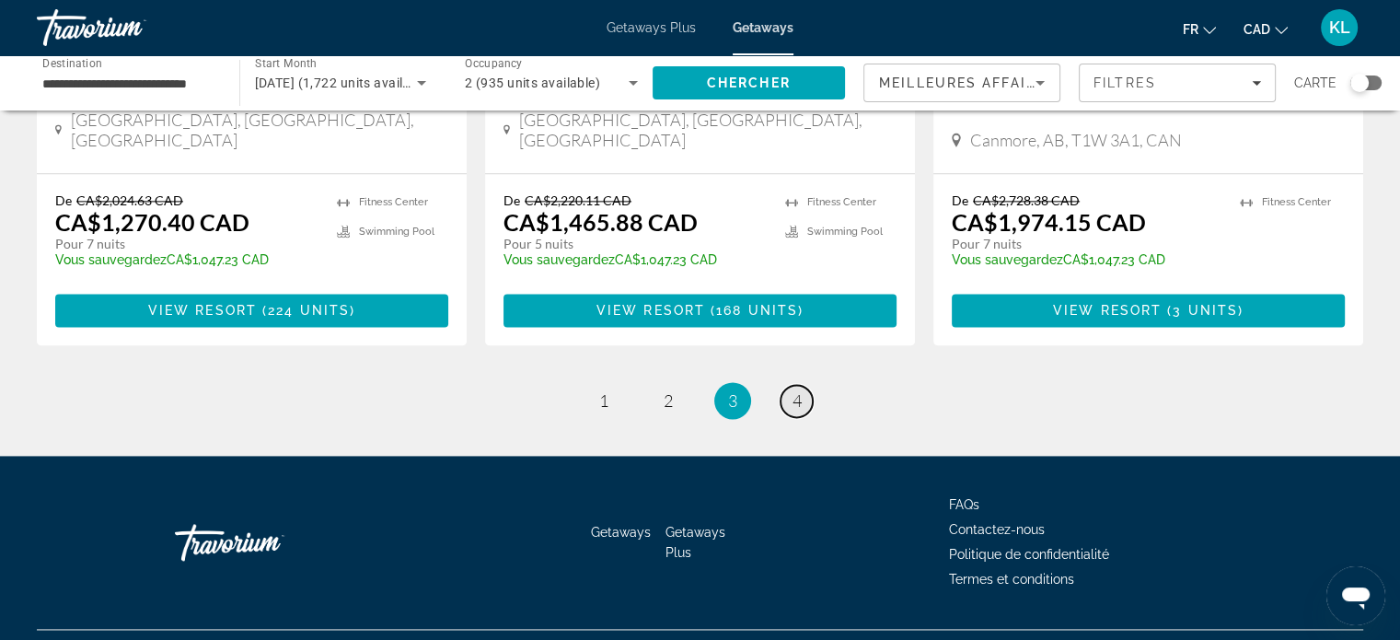
click at [795, 390] on span "4" at bounding box center [796, 400] width 9 height 20
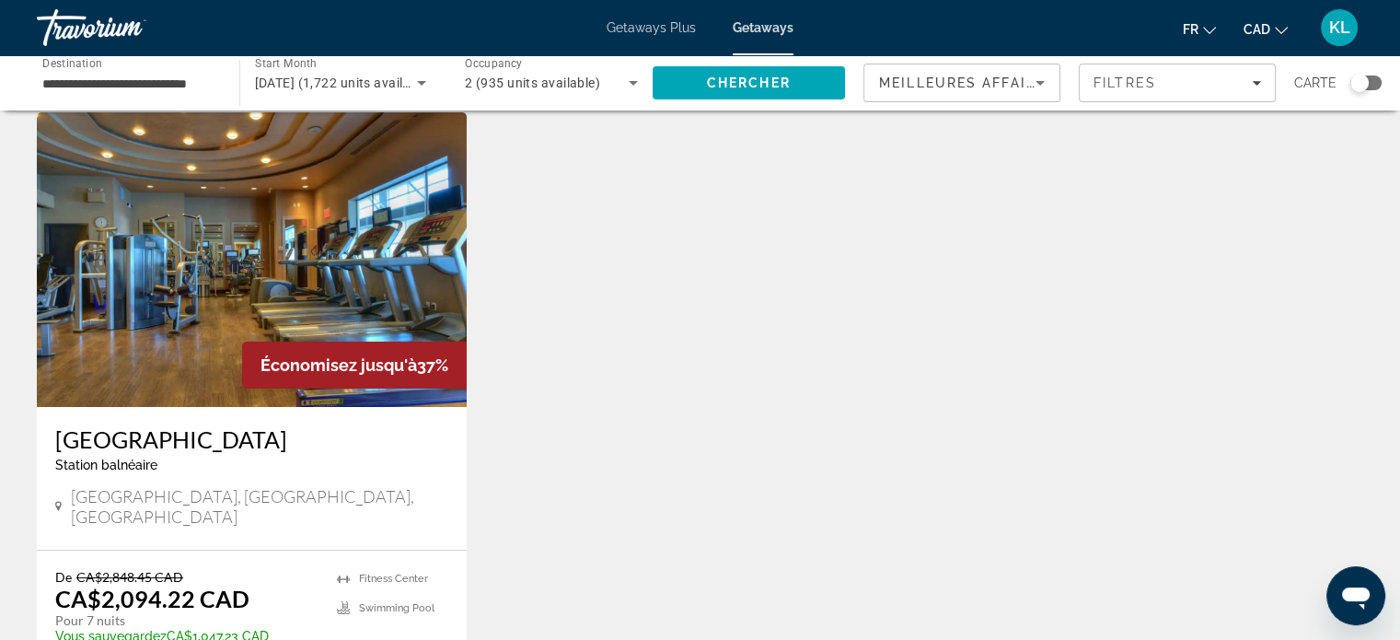
scroll to position [63, 0]
click at [169, 75] on input "**********" at bounding box center [128, 84] width 173 height 22
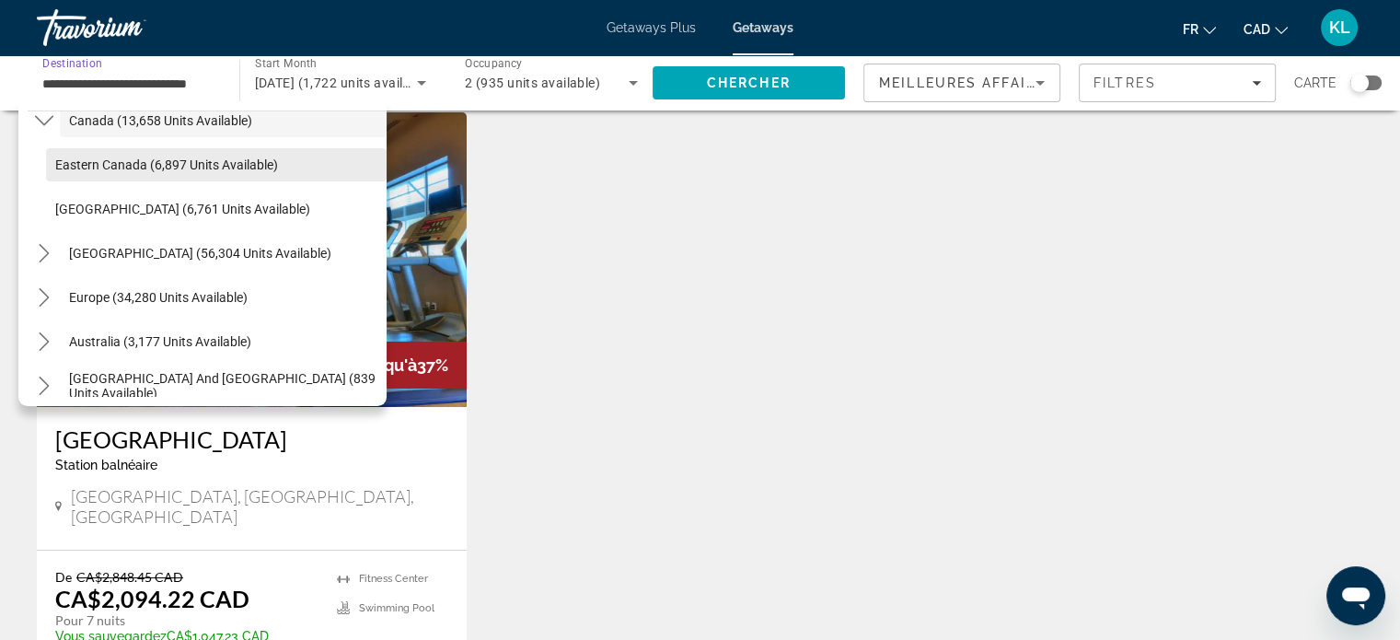
scroll to position [158, 0]
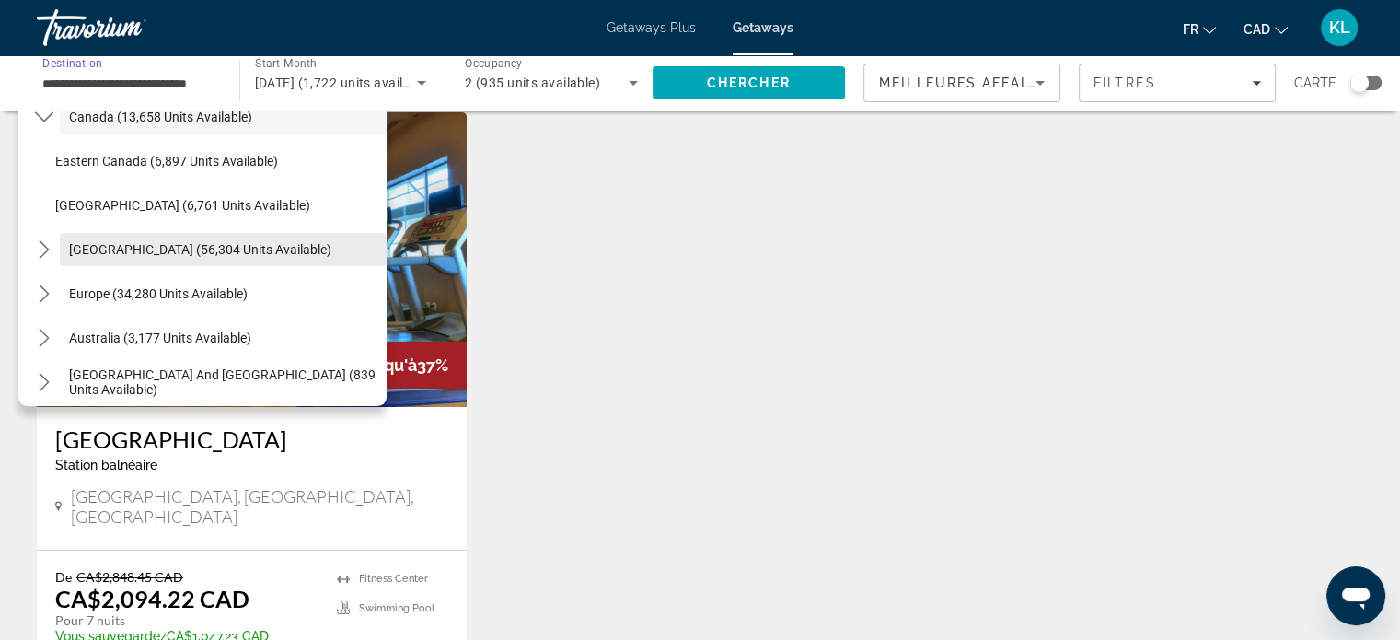
click at [166, 242] on span "[GEOGRAPHIC_DATA] (56,304 units available)" at bounding box center [200, 249] width 262 height 15
type input "**********"
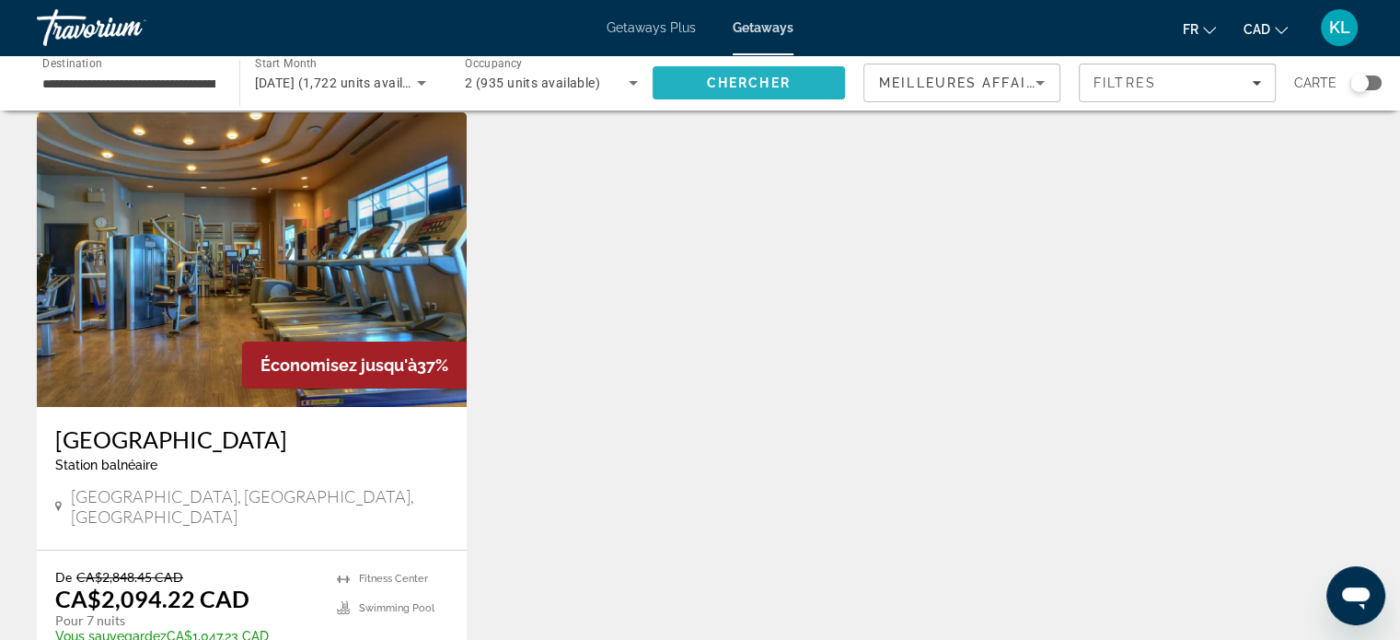
click at [776, 79] on span "Chercher" at bounding box center [749, 82] width 84 height 15
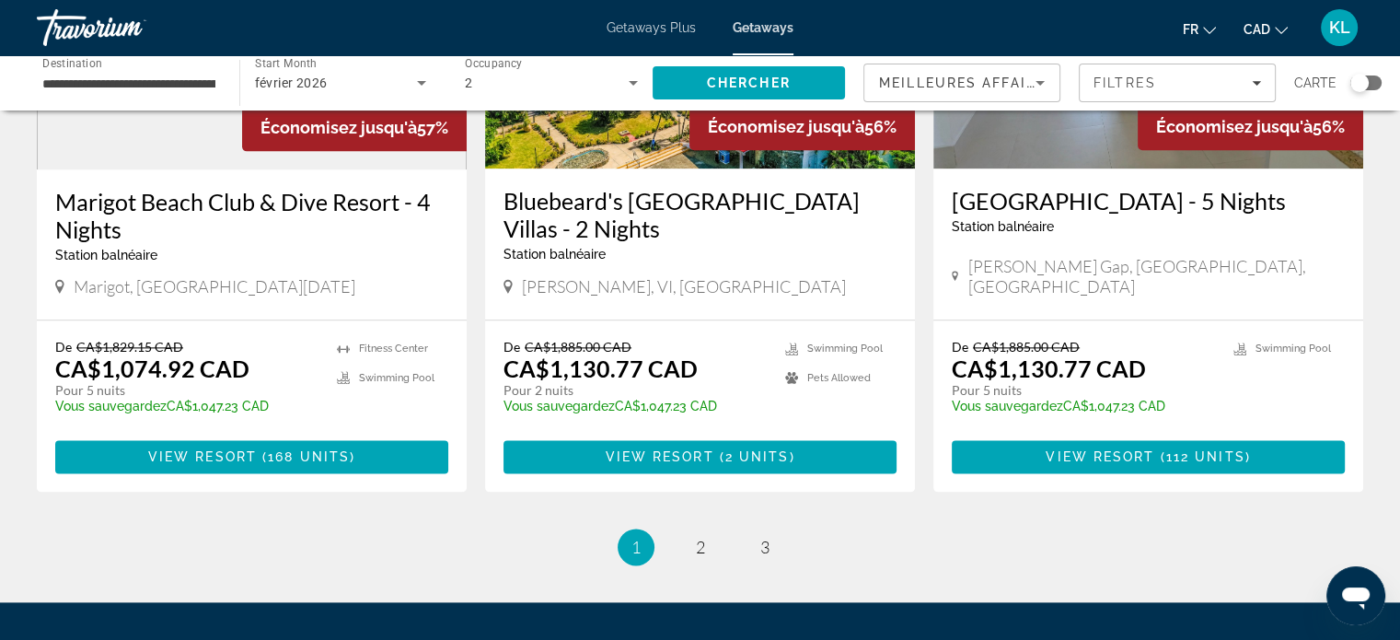
scroll to position [2393, 0]
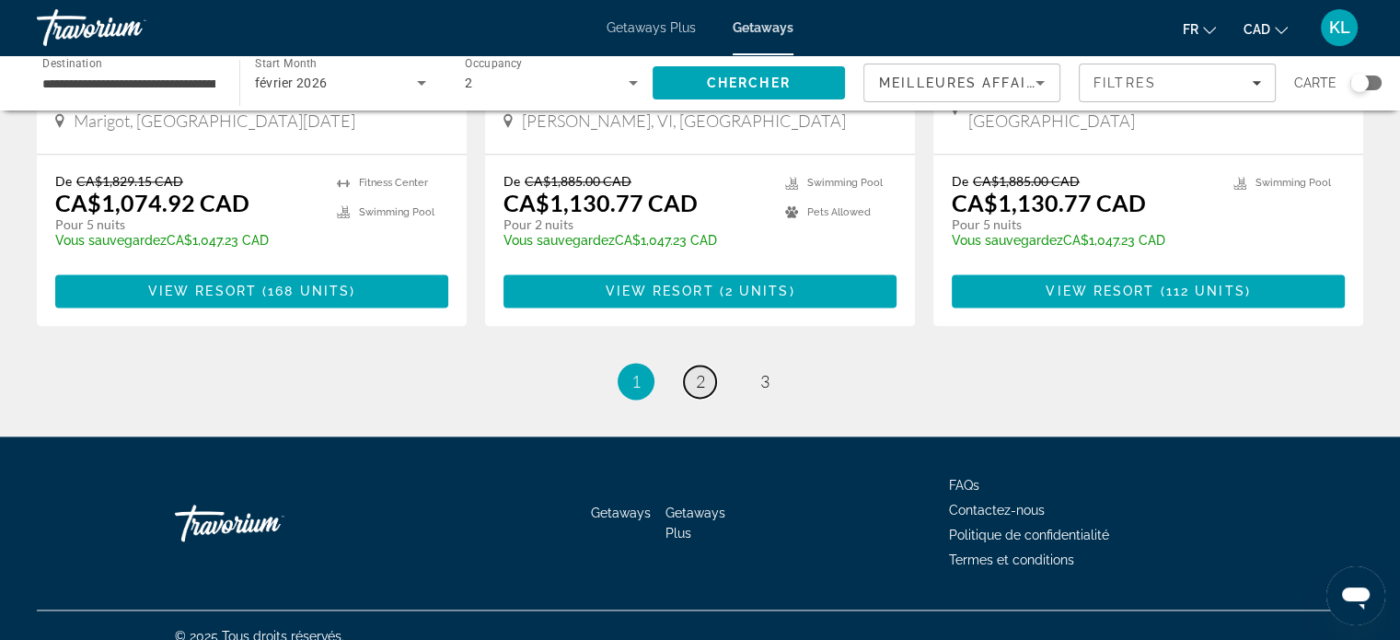
click at [696, 371] on span "2" at bounding box center [700, 381] width 9 height 20
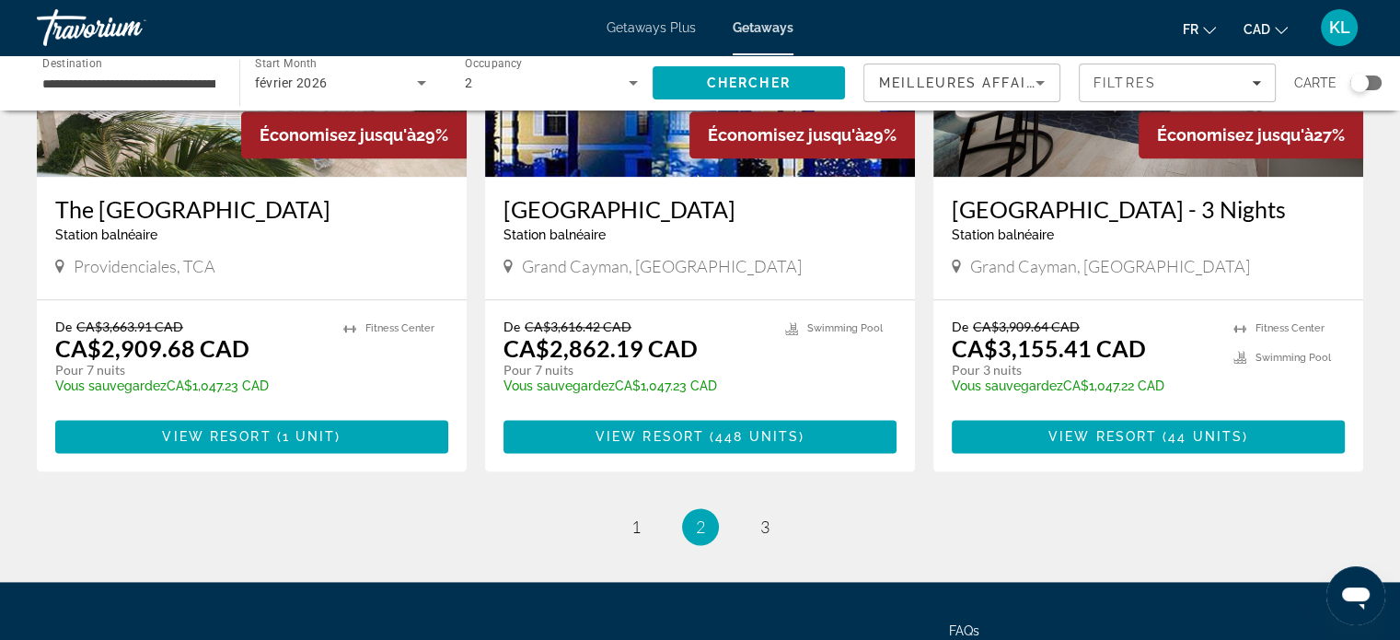
scroll to position [2247, 0]
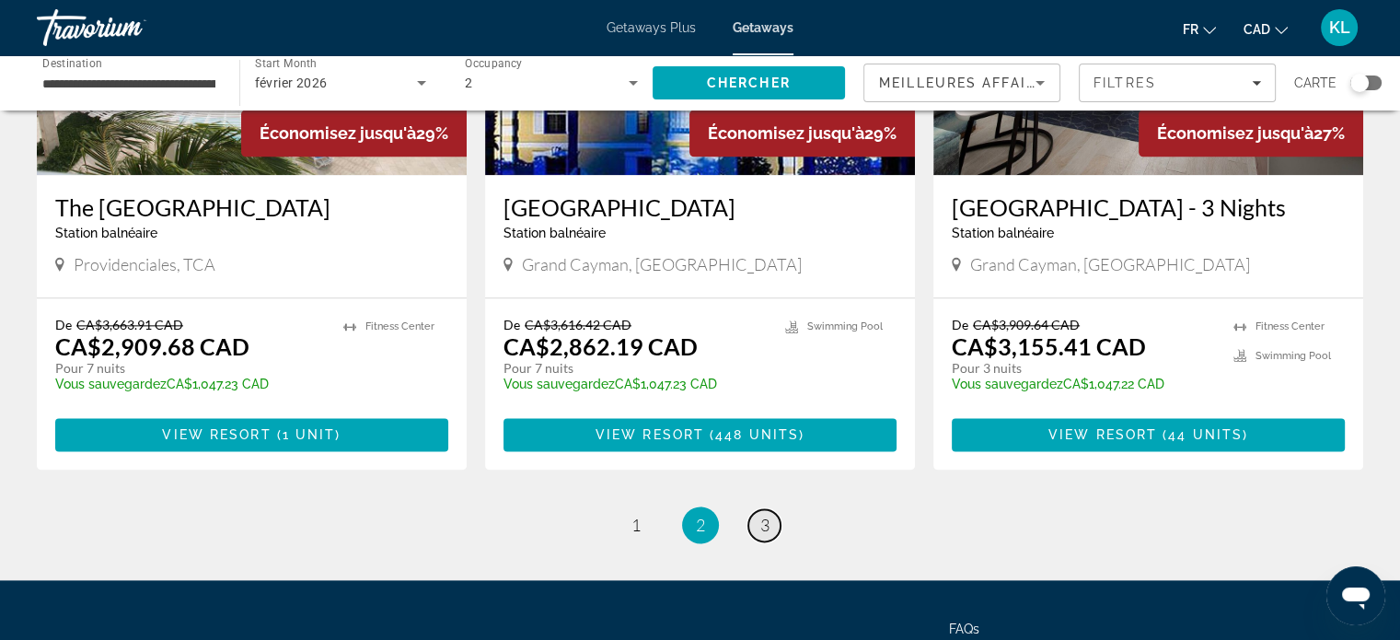
click at [773, 509] on link "page 3" at bounding box center [764, 525] width 32 height 32
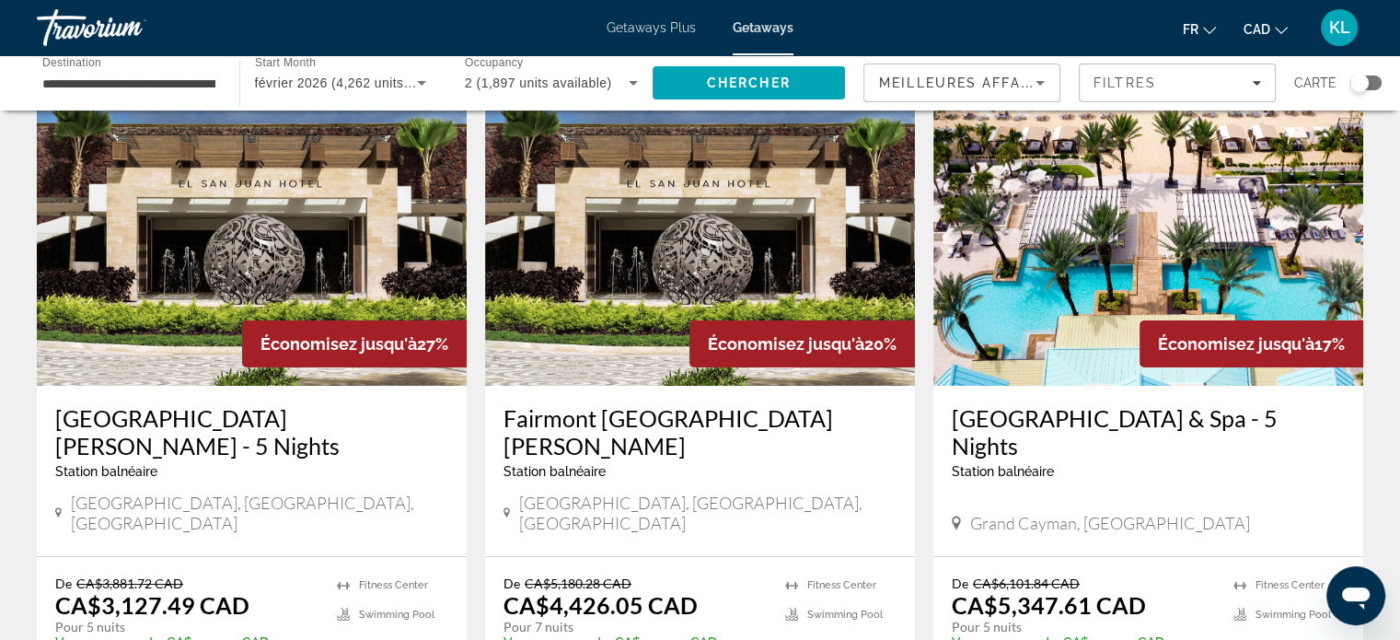
scroll to position [40, 0]
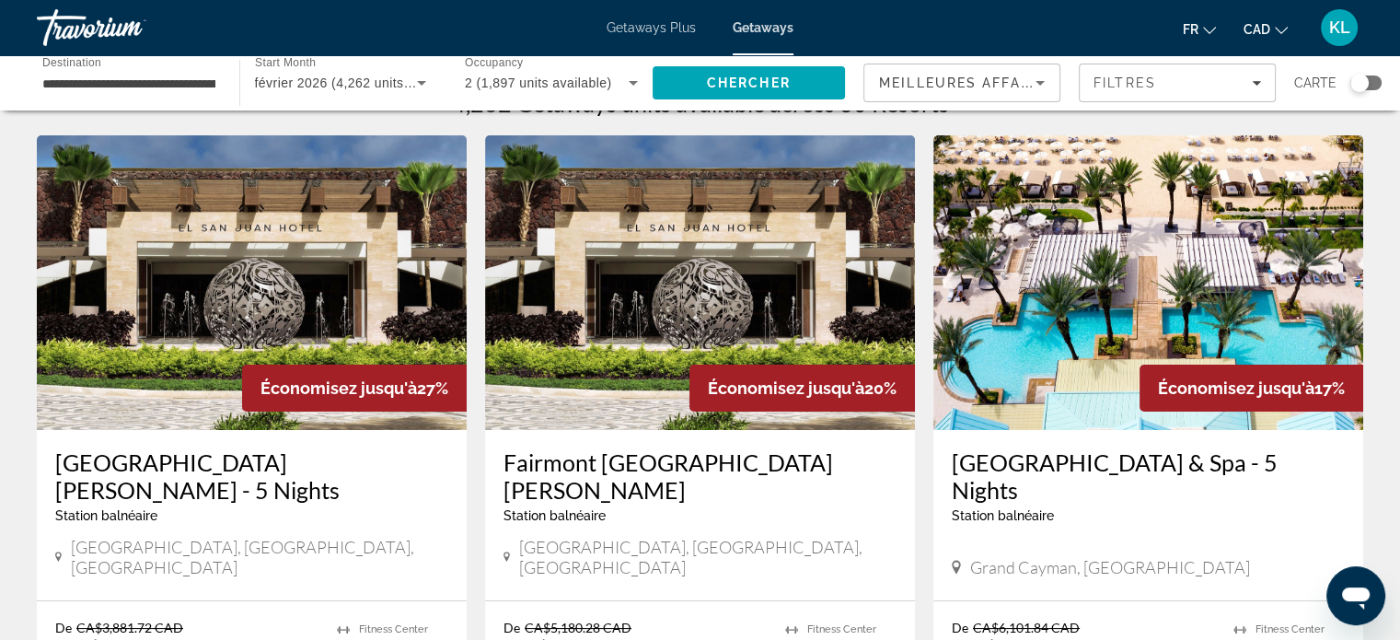
click at [92, 84] on input "**********" at bounding box center [128, 84] width 173 height 22
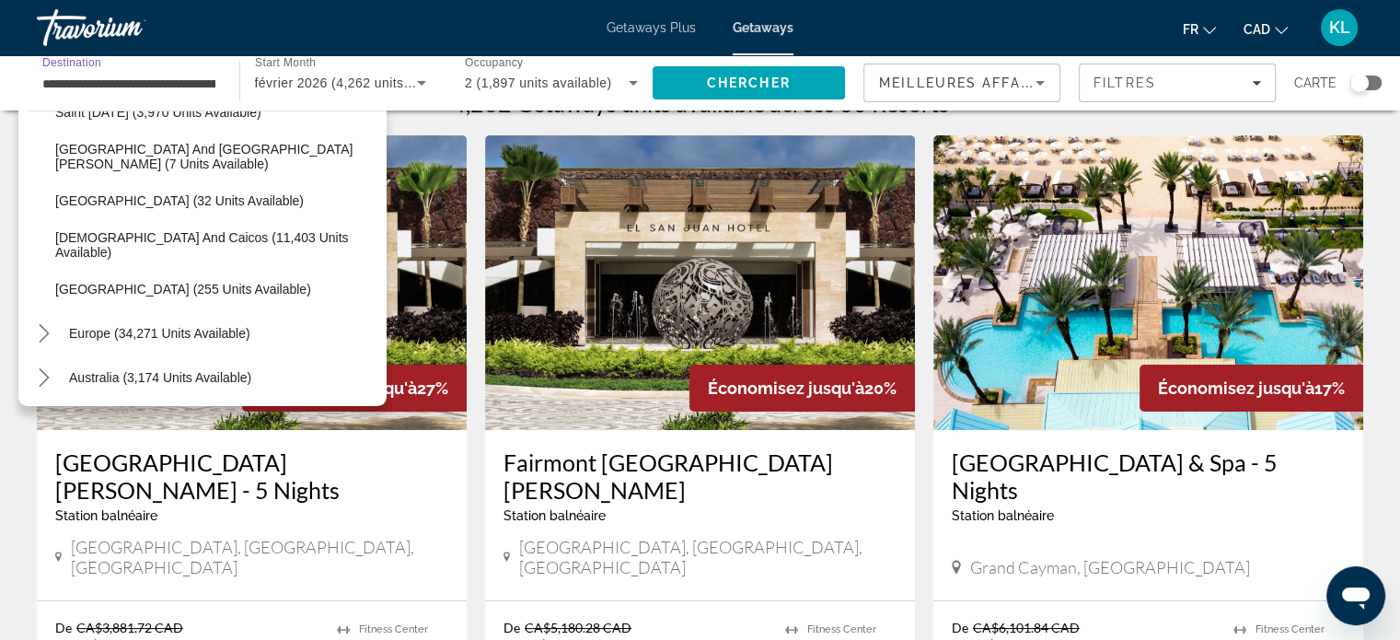
scroll to position [741, 0]
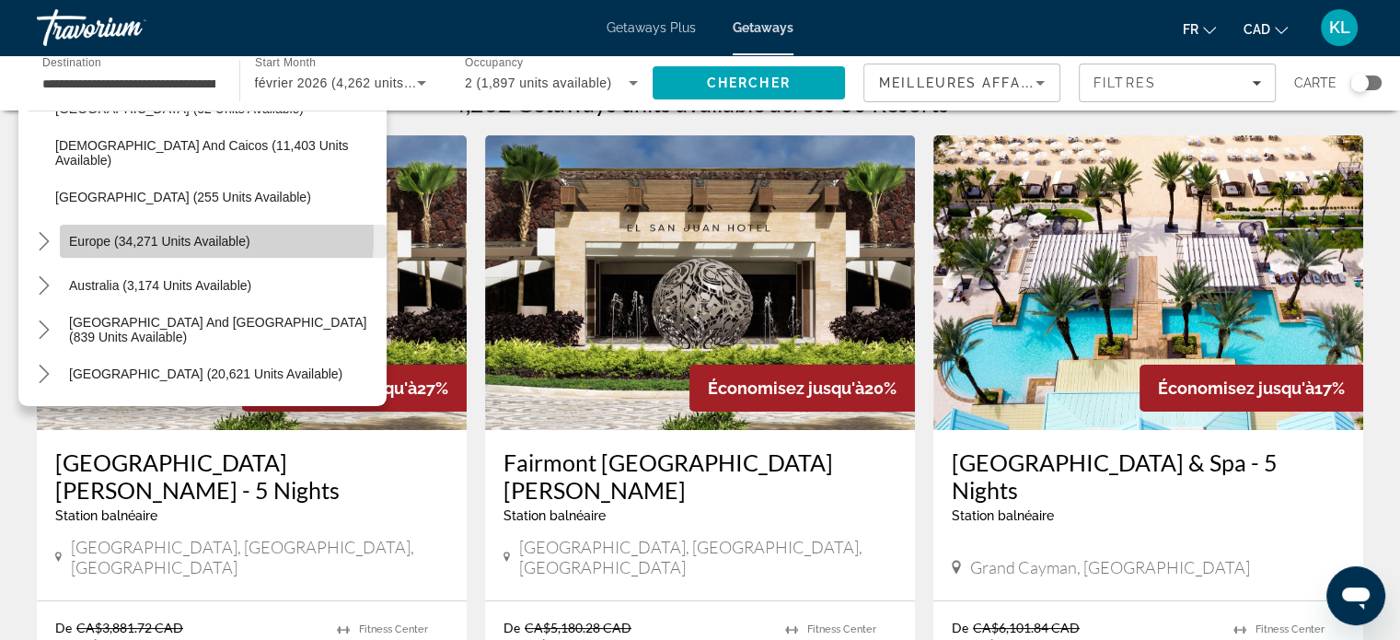
click at [174, 236] on span "Europe (34,271 units available)" at bounding box center [159, 241] width 181 height 15
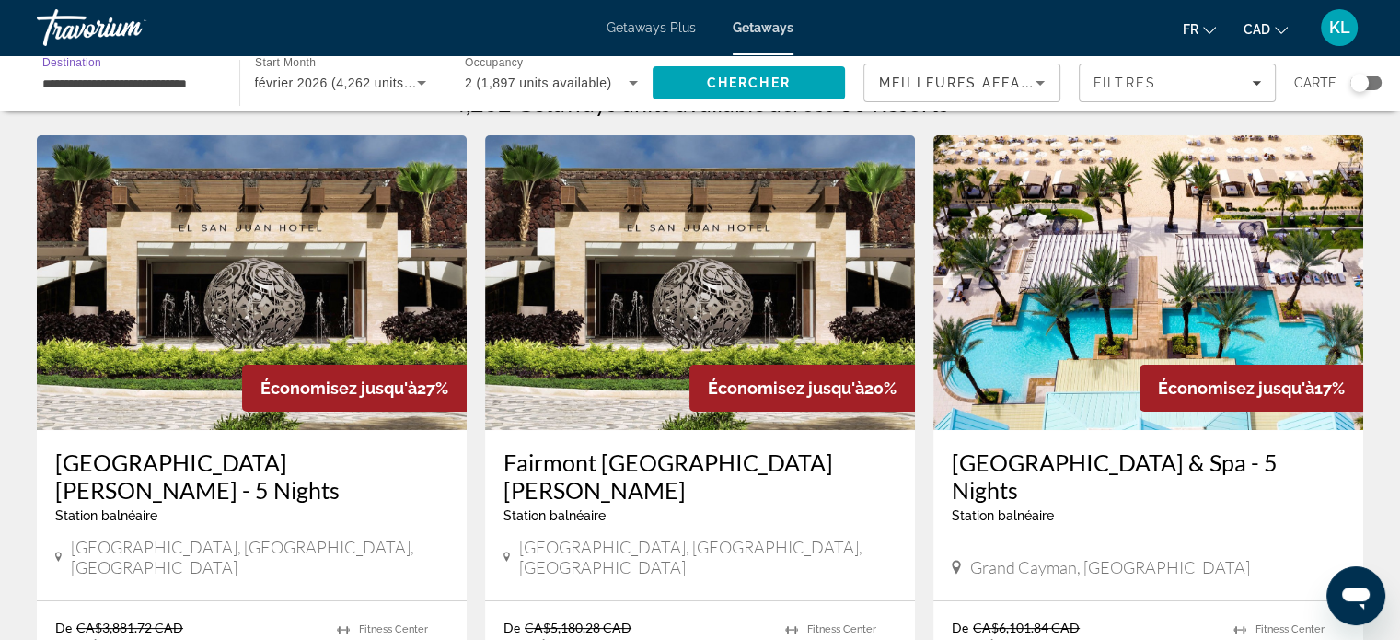
click at [156, 84] on input "**********" at bounding box center [128, 84] width 173 height 22
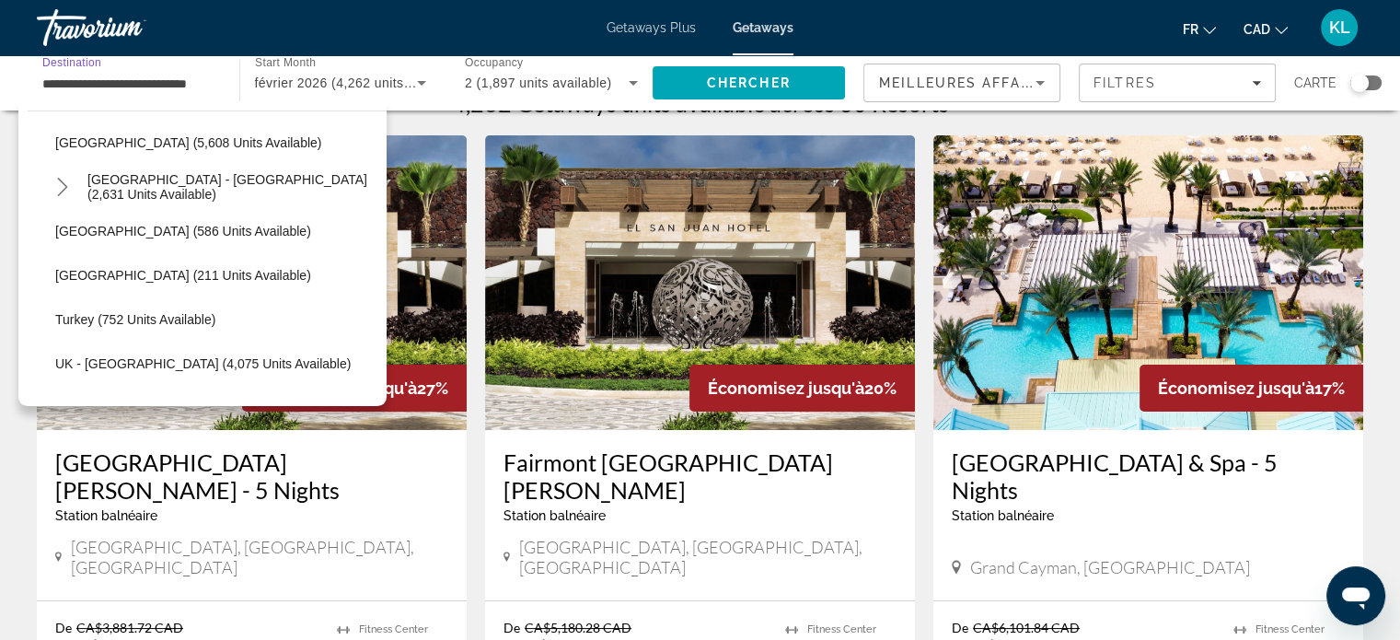
scroll to position [1977, 0]
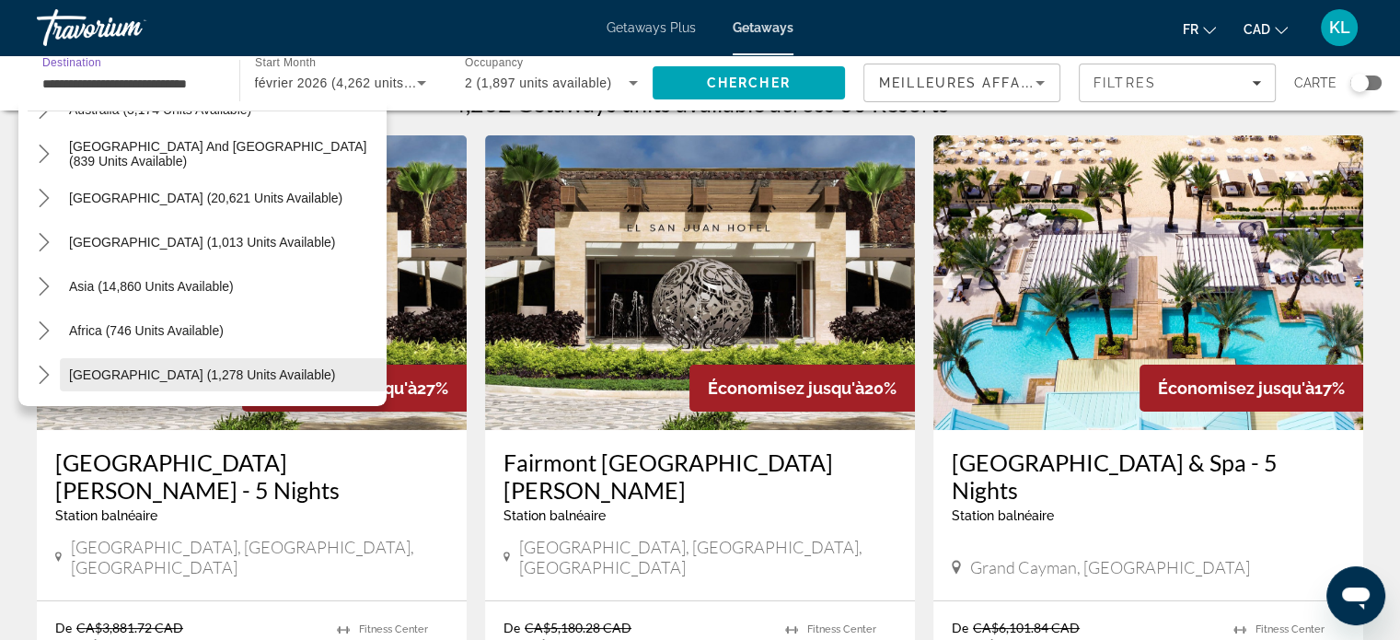
click at [129, 387] on span "Select destination: Middle East (1,278 units available)" at bounding box center [223, 374] width 327 height 44
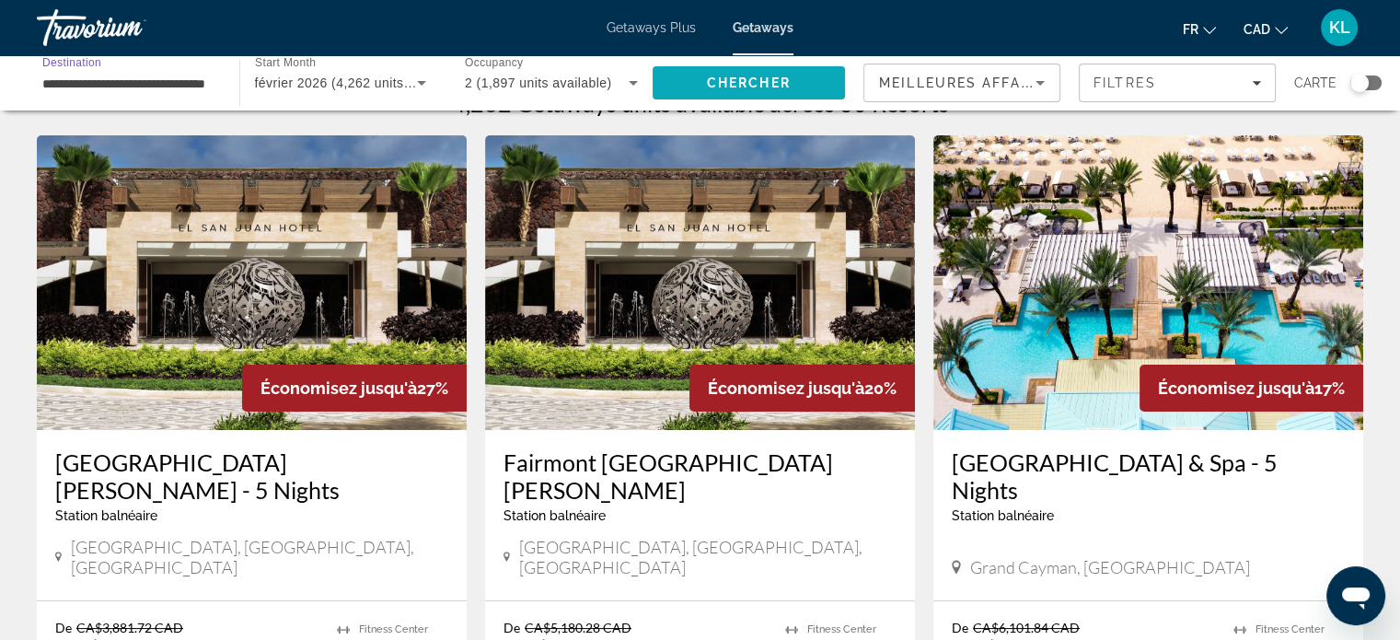
click at [725, 73] on span "Search" at bounding box center [748, 83] width 193 height 44
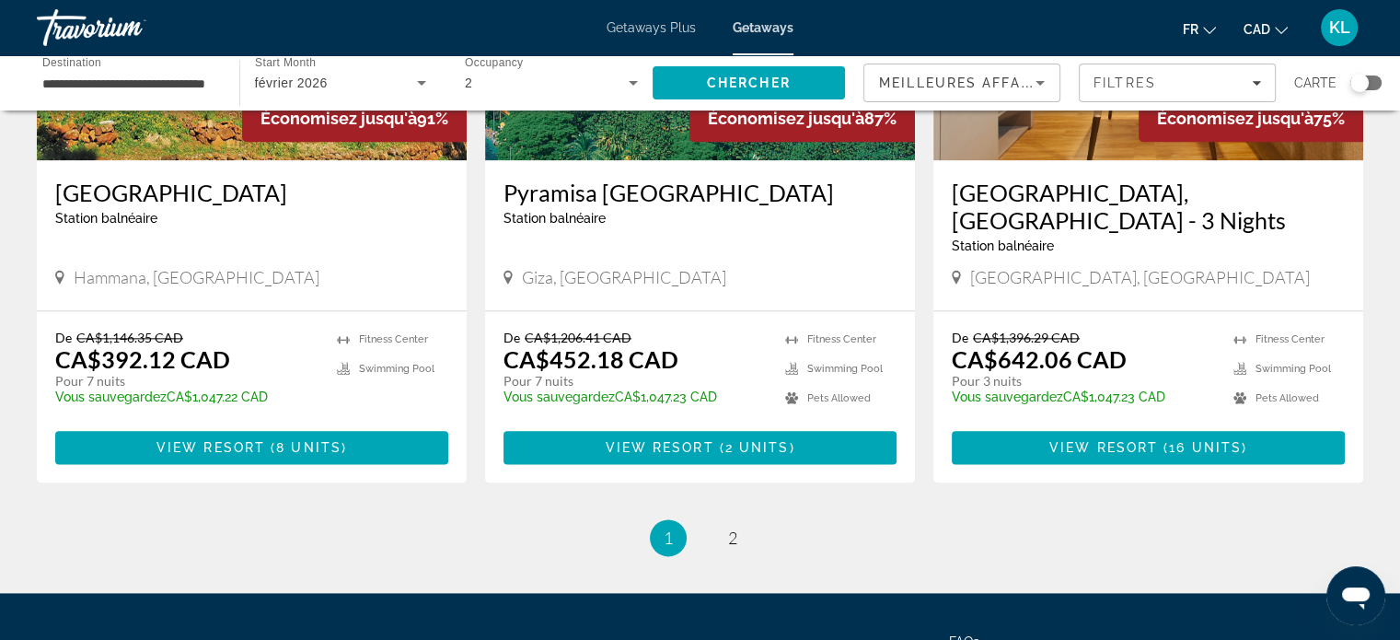
scroll to position [2337, 0]
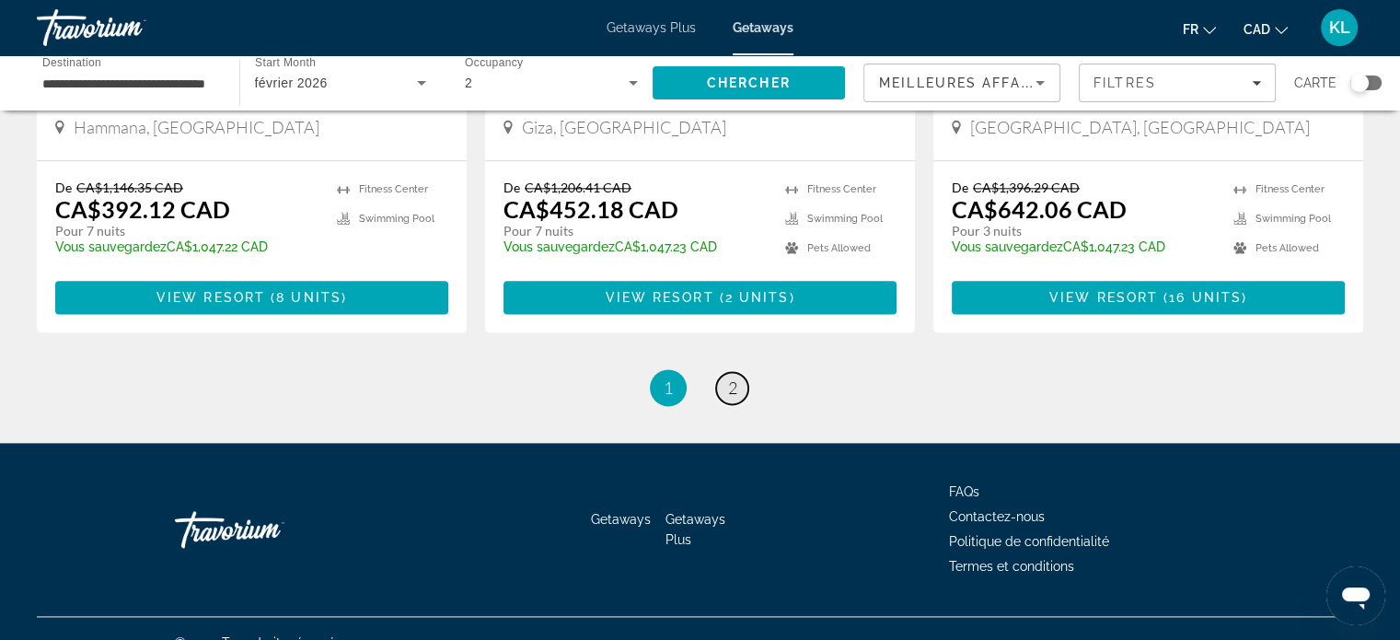
click at [734, 377] on span "2" at bounding box center [732, 387] width 9 height 20
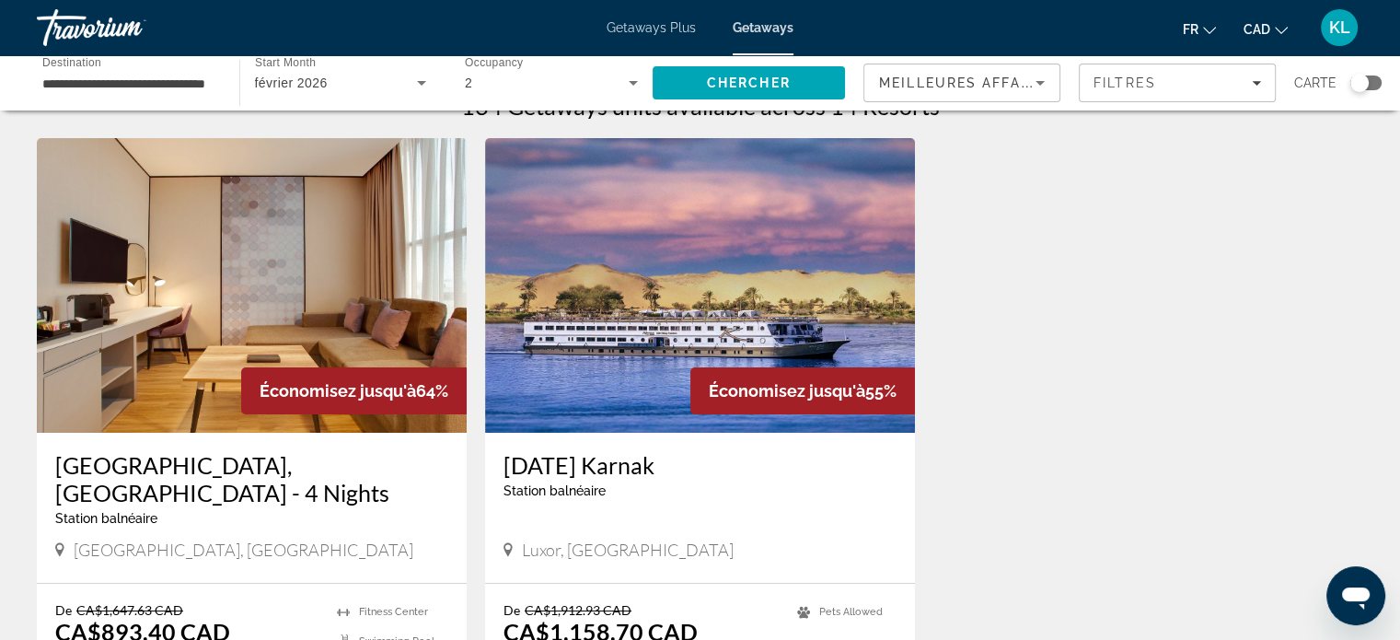
scroll to position [33, 0]
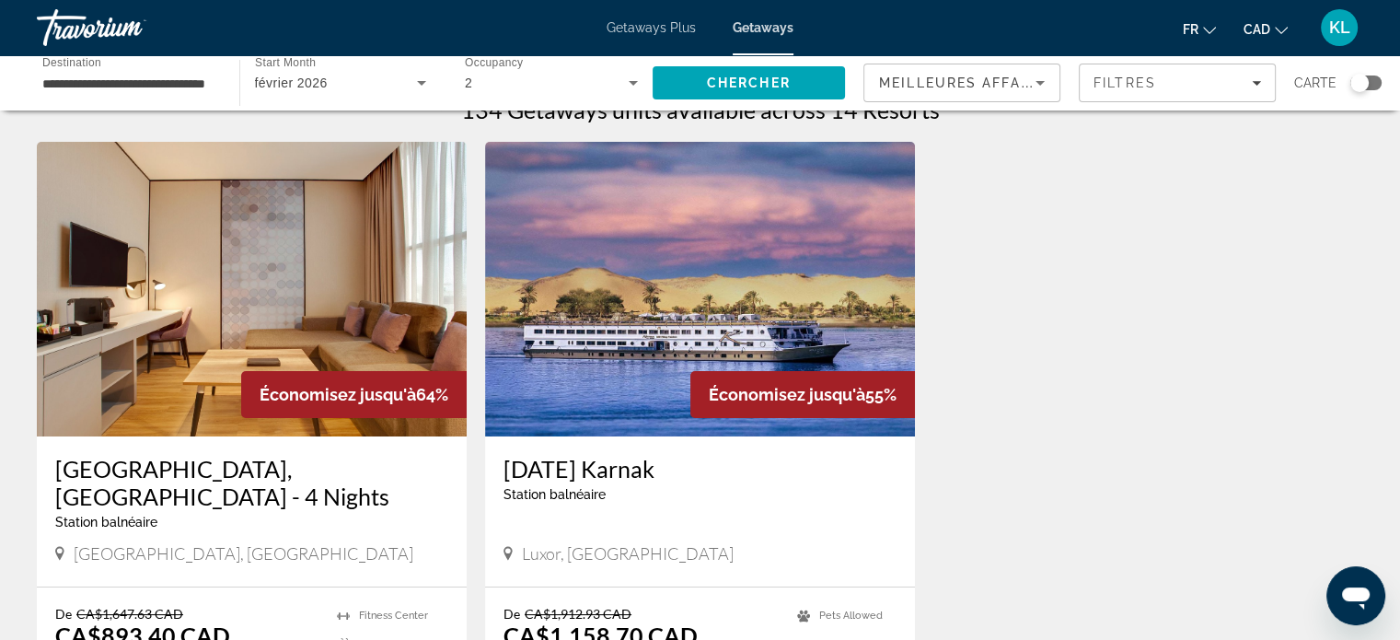
click at [140, 90] on input "**********" at bounding box center [128, 84] width 173 height 22
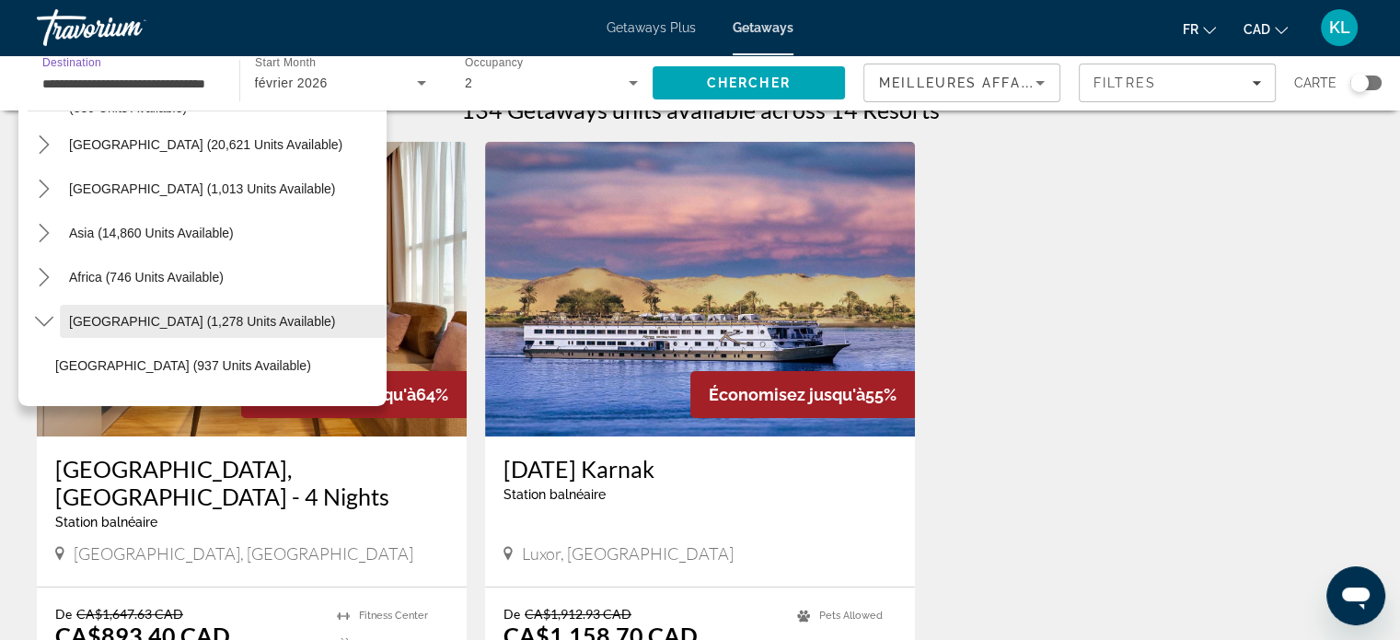
scroll to position [328, 0]
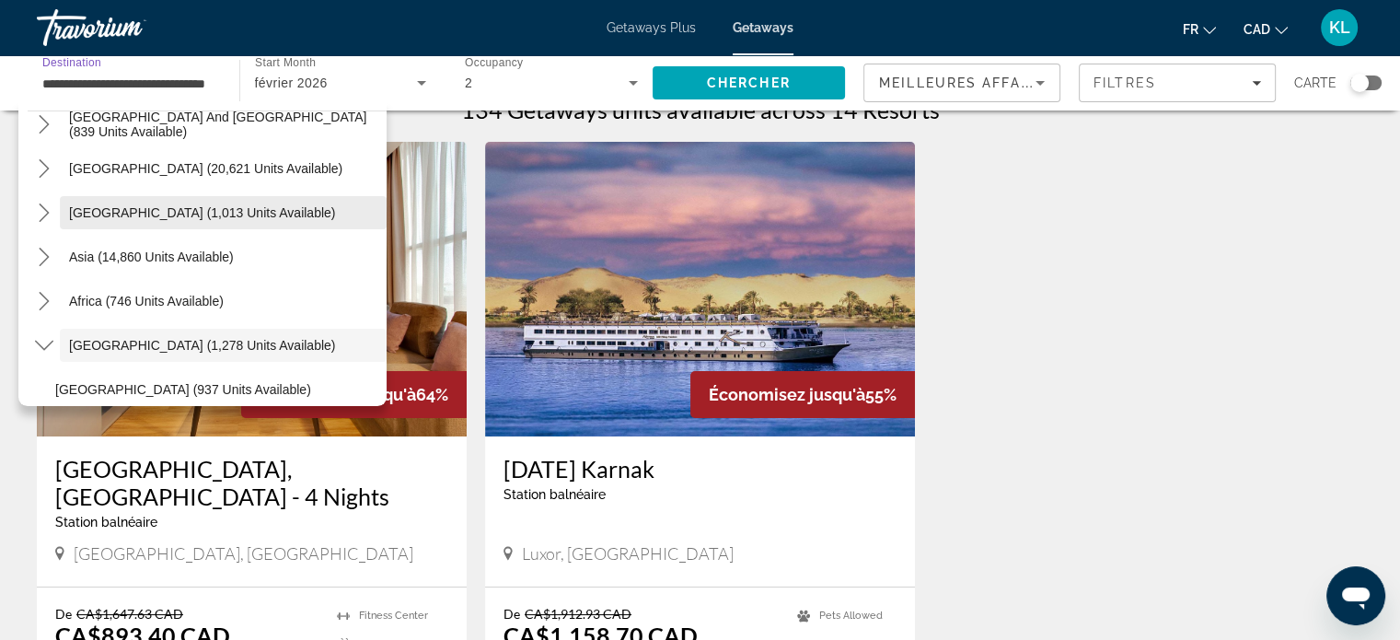
click at [169, 209] on span "[GEOGRAPHIC_DATA] (1,013 units available)" at bounding box center [202, 212] width 266 height 15
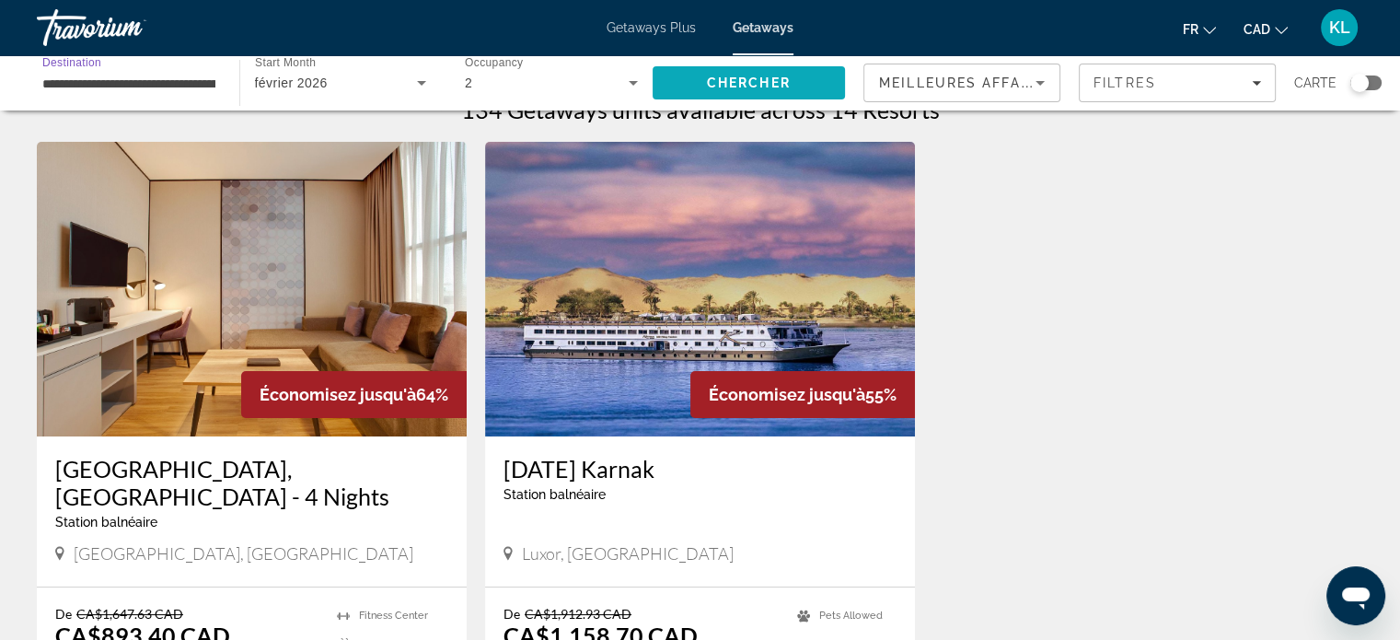
click at [795, 79] on span "Search" at bounding box center [748, 83] width 193 height 44
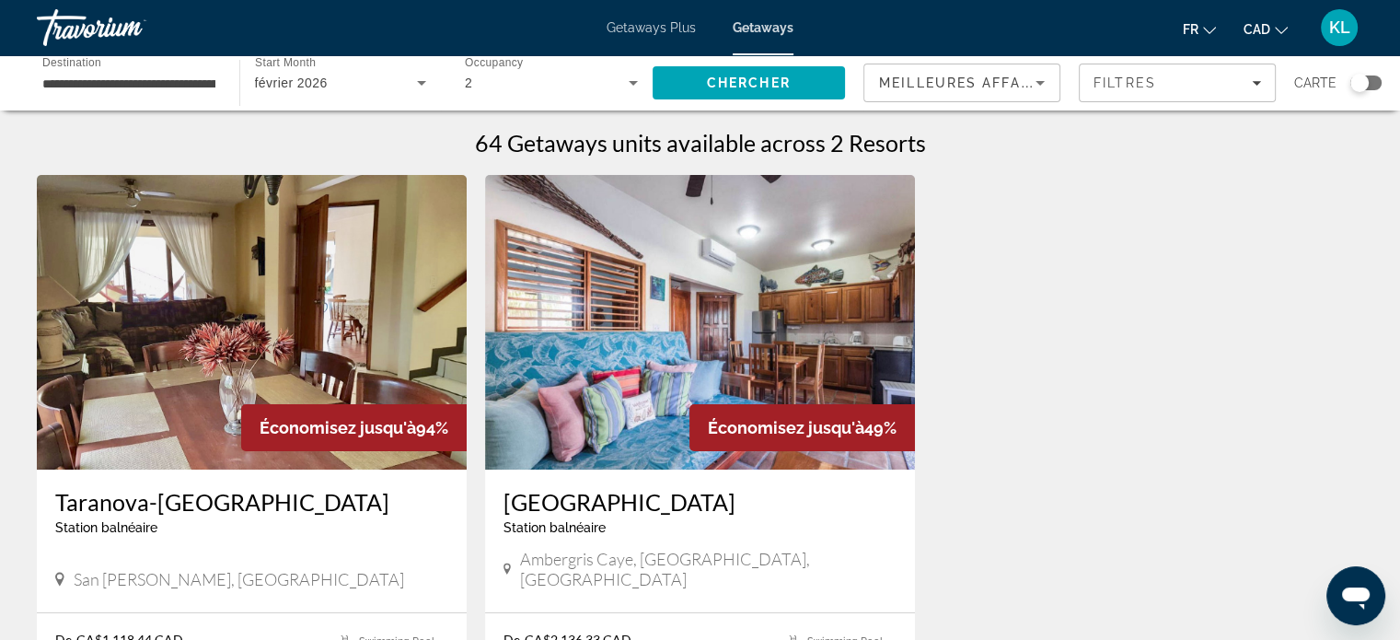
click at [119, 68] on div "**********" at bounding box center [128, 83] width 173 height 52
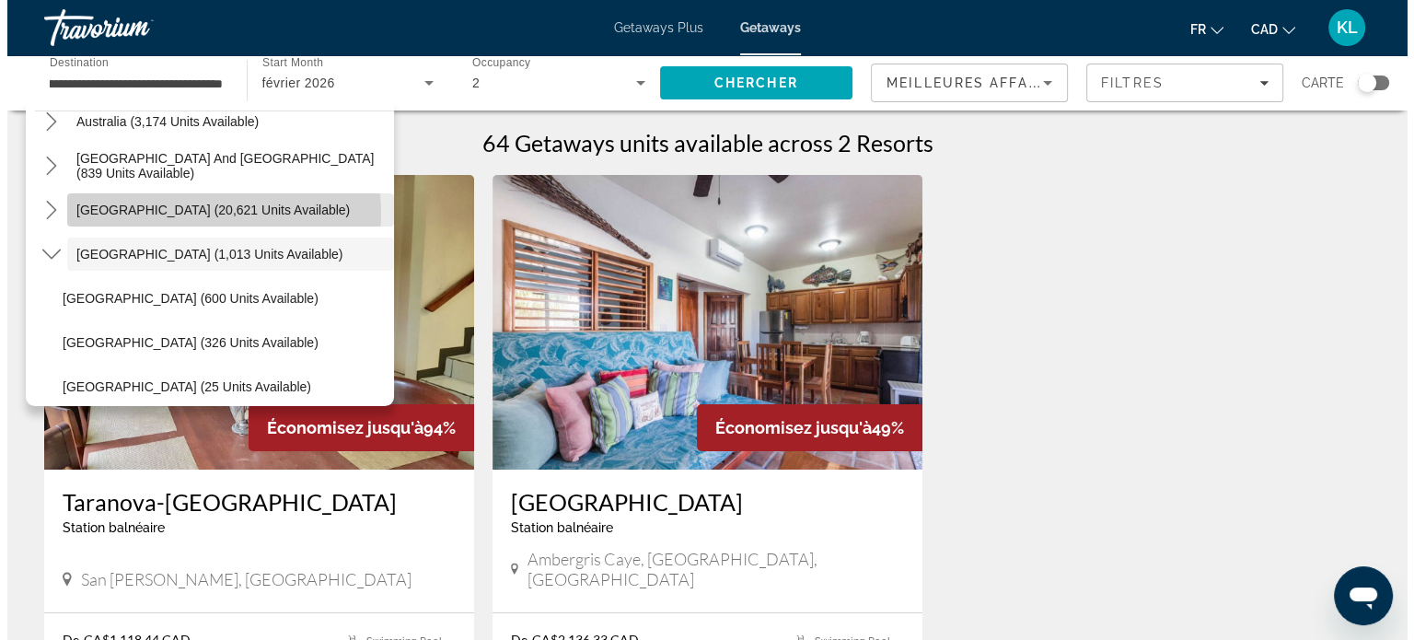
scroll to position [0, 63]
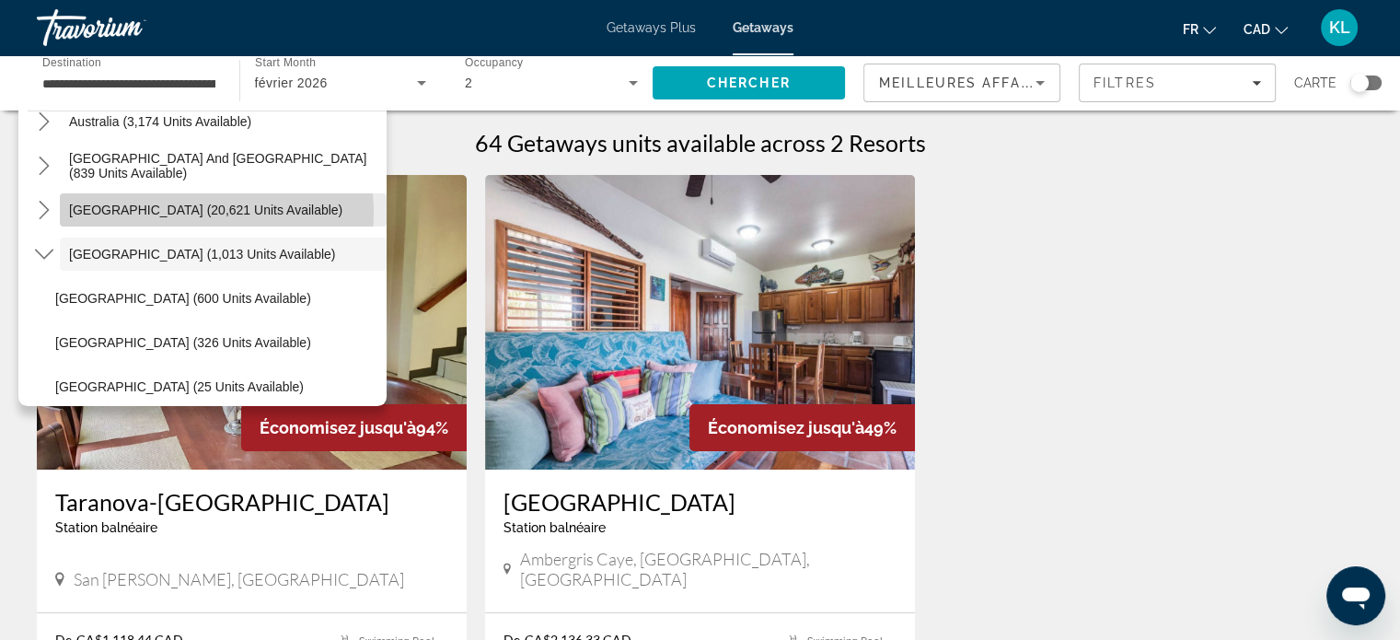
click at [186, 213] on span "South America (20,621 units available)" at bounding box center [205, 209] width 273 height 15
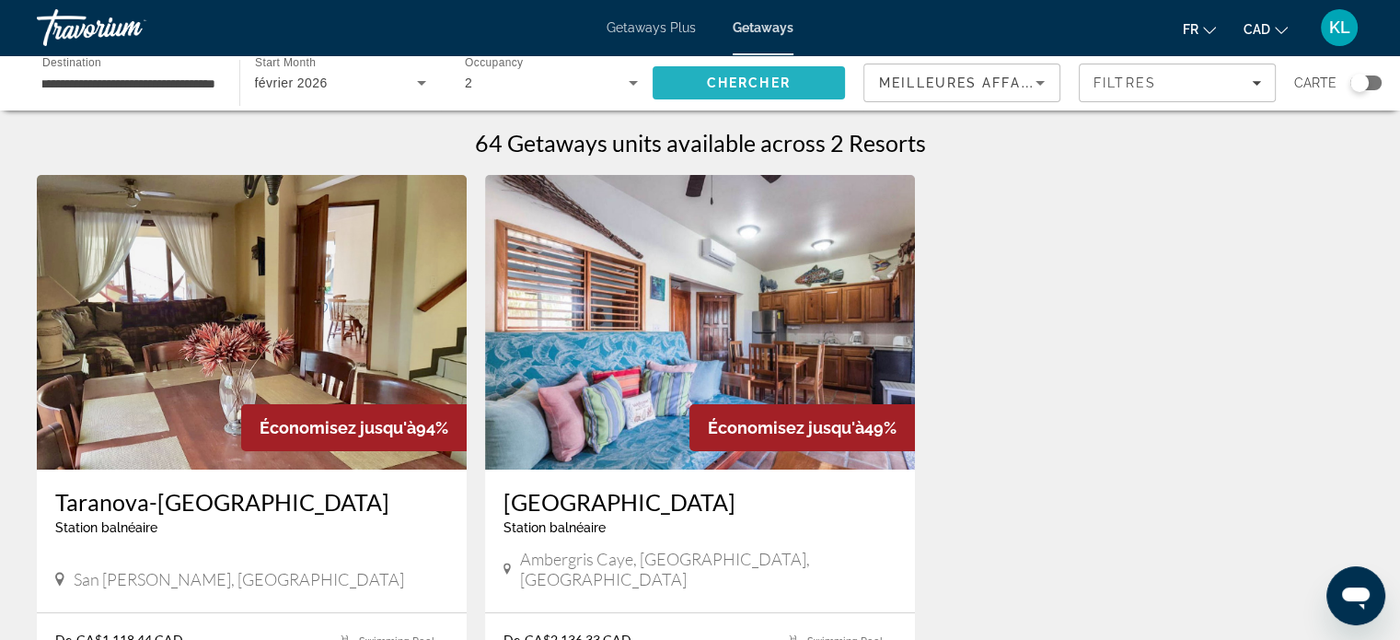
click at [783, 77] on span "Chercher" at bounding box center [749, 82] width 84 height 15
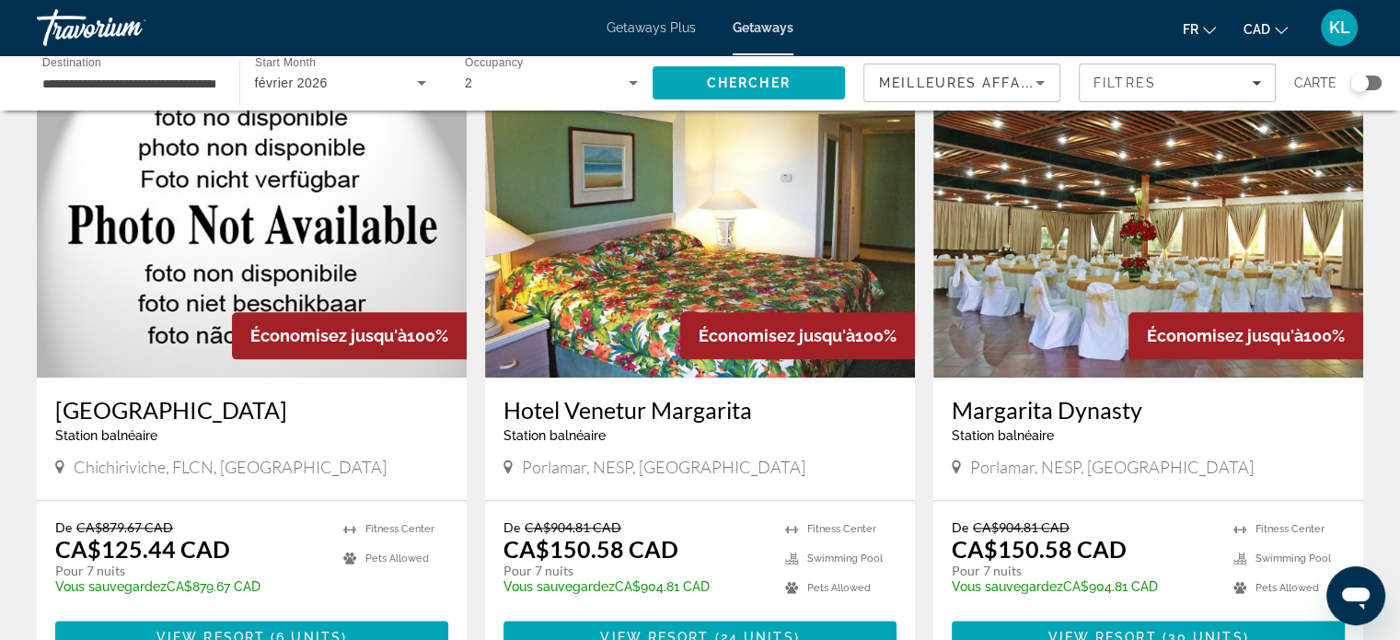
scroll to position [2337, 0]
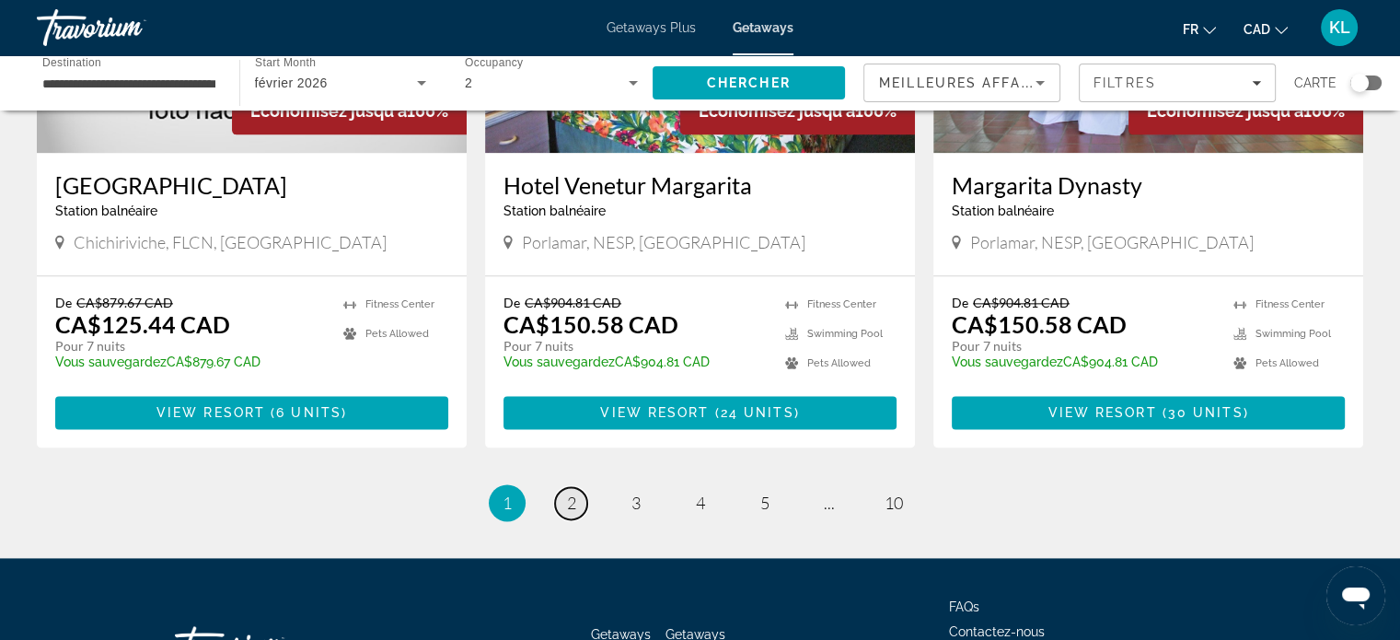
click at [567, 492] on span "2" at bounding box center [571, 502] width 9 height 20
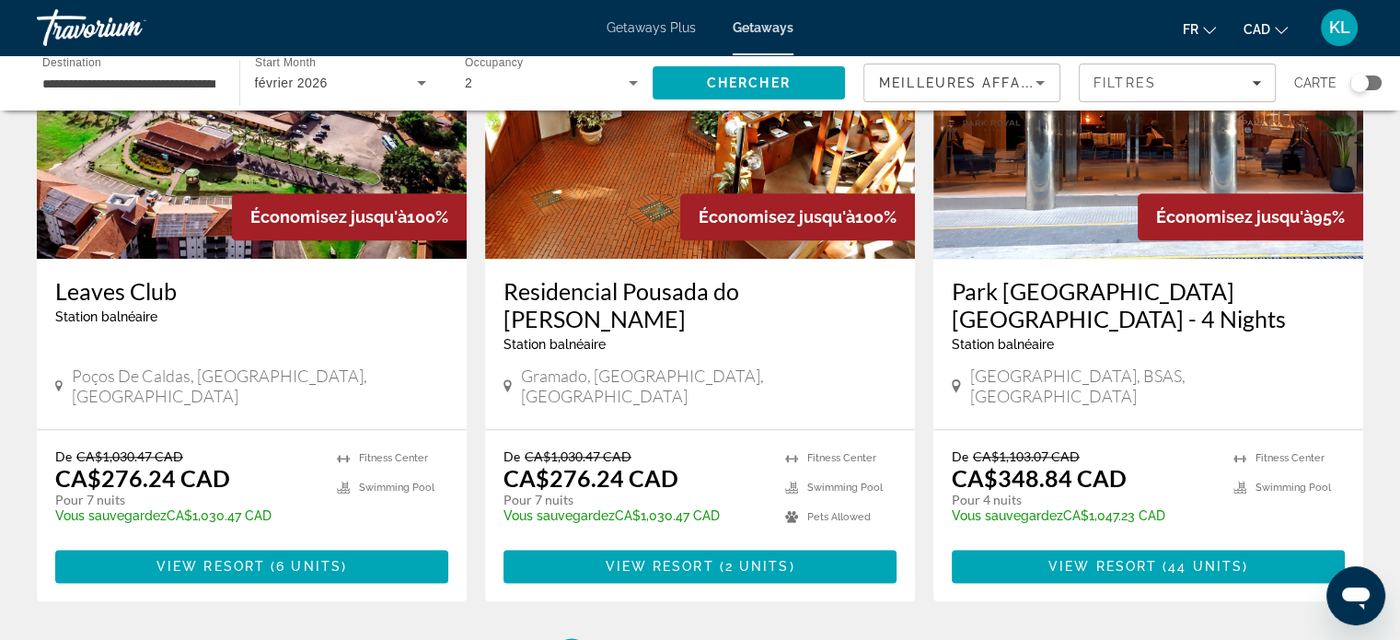
scroll to position [2159, 0]
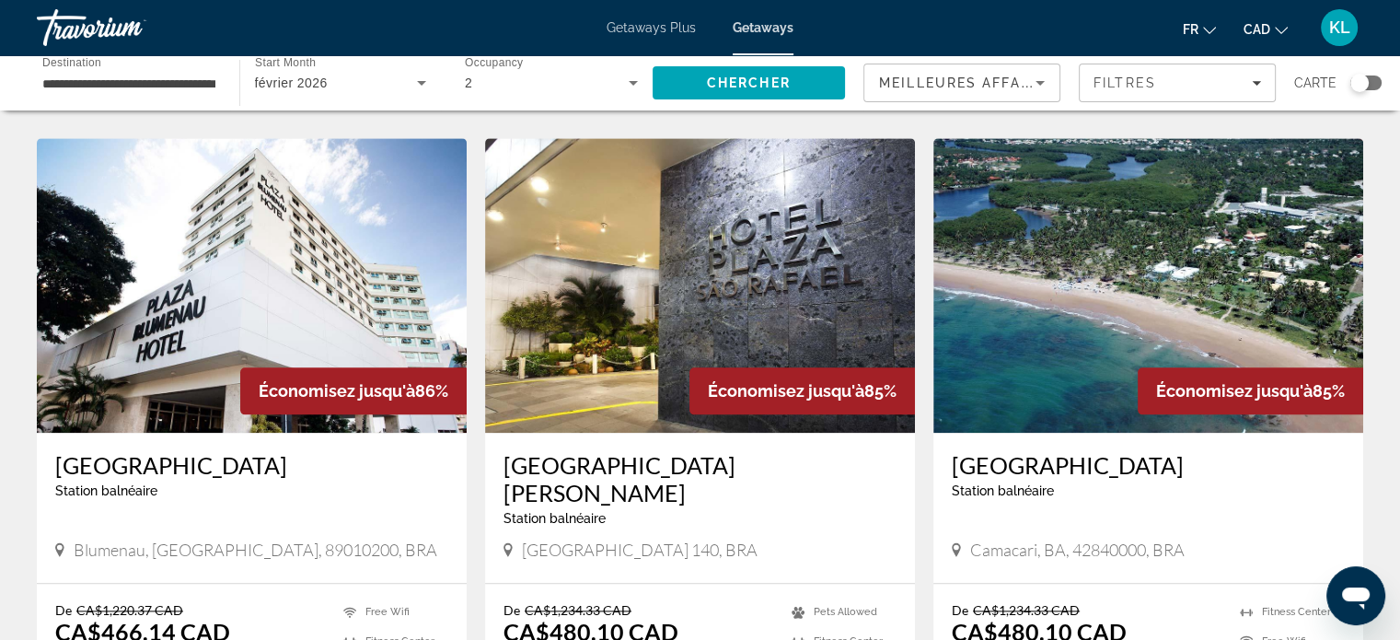
scroll to position [2392, 0]
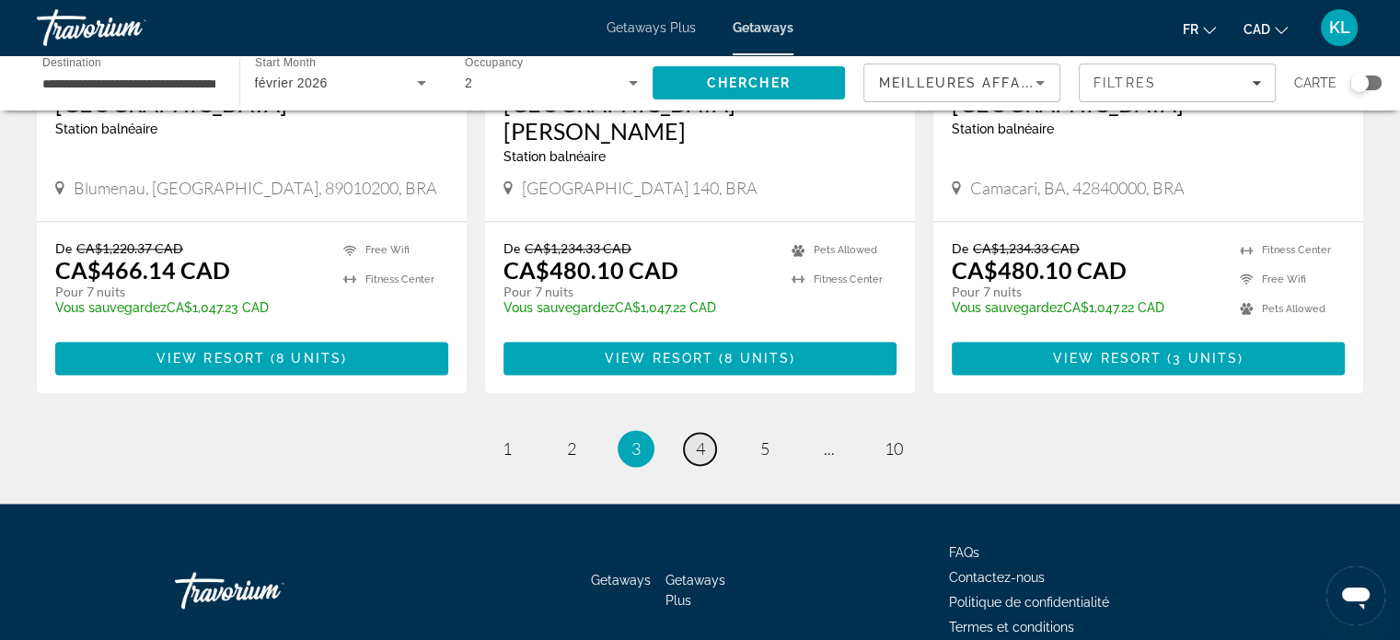
click at [706, 433] on link "page 4" at bounding box center [700, 449] width 32 height 32
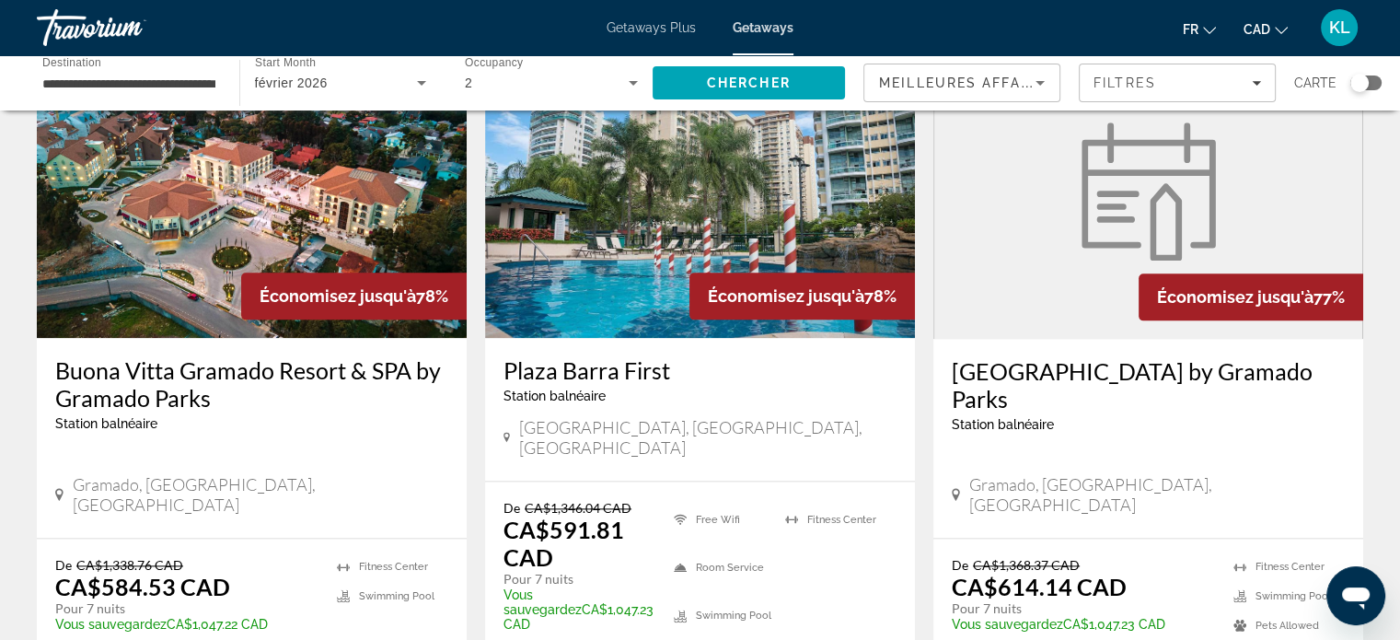
scroll to position [2491, 0]
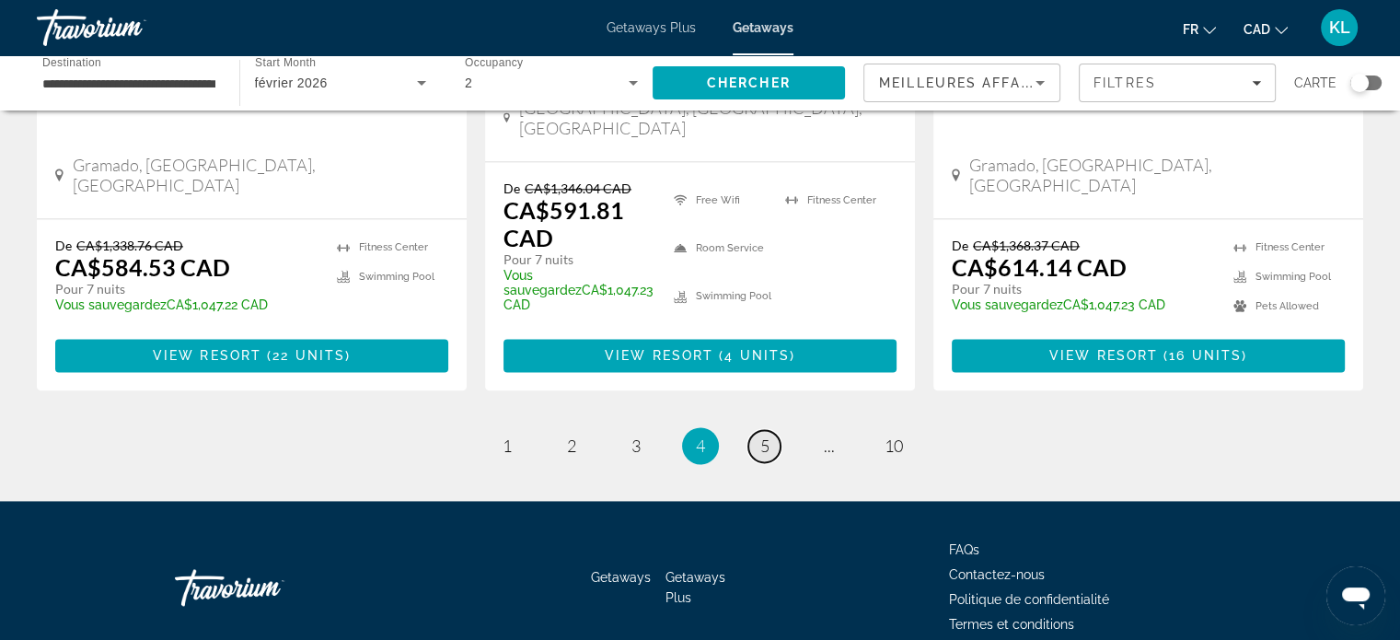
click at [760, 435] on span "5" at bounding box center [764, 445] width 9 height 20
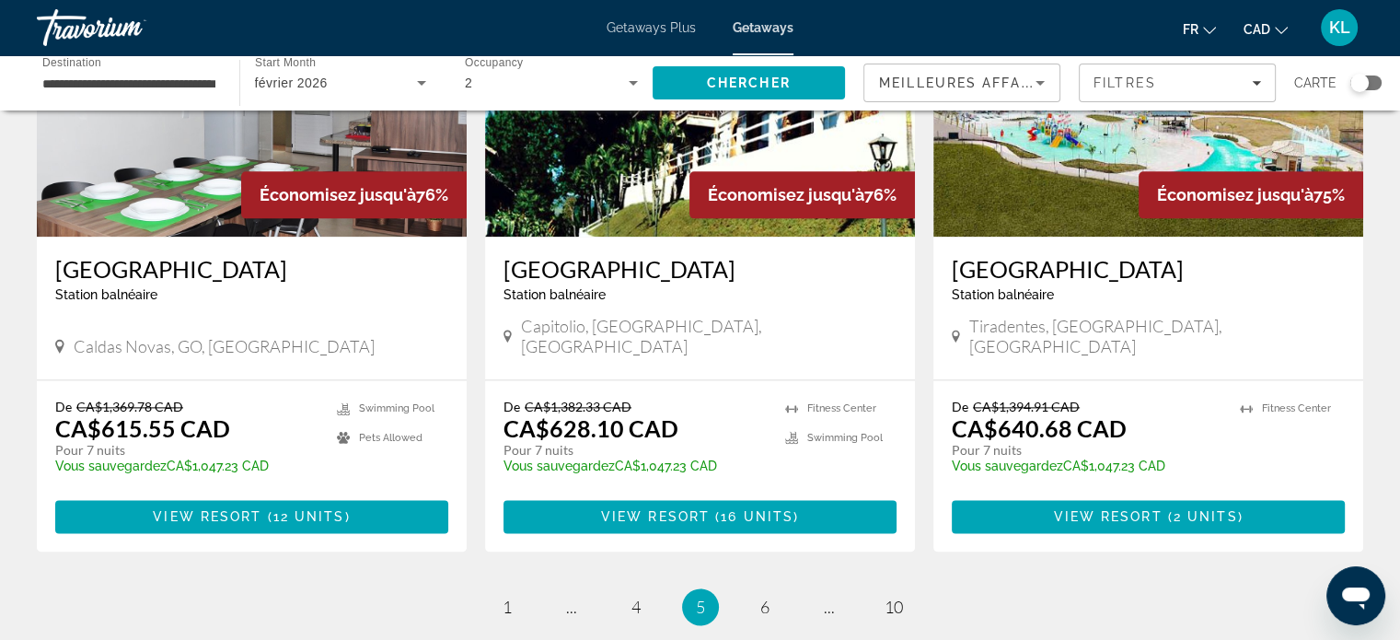
scroll to position [2406, 0]
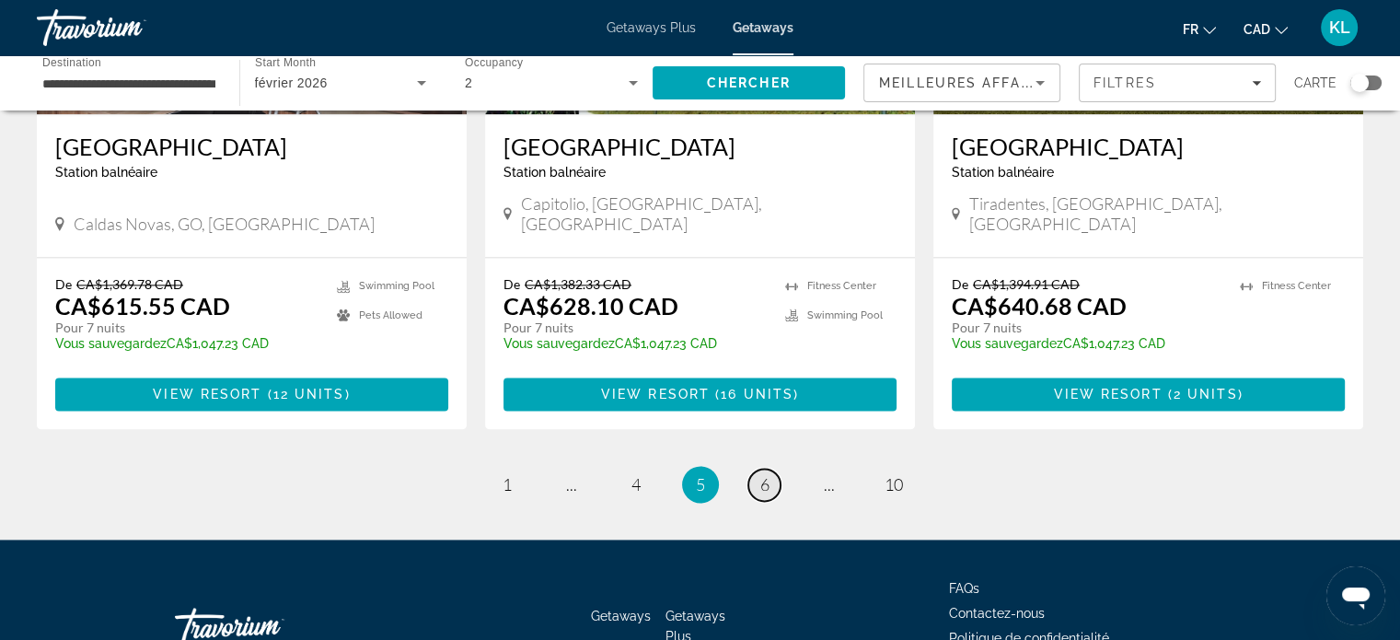
click at [772, 468] on link "page 6" at bounding box center [764, 484] width 32 height 32
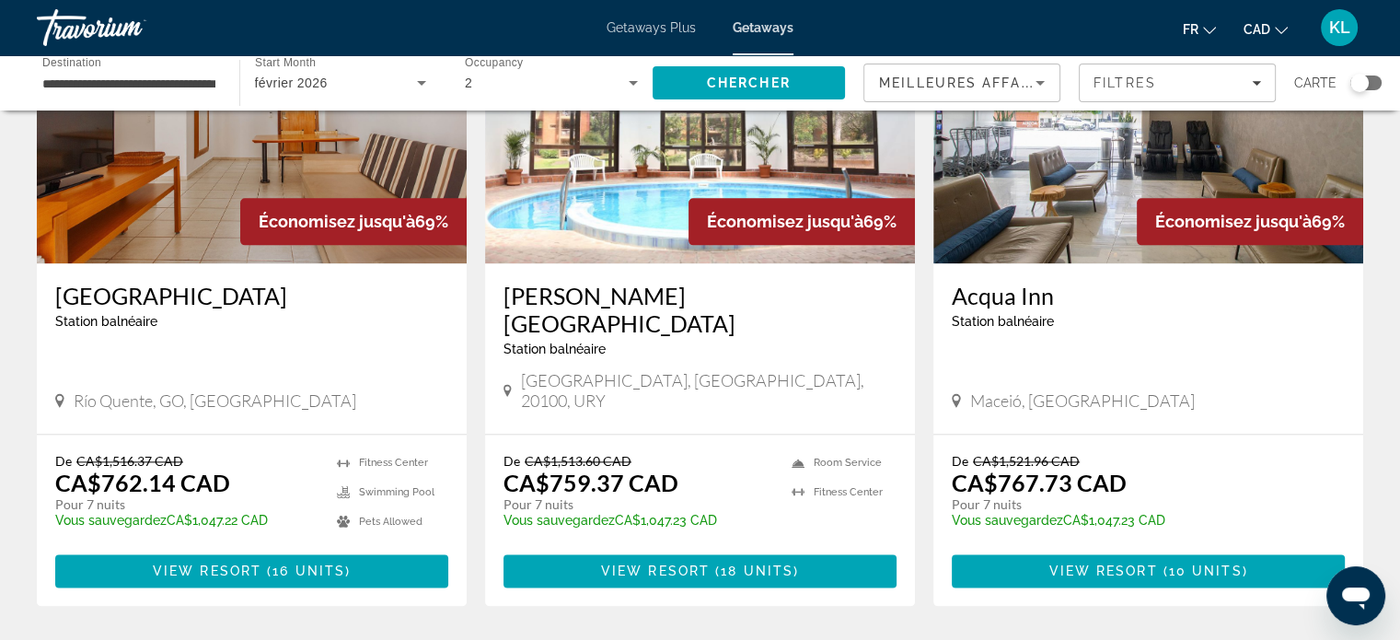
scroll to position [2210, 0]
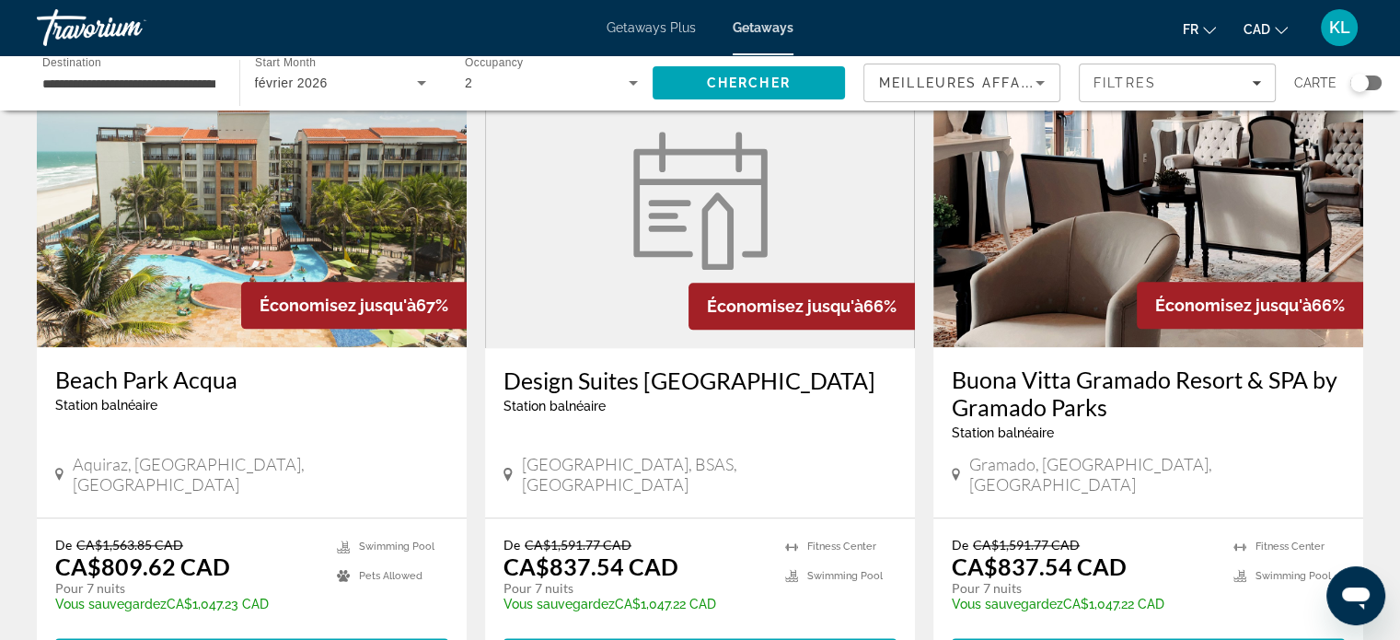
scroll to position [2392, 0]
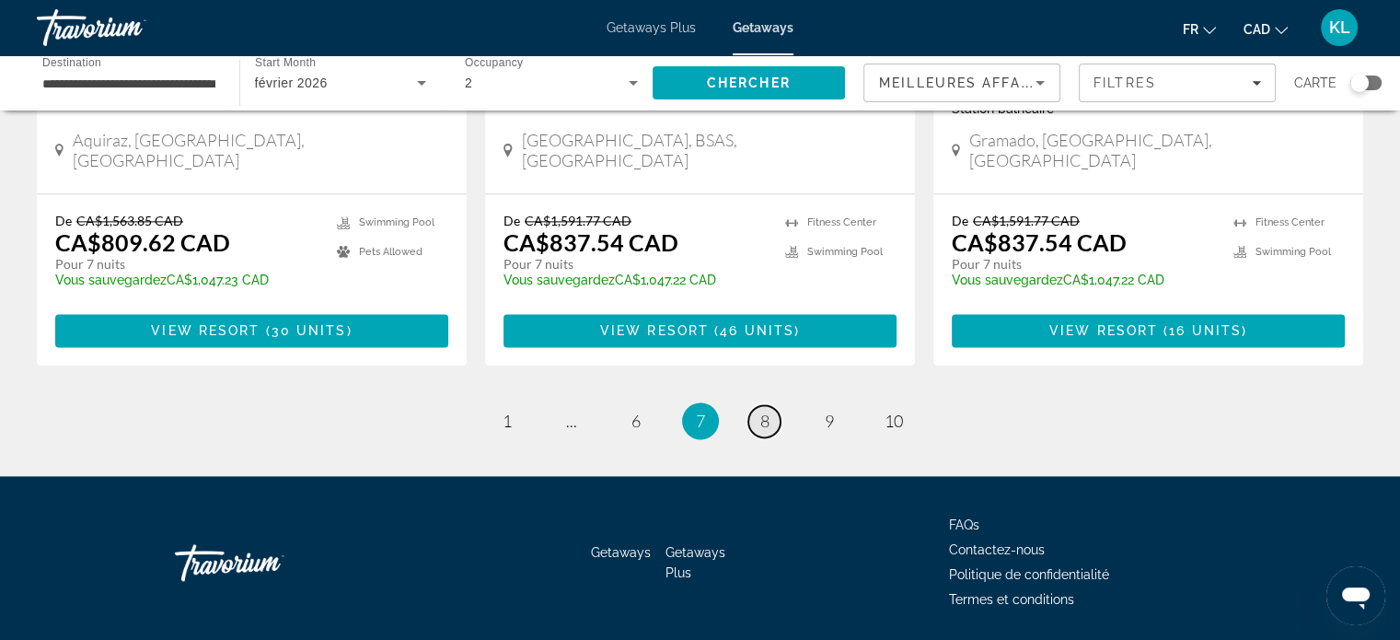
click at [772, 405] on link "page 8" at bounding box center [764, 421] width 32 height 32
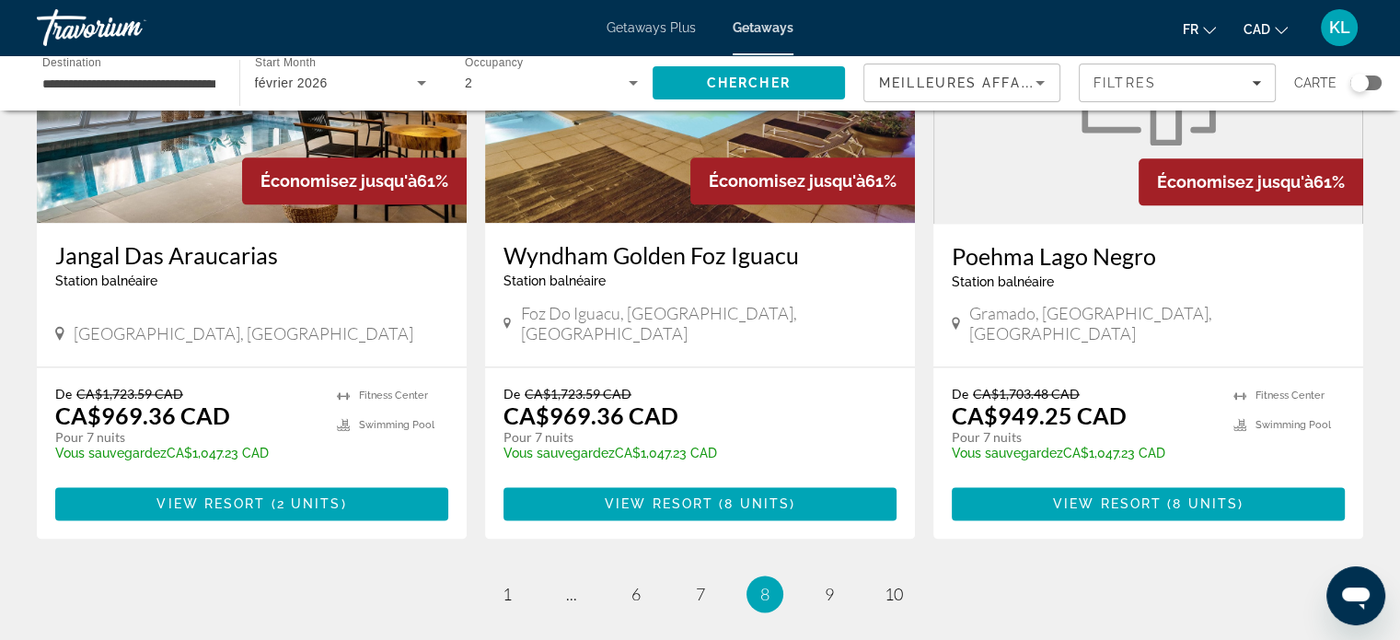
scroll to position [2419, 0]
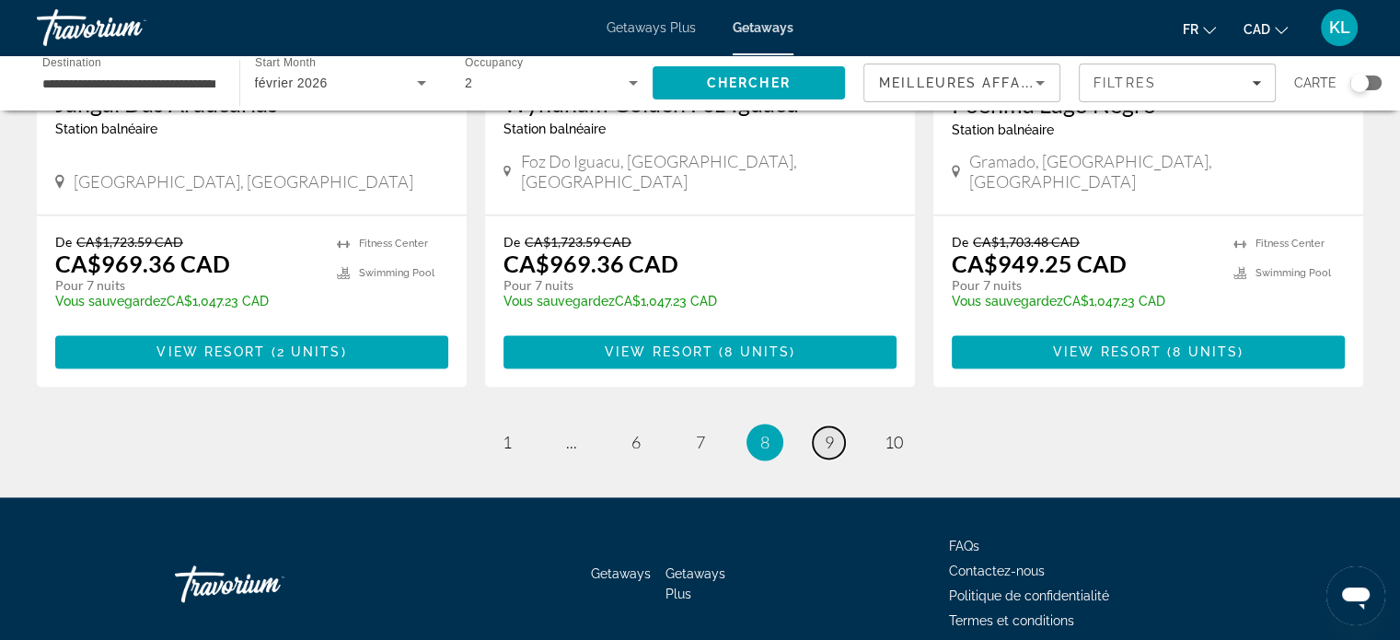
click at [817, 426] on link "page 9" at bounding box center [829, 442] width 32 height 32
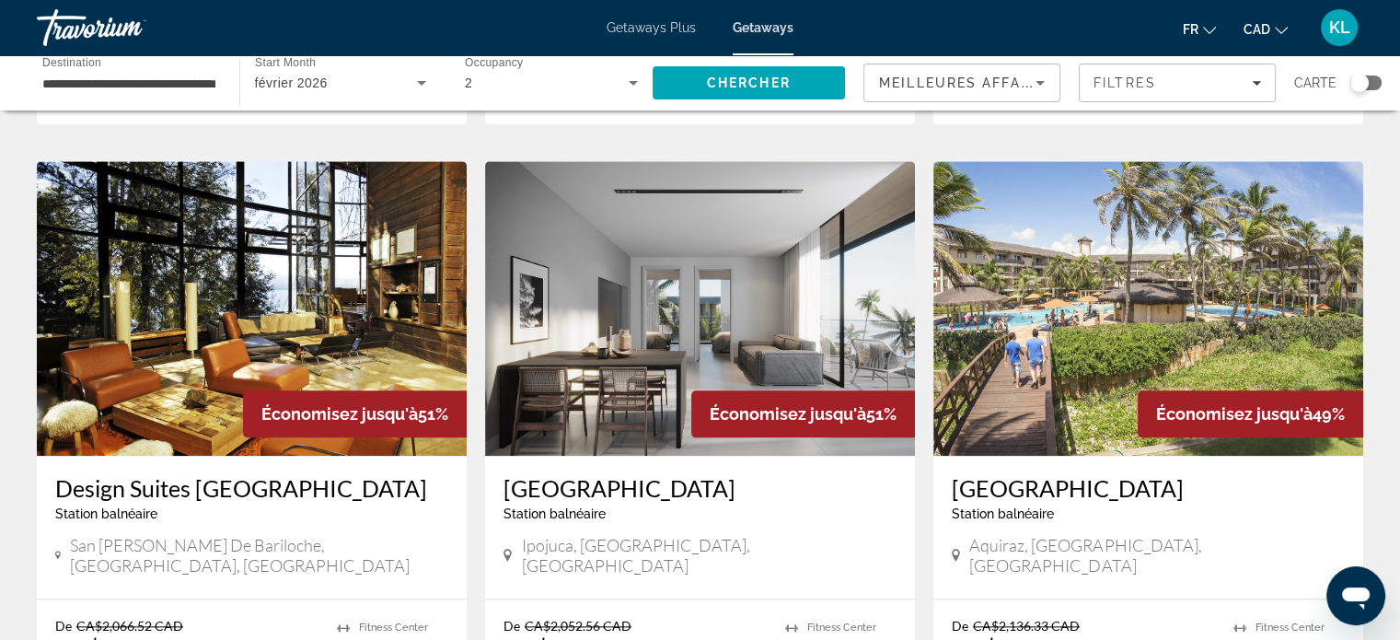
scroll to position [2380, 0]
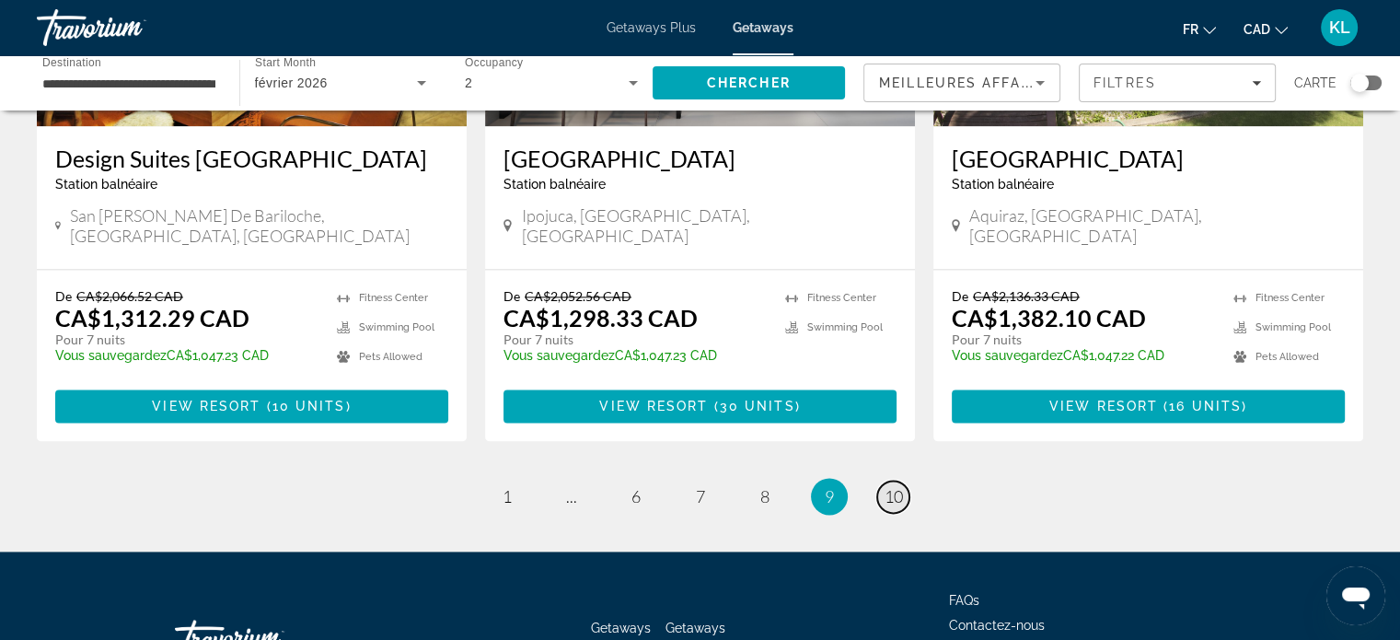
click at [894, 486] on span "10" at bounding box center [893, 496] width 18 height 20
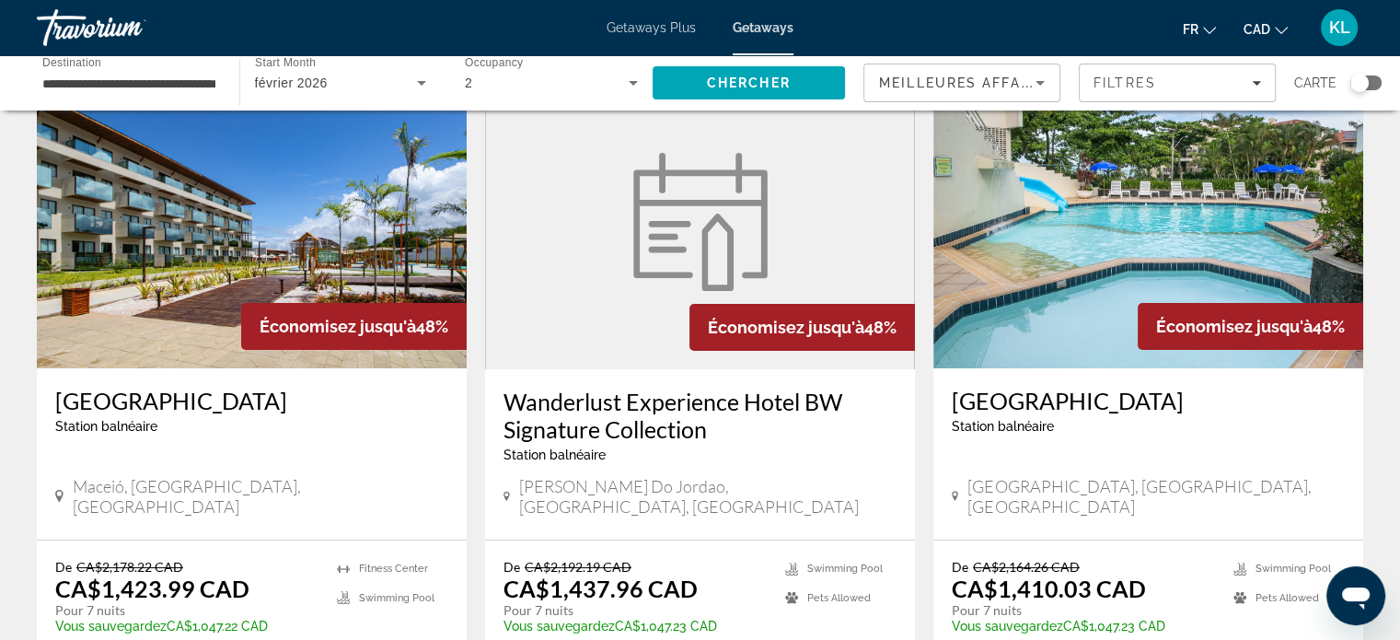
scroll to position [39, 0]
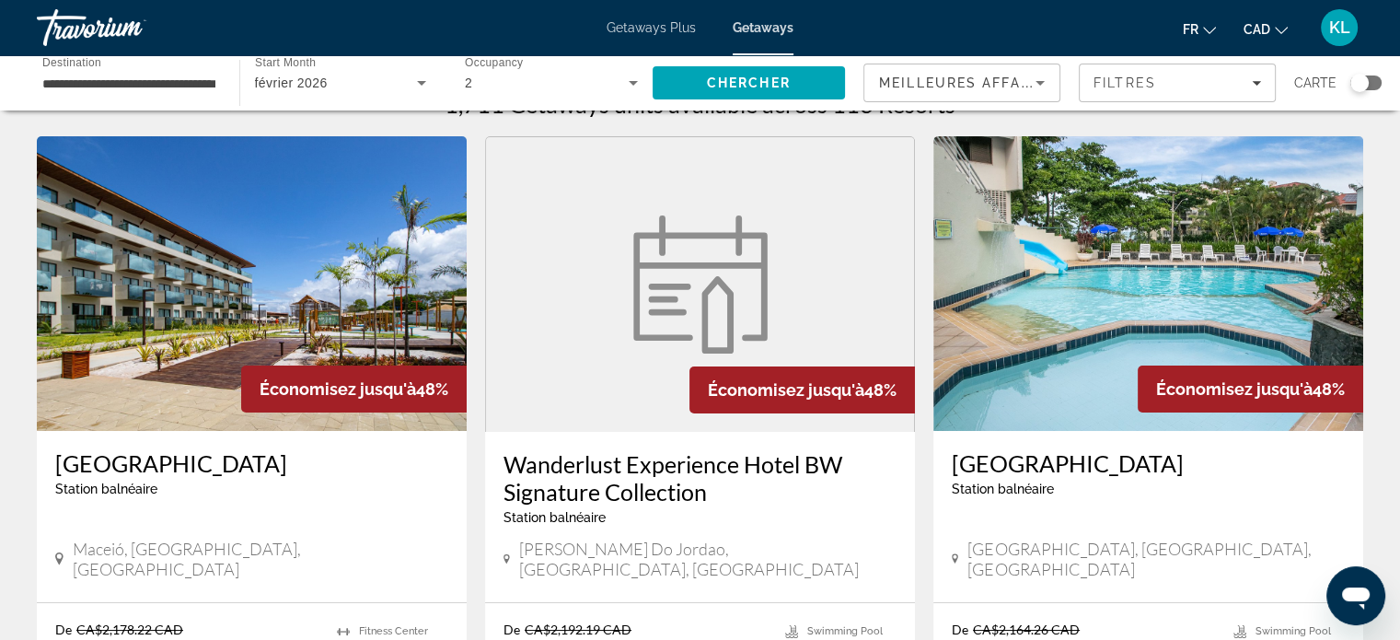
click at [129, 90] on input "**********" at bounding box center [128, 84] width 173 height 22
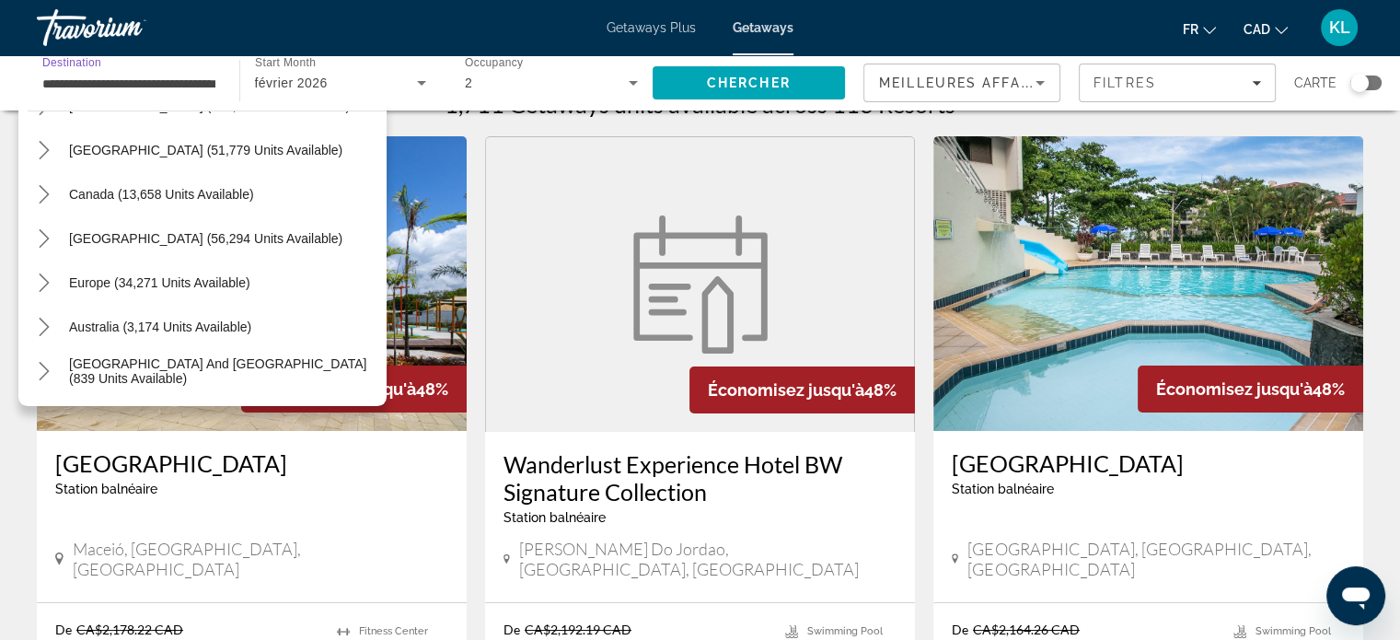
scroll to position [69, 0]
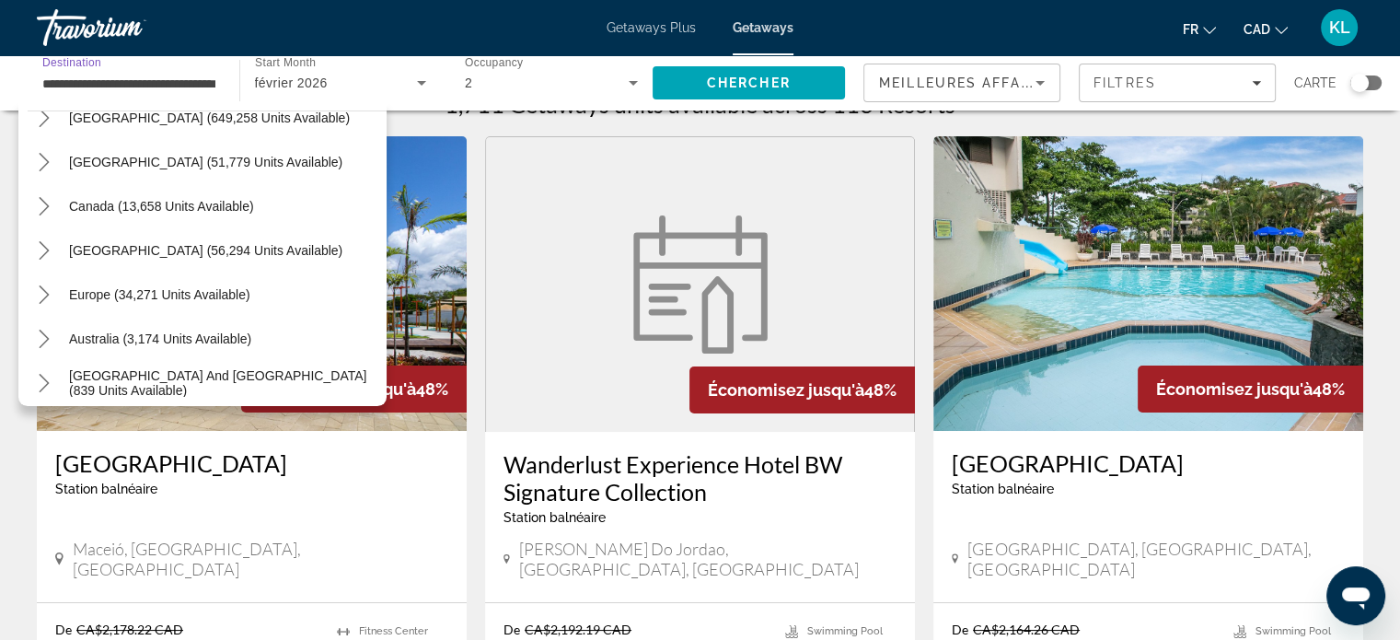
click at [152, 288] on span "Europe (34,271 units available)" at bounding box center [159, 294] width 181 height 15
type input "**********"
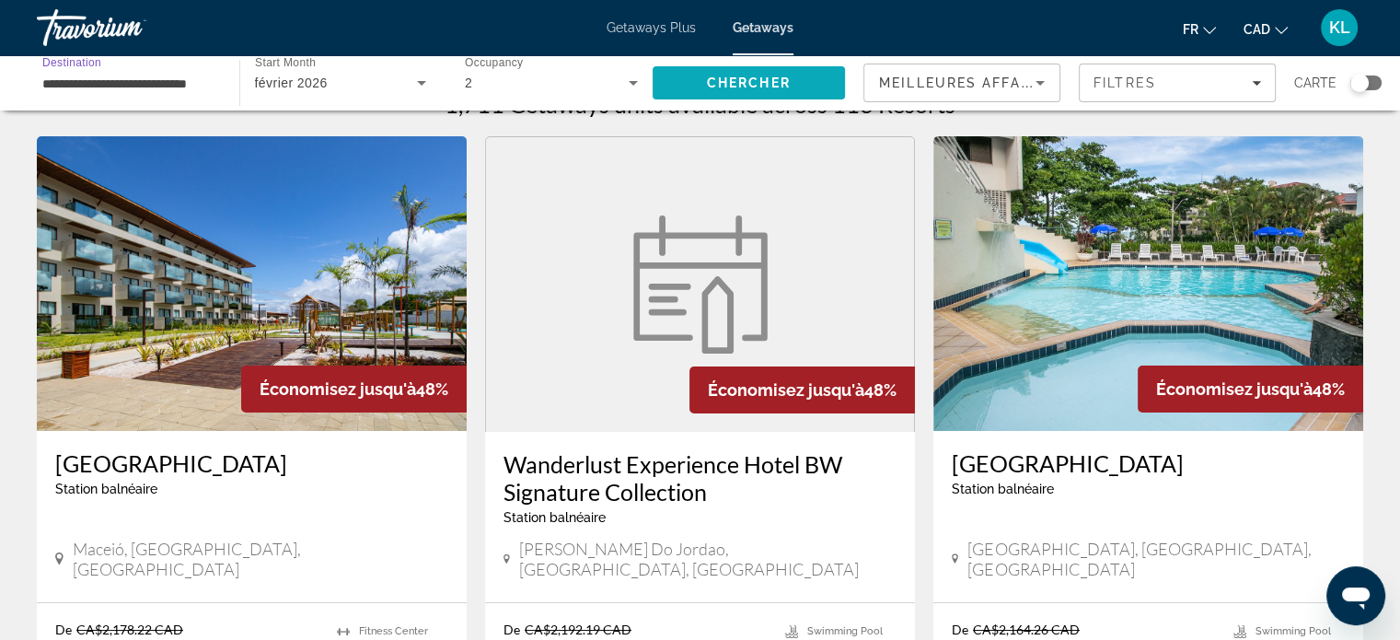
click at [764, 73] on span "Search" at bounding box center [748, 83] width 193 height 44
